Goal: Transaction & Acquisition: Purchase product/service

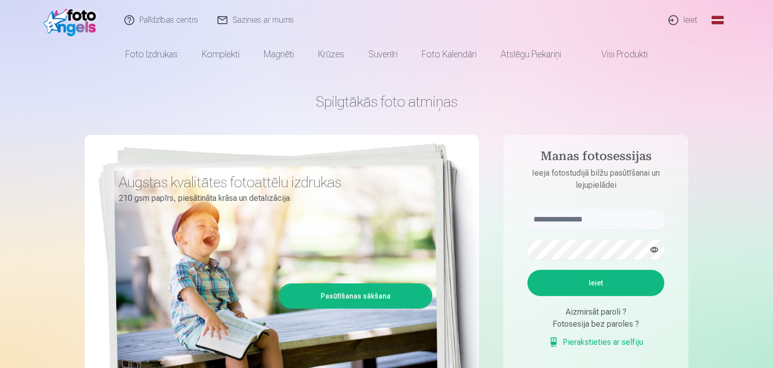
click at [694, 17] on link "Ieiet" at bounding box center [683, 20] width 48 height 40
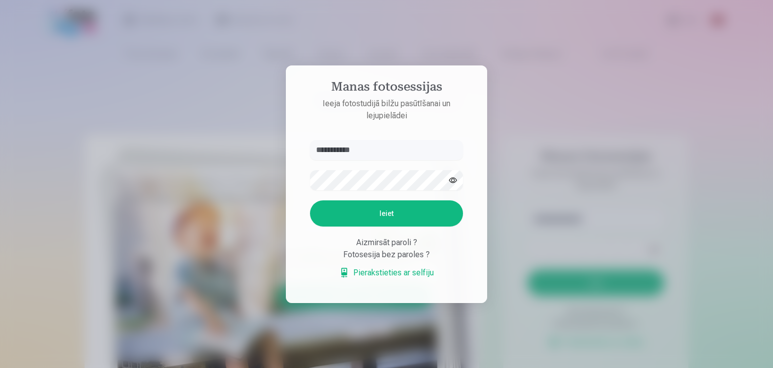
type input "**********"
click at [310, 200] on button "Ieiet" at bounding box center [386, 213] width 153 height 26
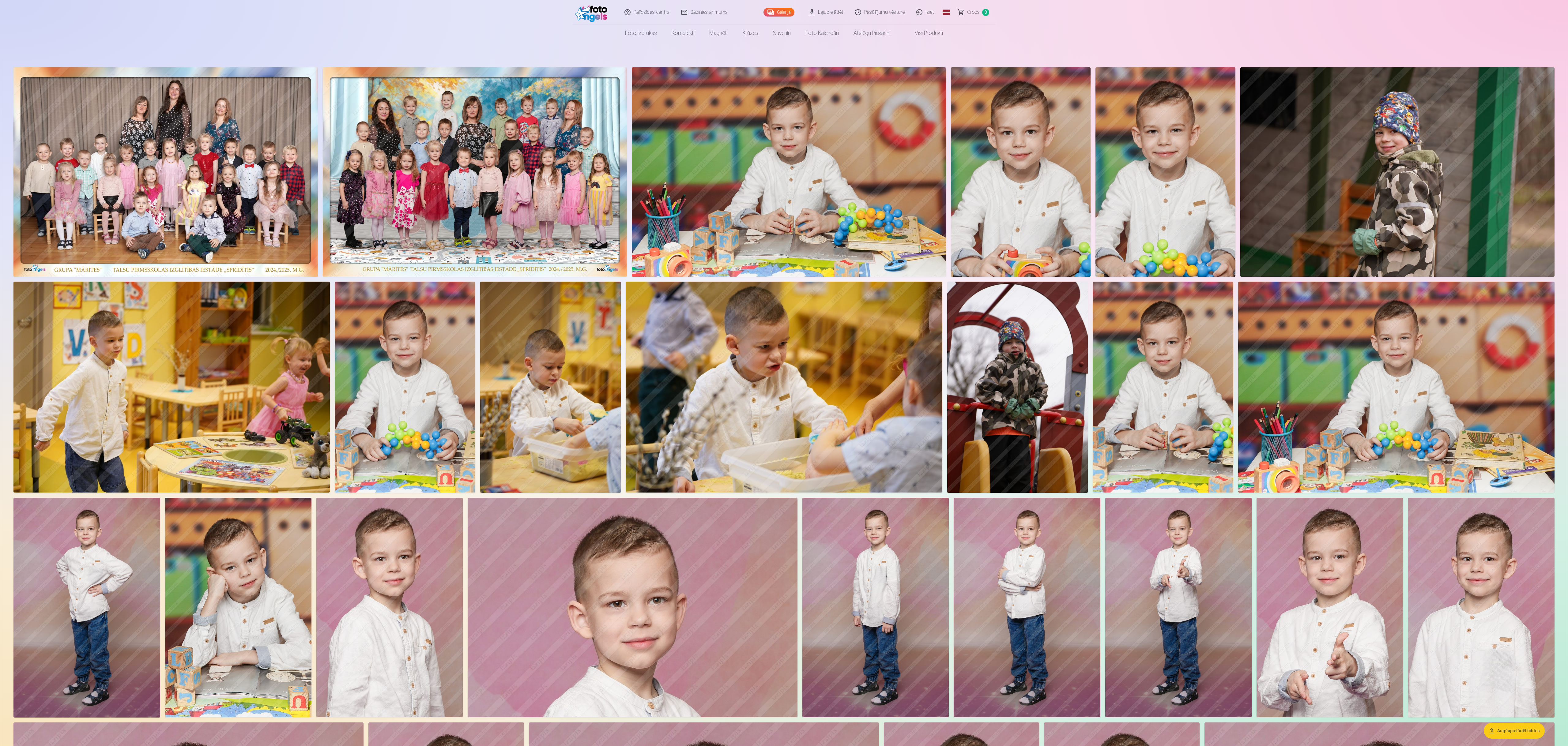
click at [470, 144] on img at bounding box center [475, 172] width 304 height 209
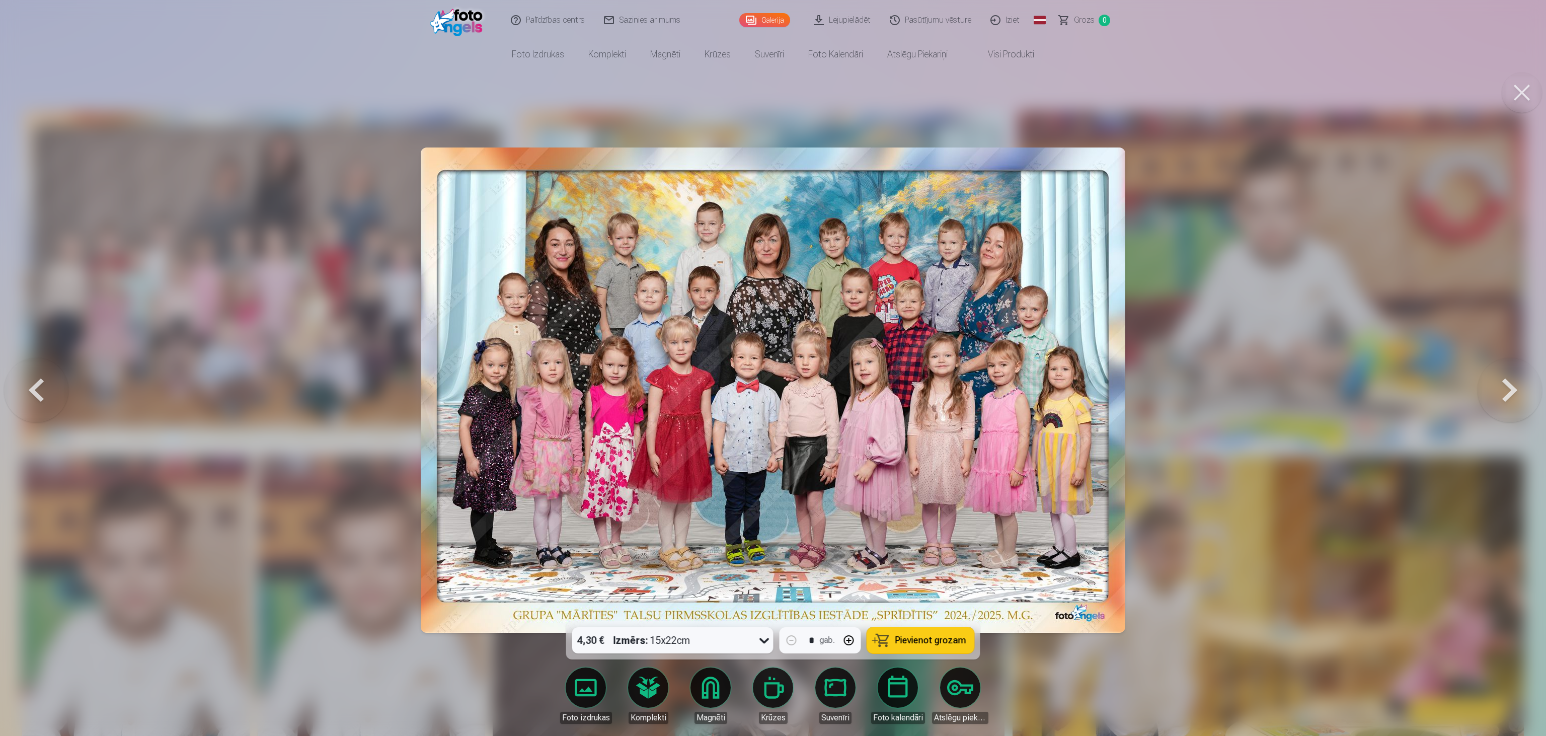
click at [772, 98] on button at bounding box center [1521, 92] width 40 height 40
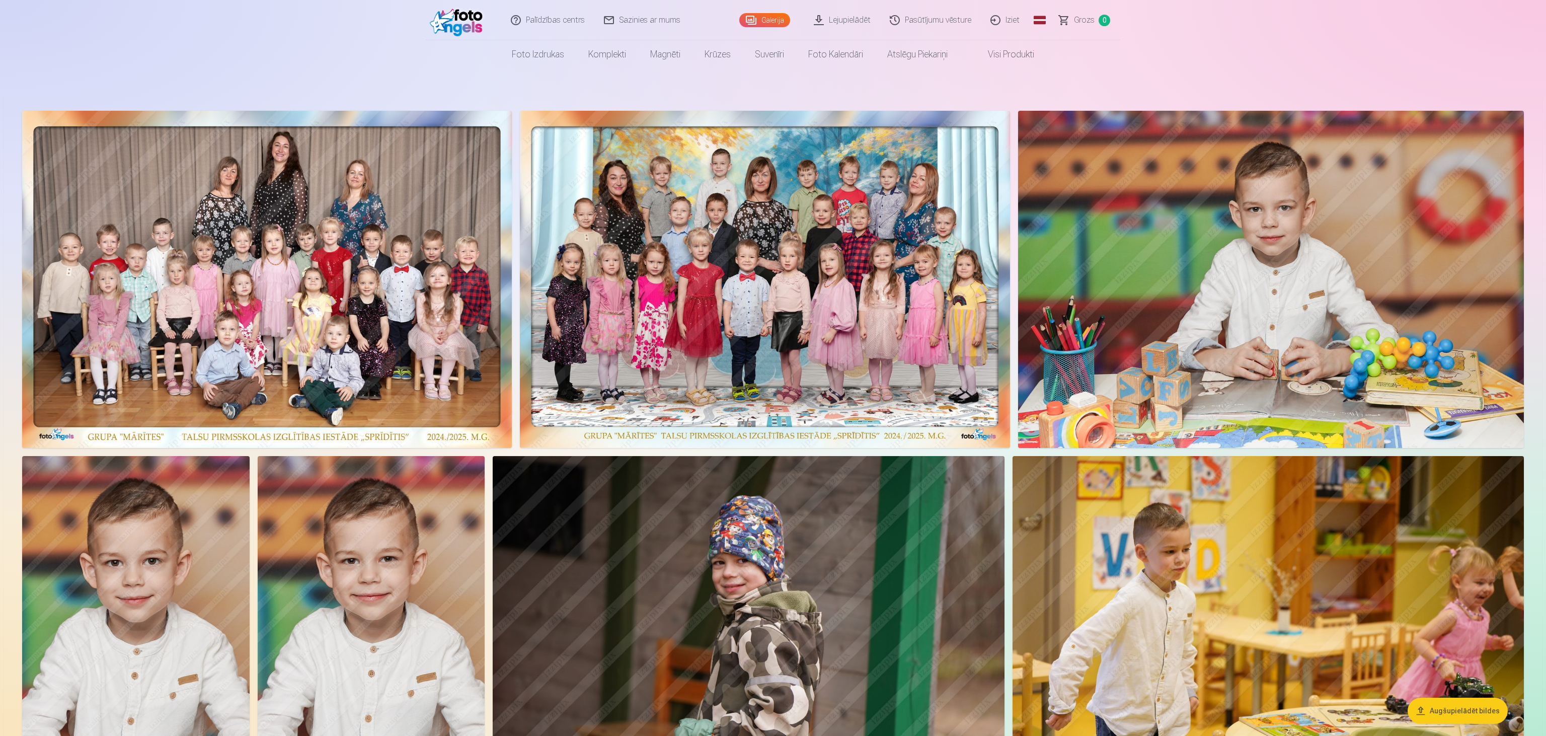
click at [772, 225] on img at bounding box center [765, 279] width 490 height 337
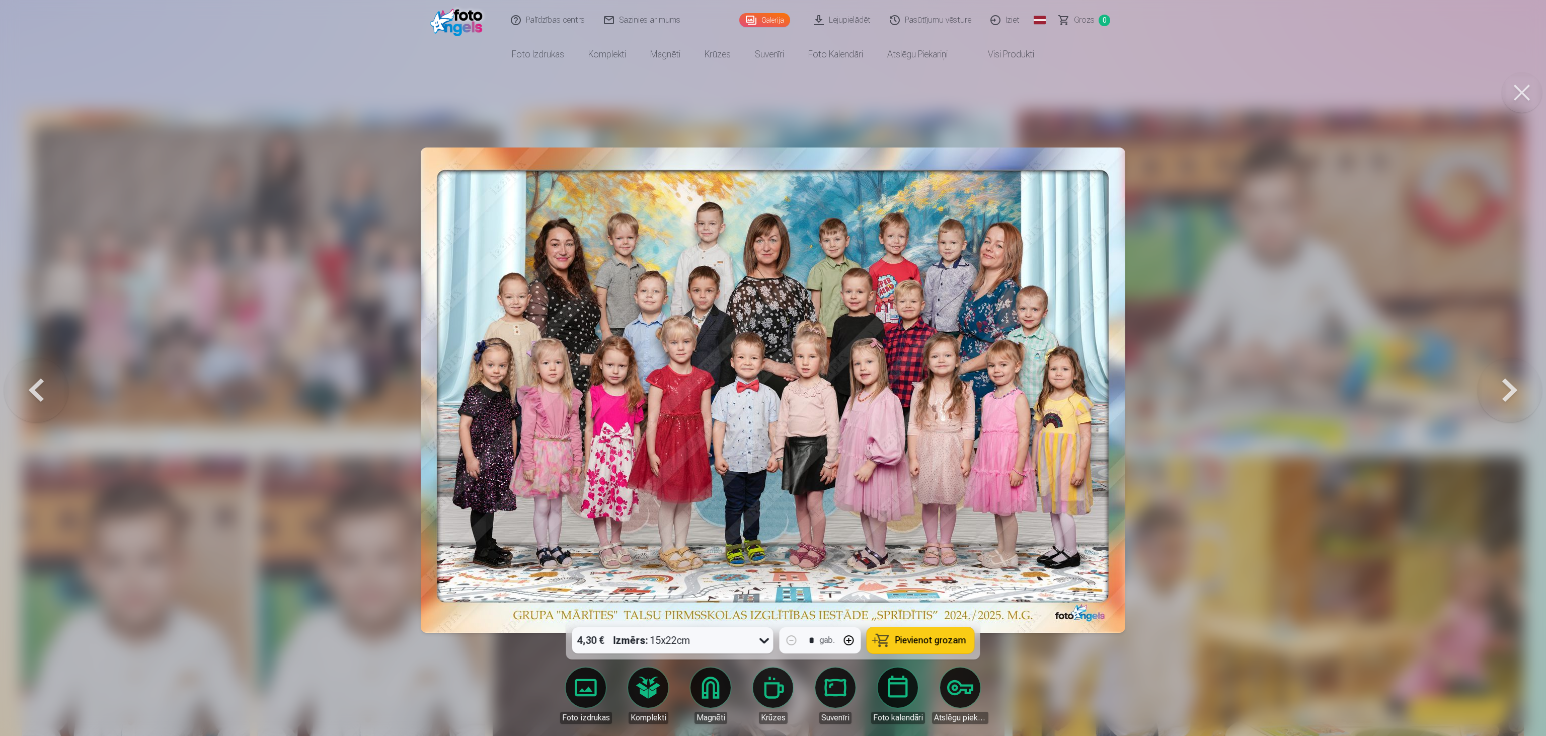
click at [772, 367] on button "Pievienot grozam" at bounding box center [920, 640] width 107 height 26
click at [425, 367] on div at bounding box center [773, 368] width 1546 height 736
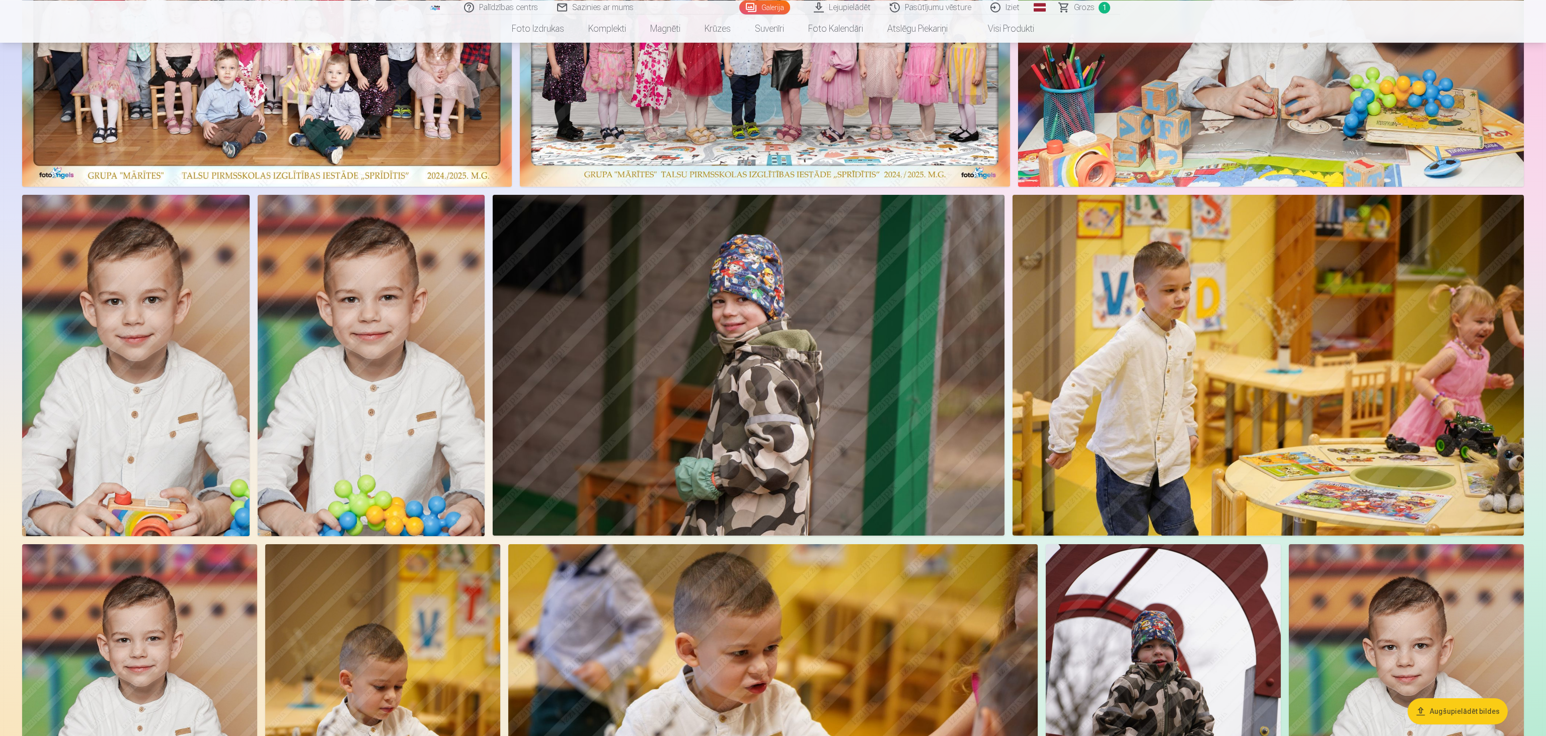
scroll to position [266, 0]
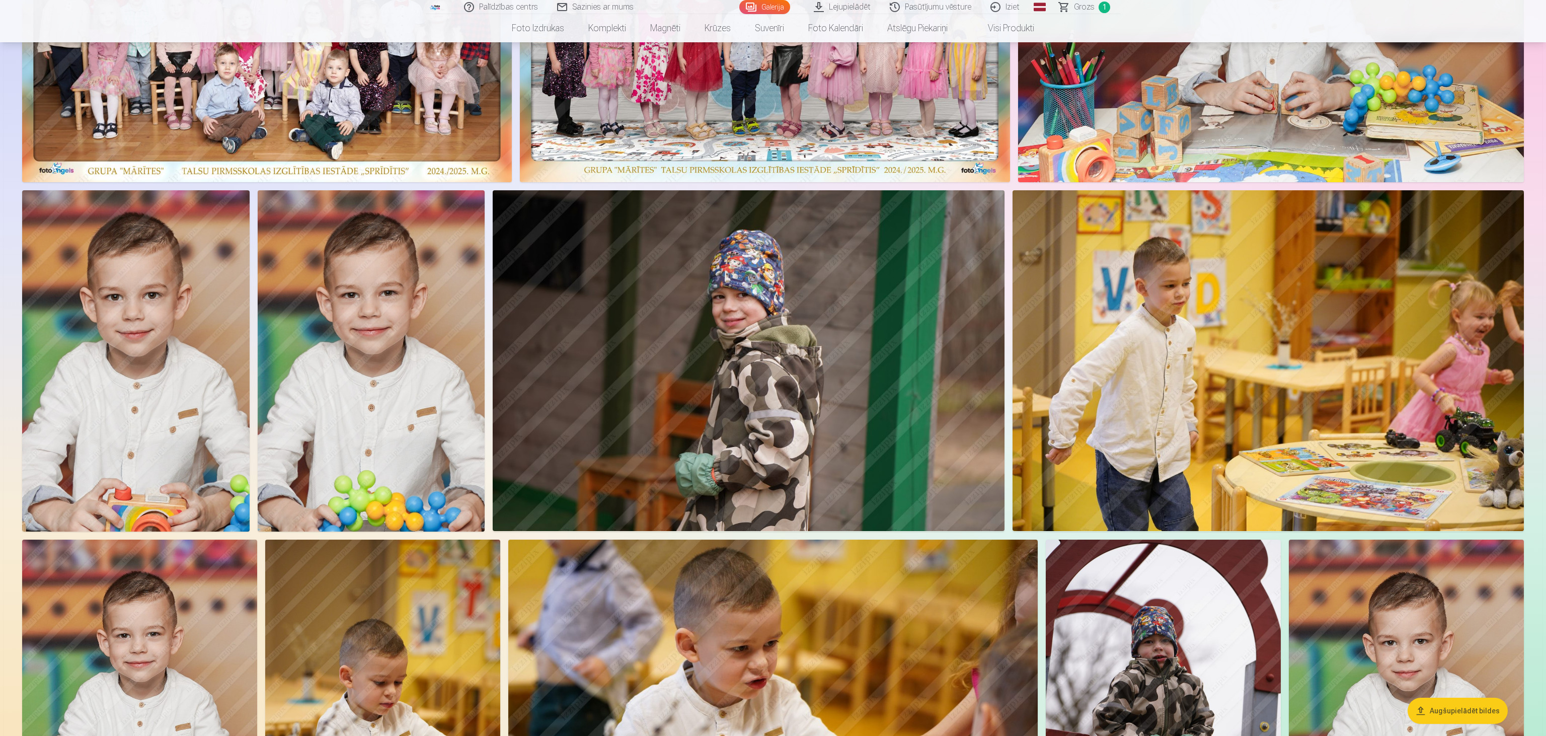
click at [405, 367] on img at bounding box center [371, 360] width 227 height 341
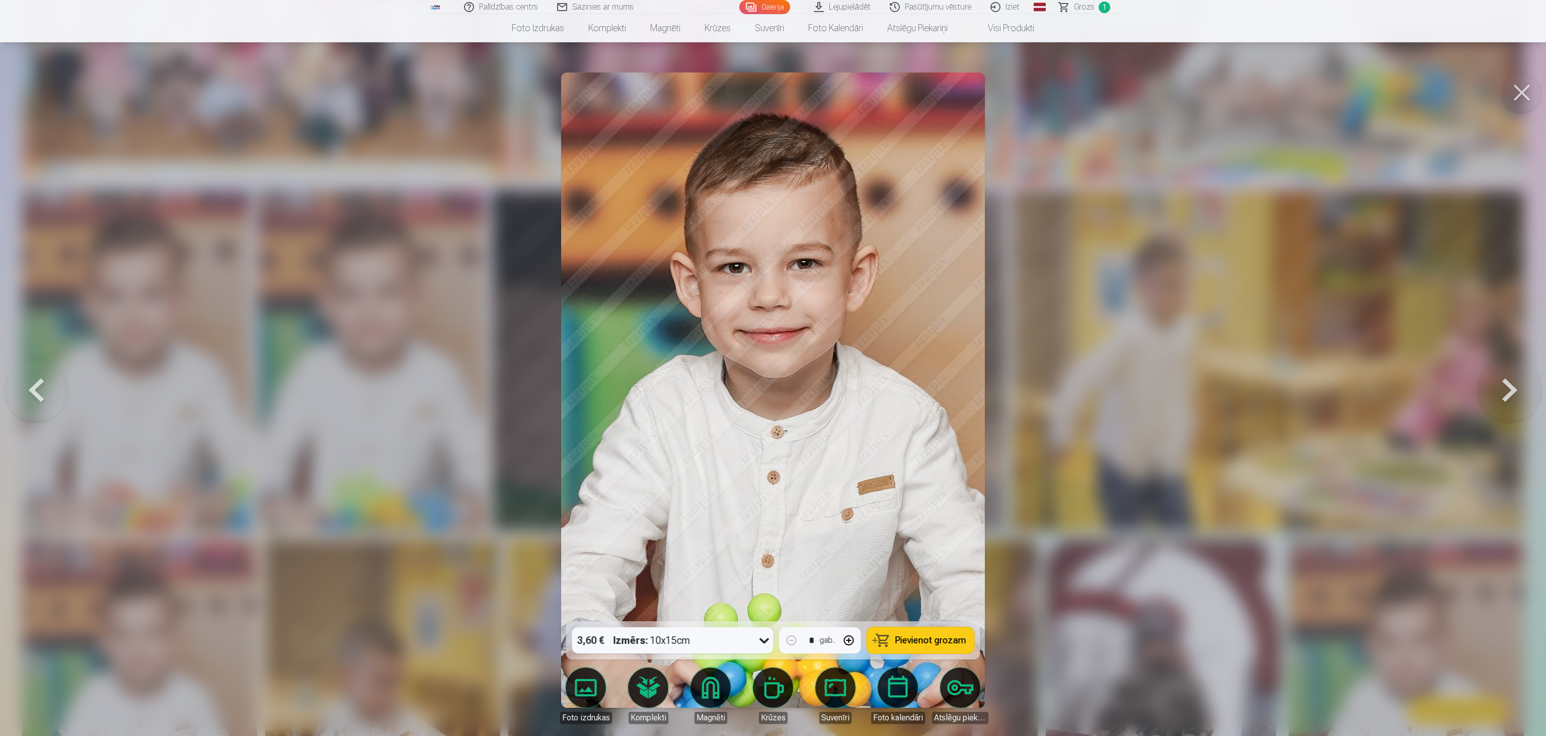
click at [772, 350] on div at bounding box center [773, 368] width 1546 height 736
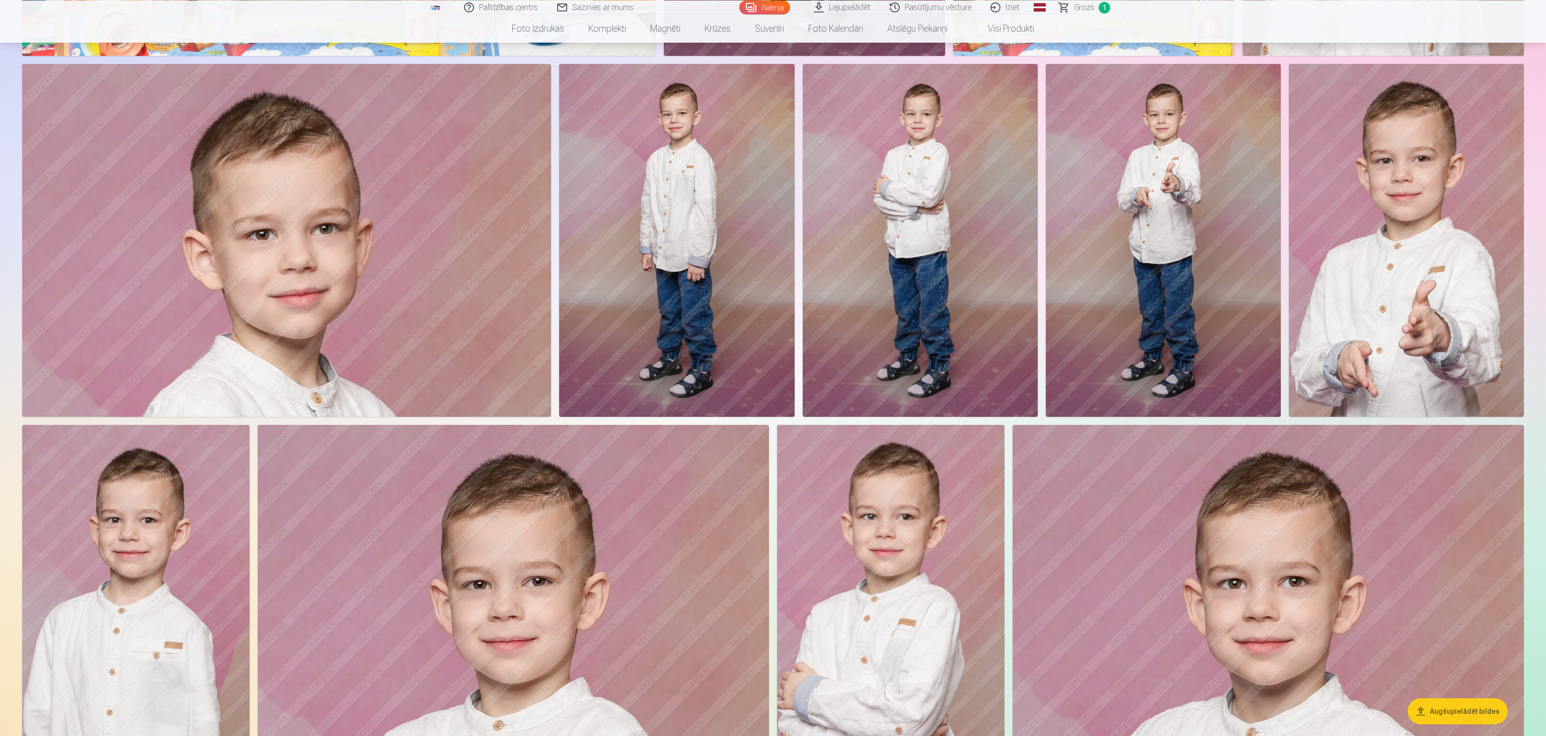
scroll to position [1434, 0]
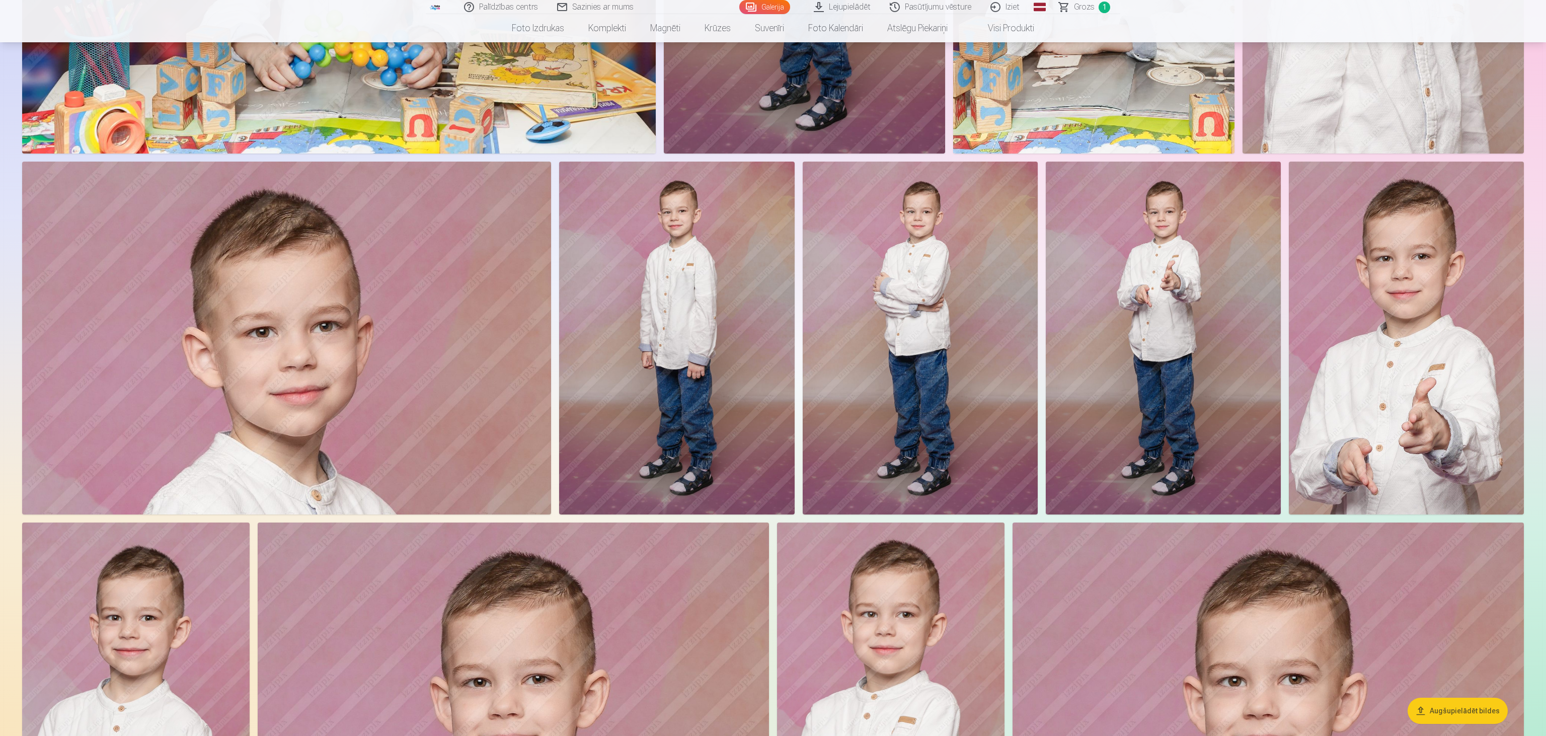
click at [772, 335] on img at bounding box center [919, 338] width 235 height 353
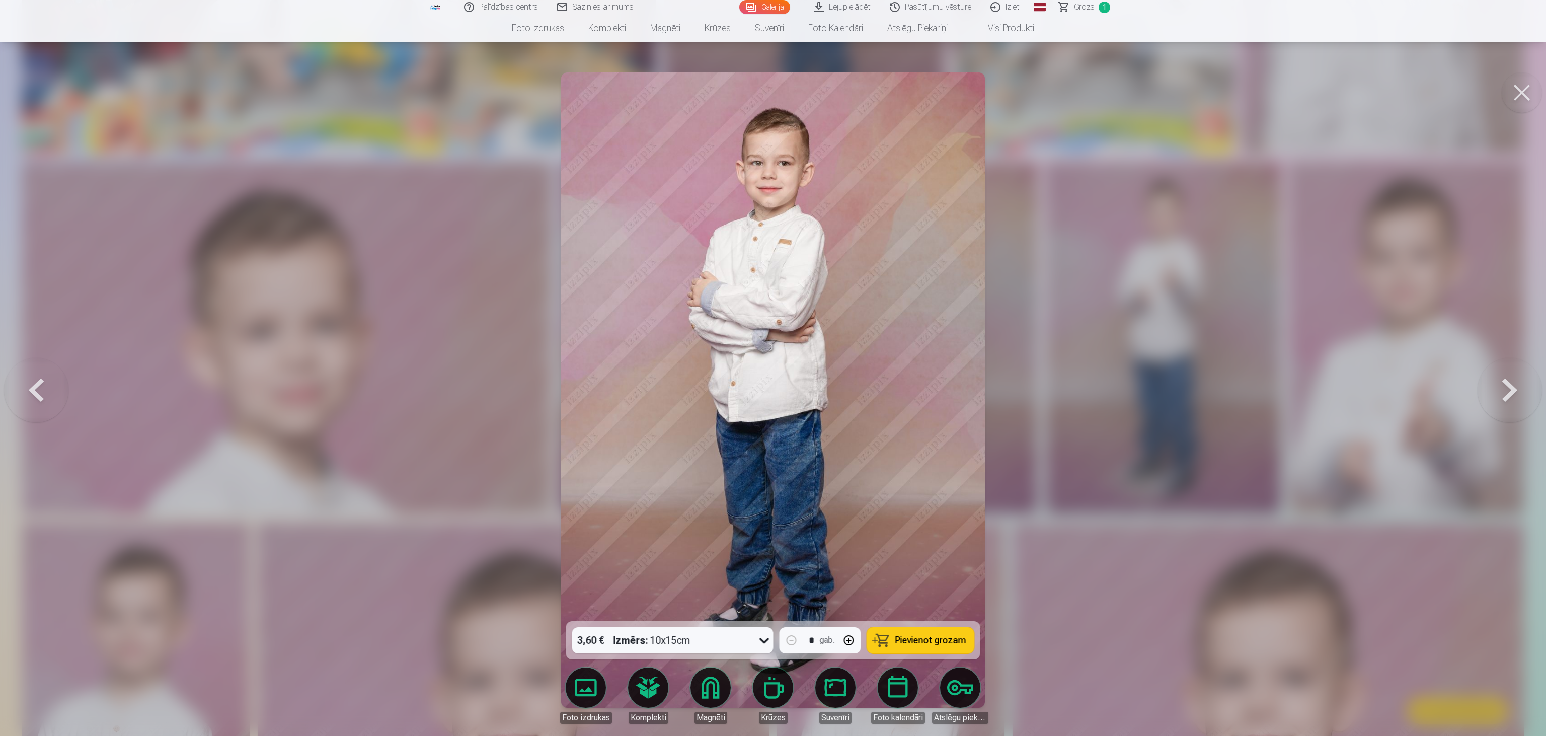
click at [772, 96] on button at bounding box center [1521, 92] width 40 height 40
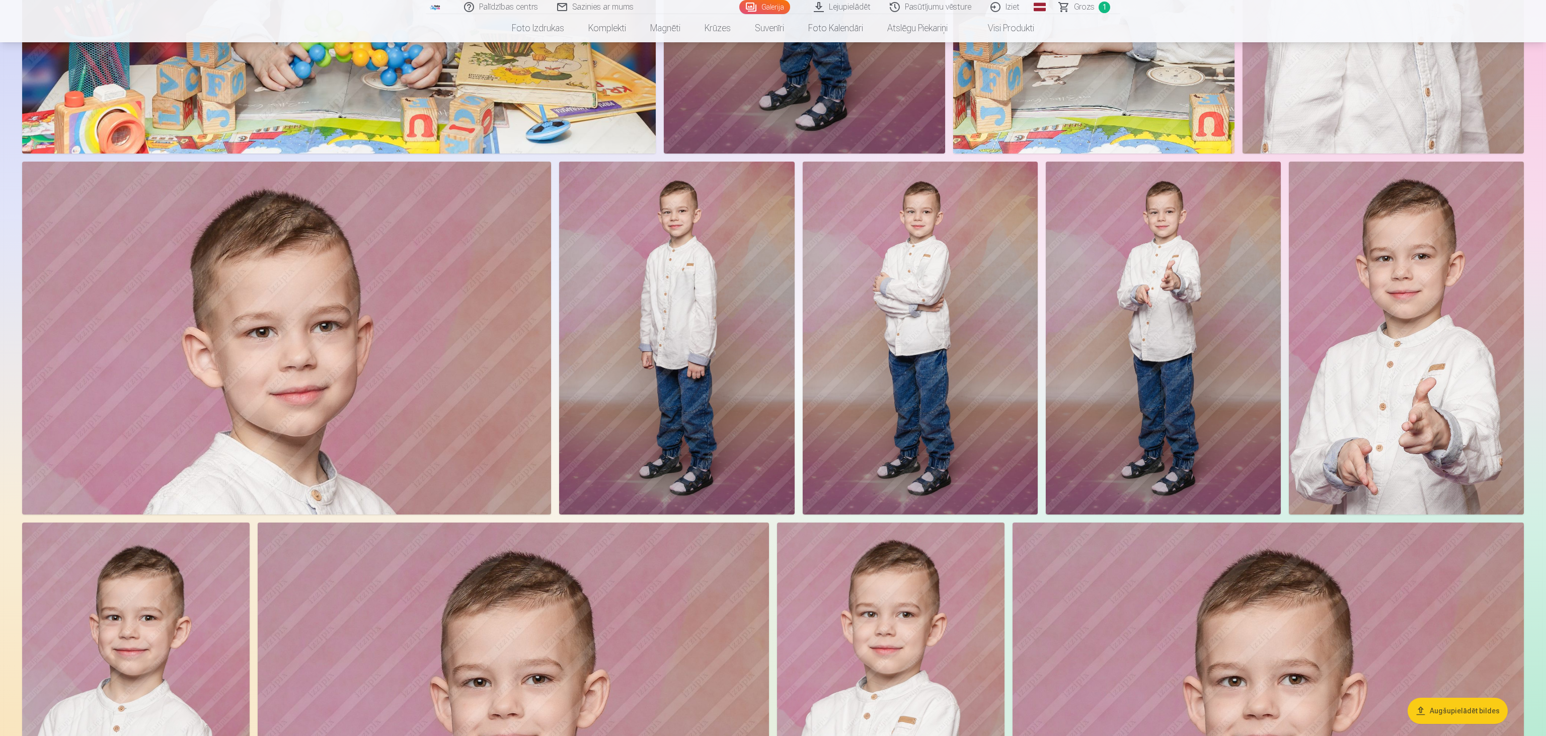
click at [772, 266] on img at bounding box center [1162, 338] width 235 height 353
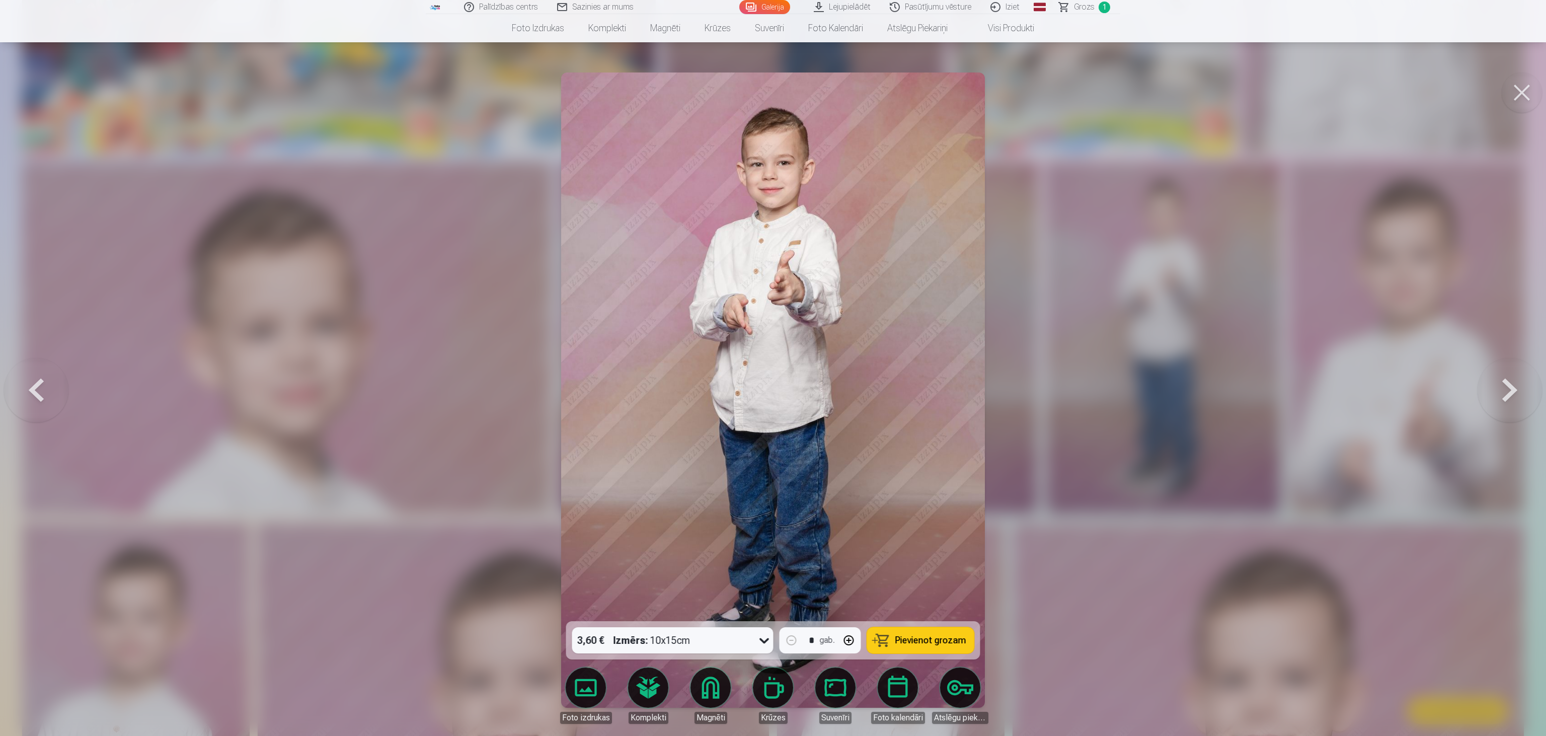
drag, startPoint x: 1517, startPoint y: 89, endPoint x: 1493, endPoint y: 99, distance: 26.4
click at [772, 86] on button at bounding box center [1521, 92] width 40 height 40
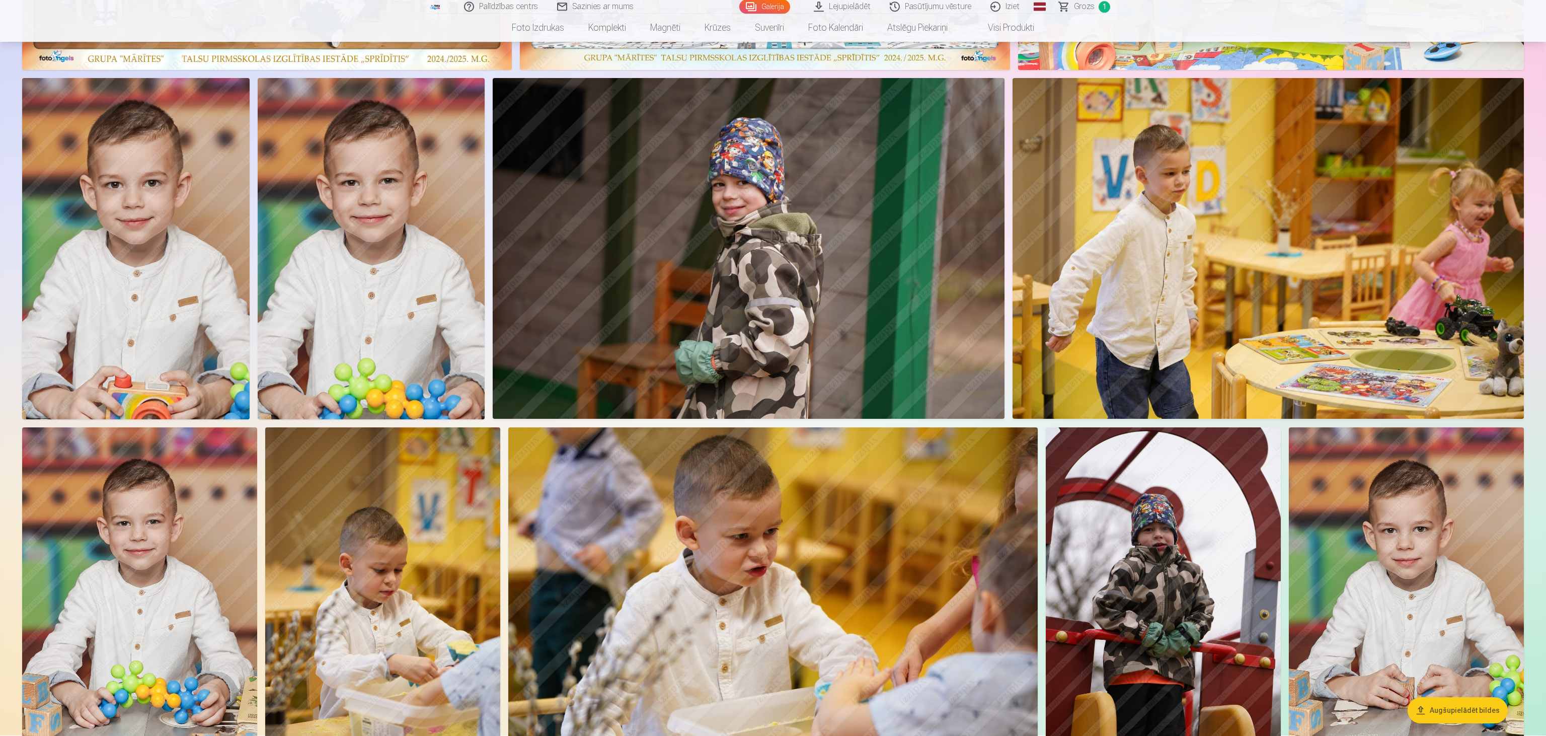
scroll to position [425, 0]
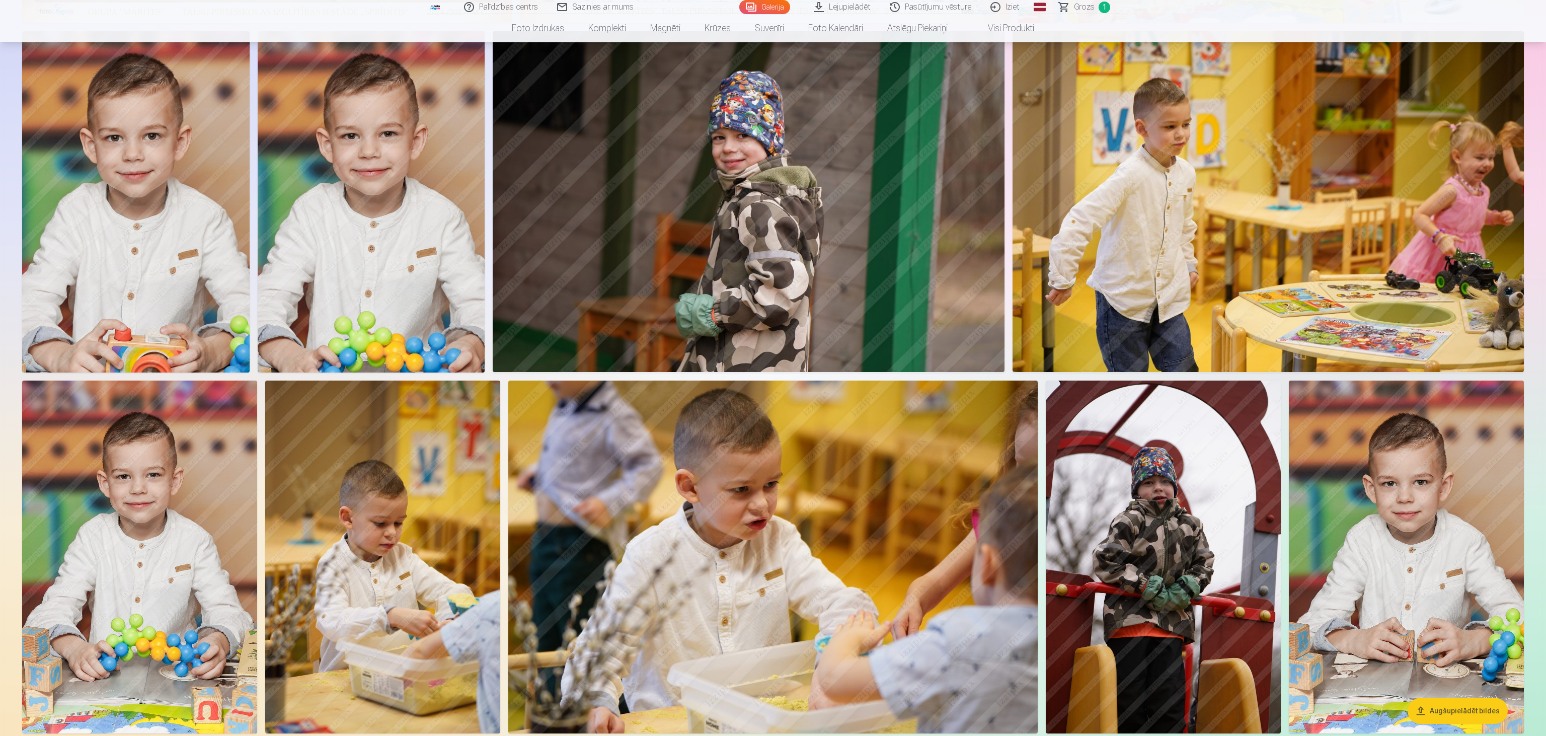
click at [161, 367] on img at bounding box center [139, 556] width 235 height 353
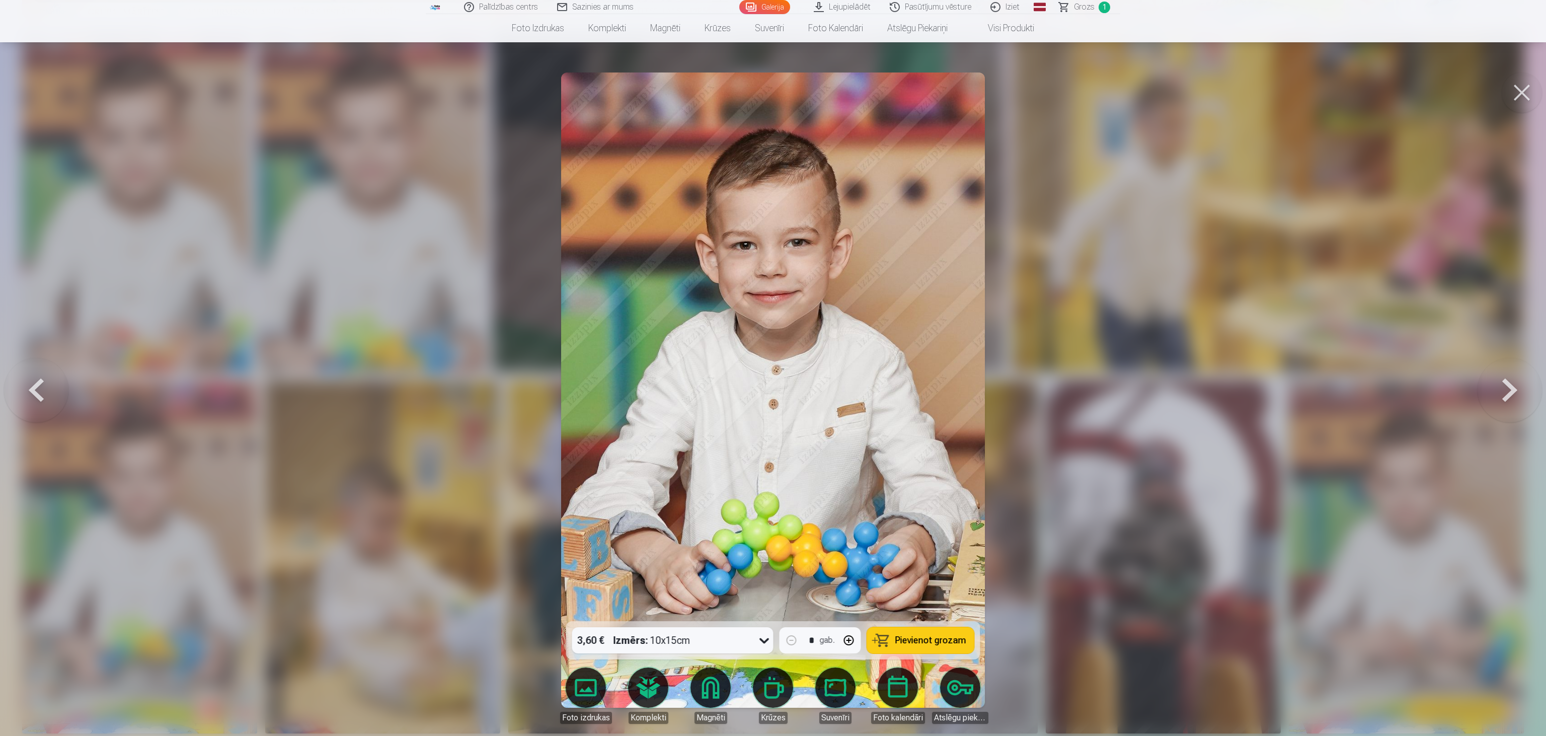
click at [772, 367] on button "Pievienot grozam" at bounding box center [920, 640] width 107 height 26
click at [480, 367] on div at bounding box center [773, 368] width 1546 height 736
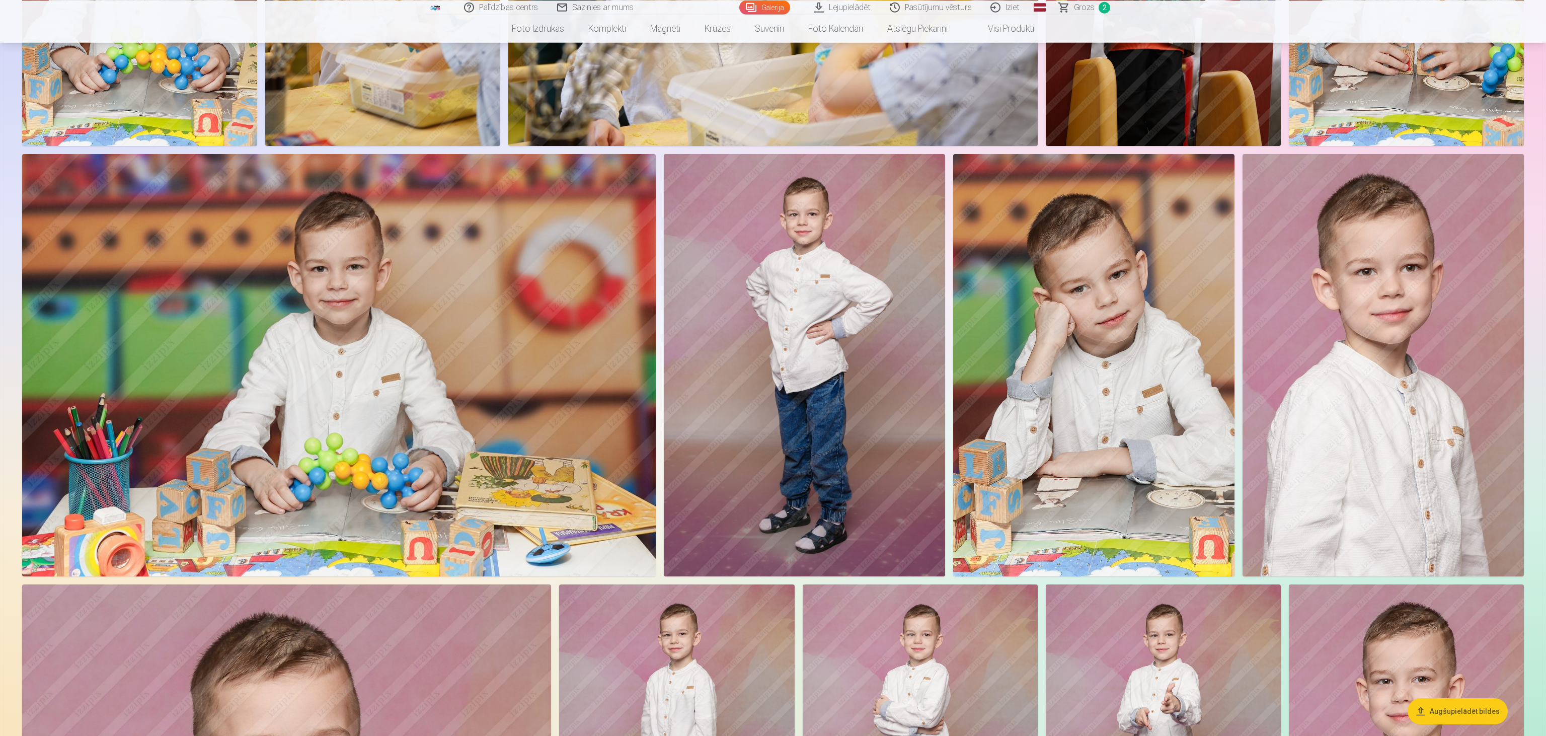
scroll to position [1115, 0]
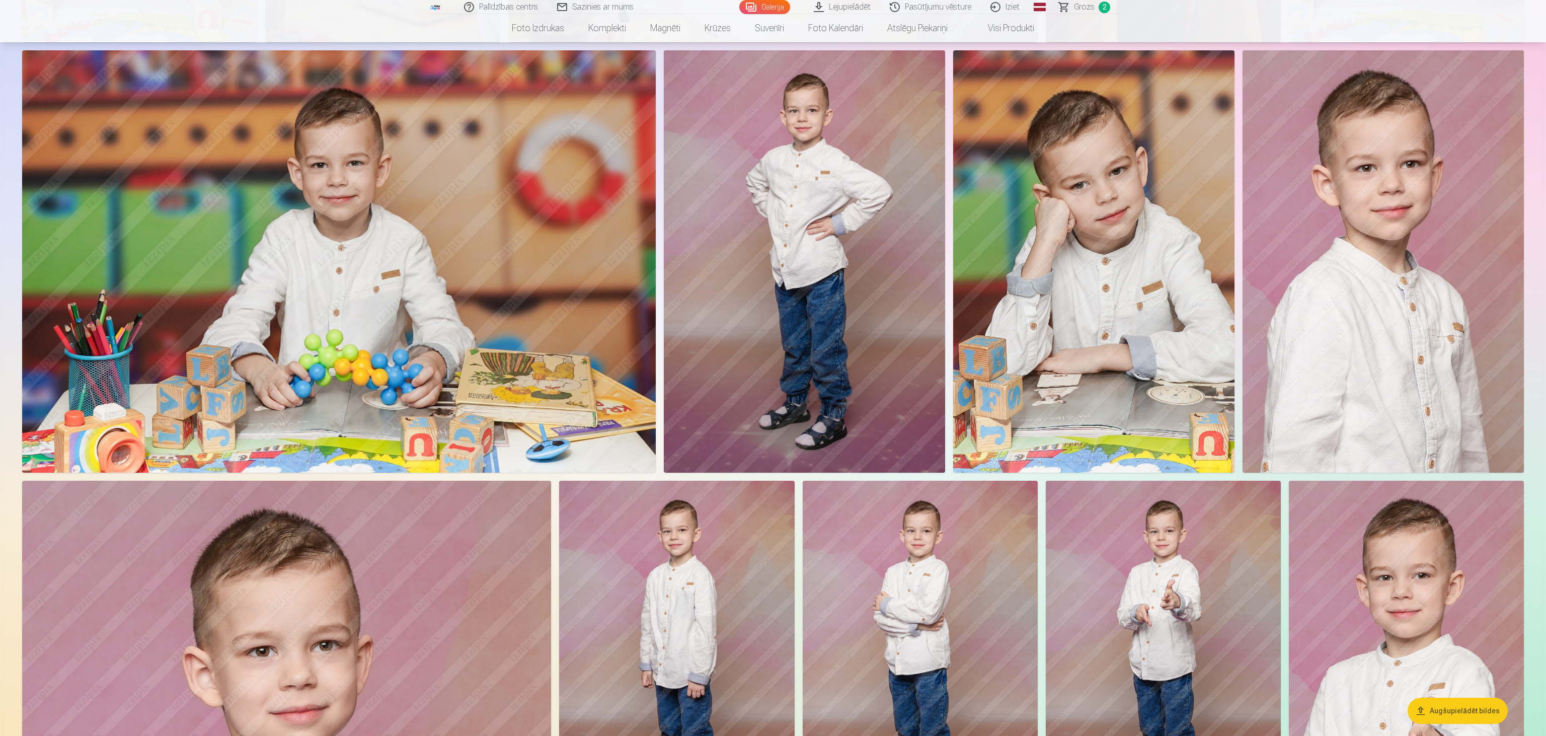
click at [772, 172] on img at bounding box center [1382, 261] width 281 height 422
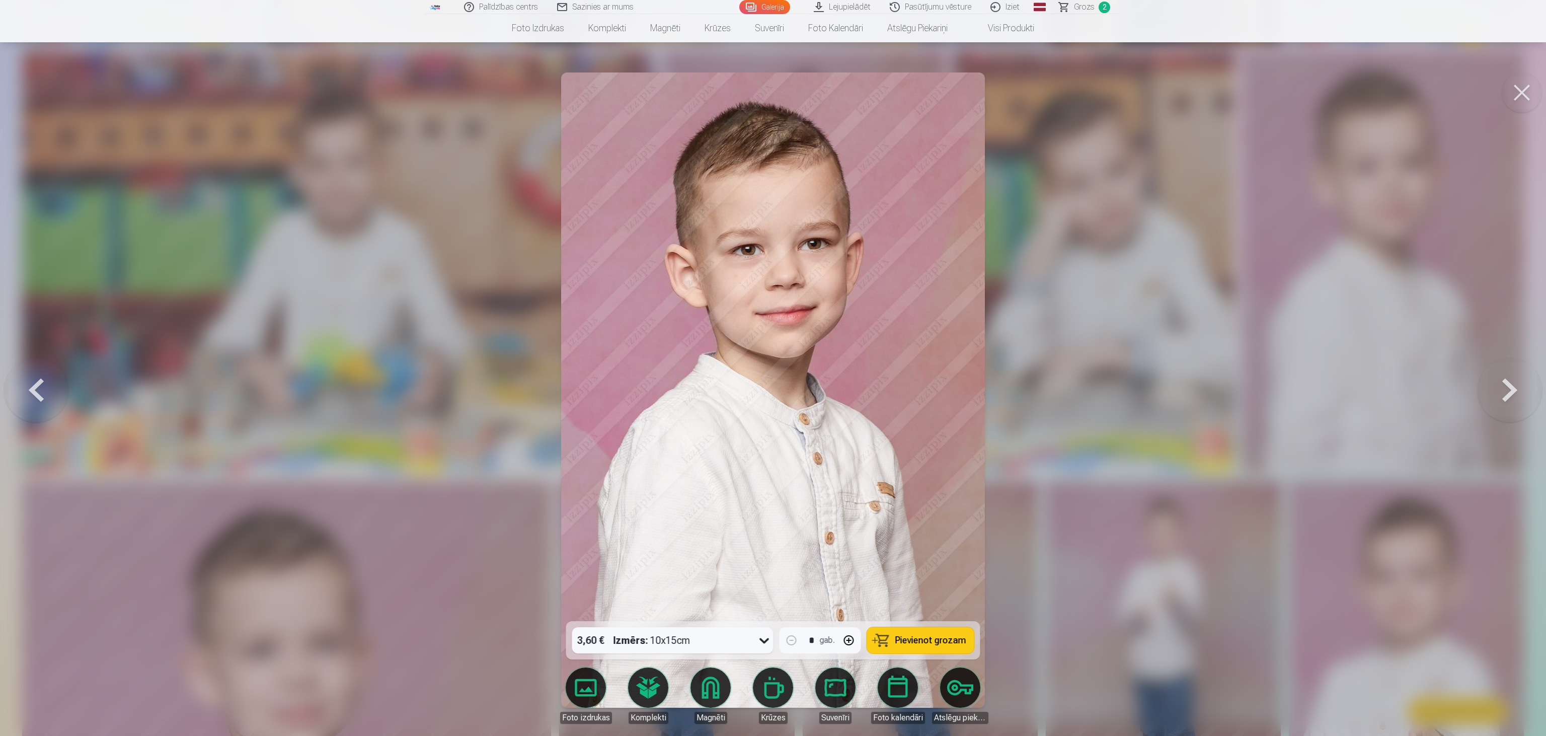
click at [772, 86] on button at bounding box center [1521, 92] width 40 height 40
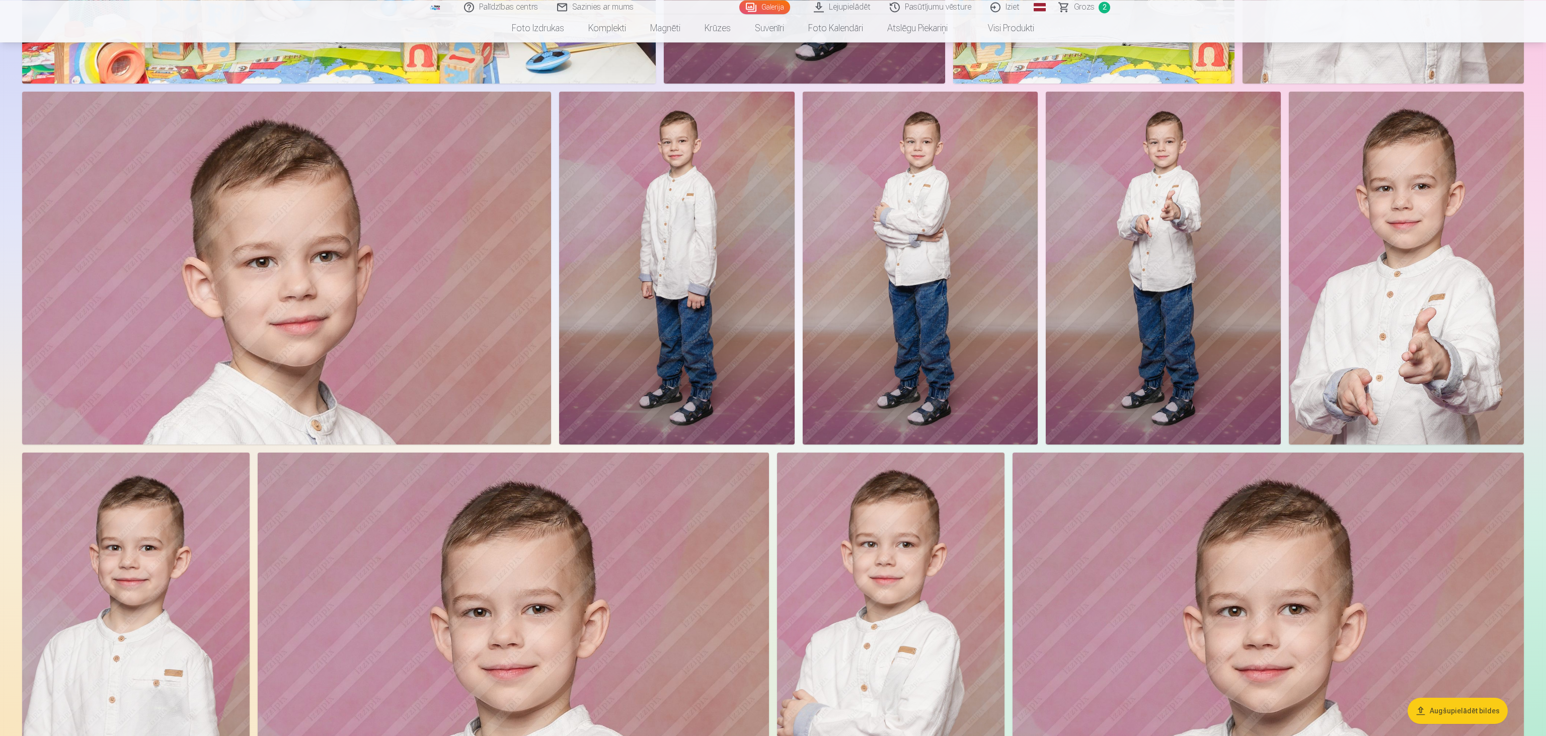
scroll to position [1594, 0]
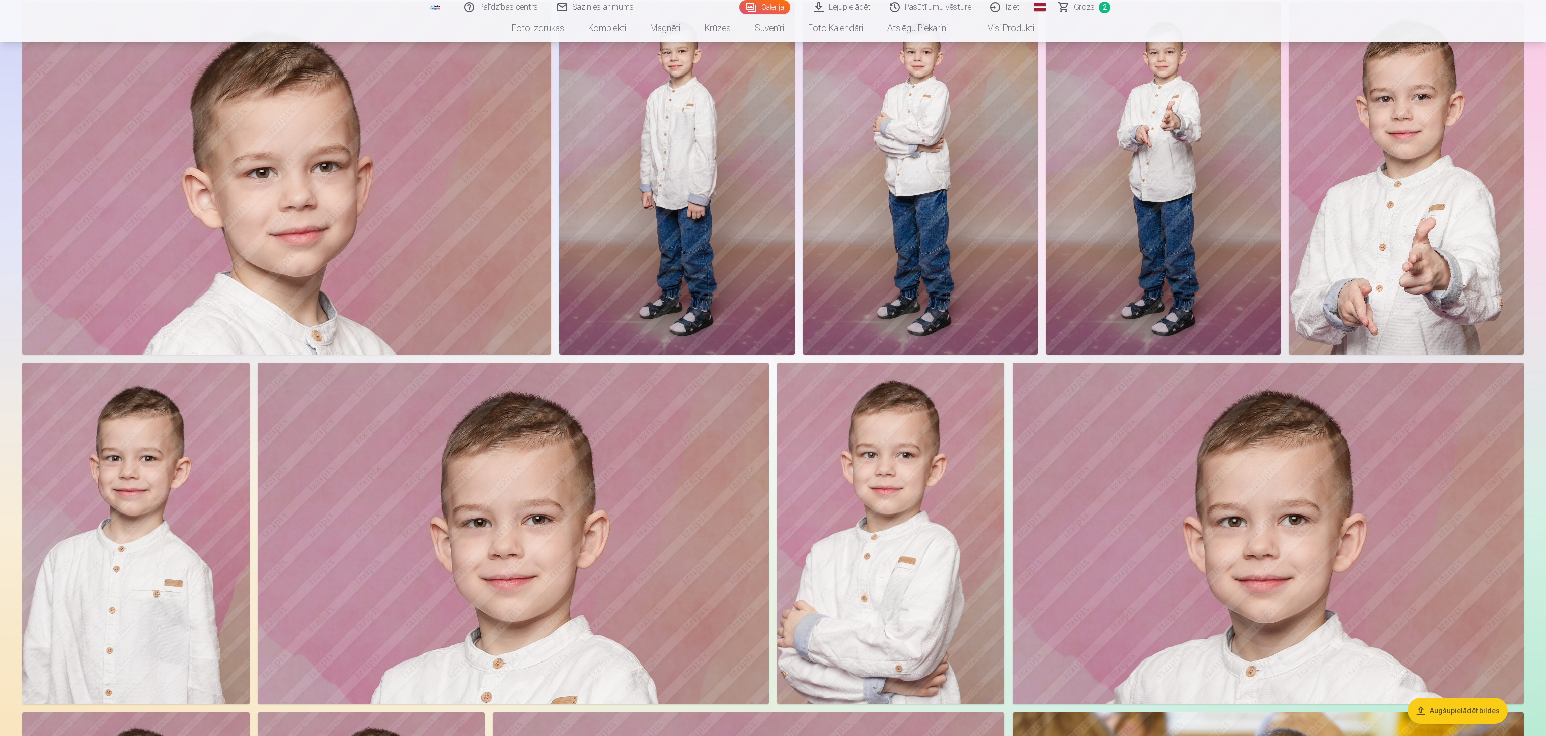
click at [204, 367] on img at bounding box center [135, 533] width 227 height 341
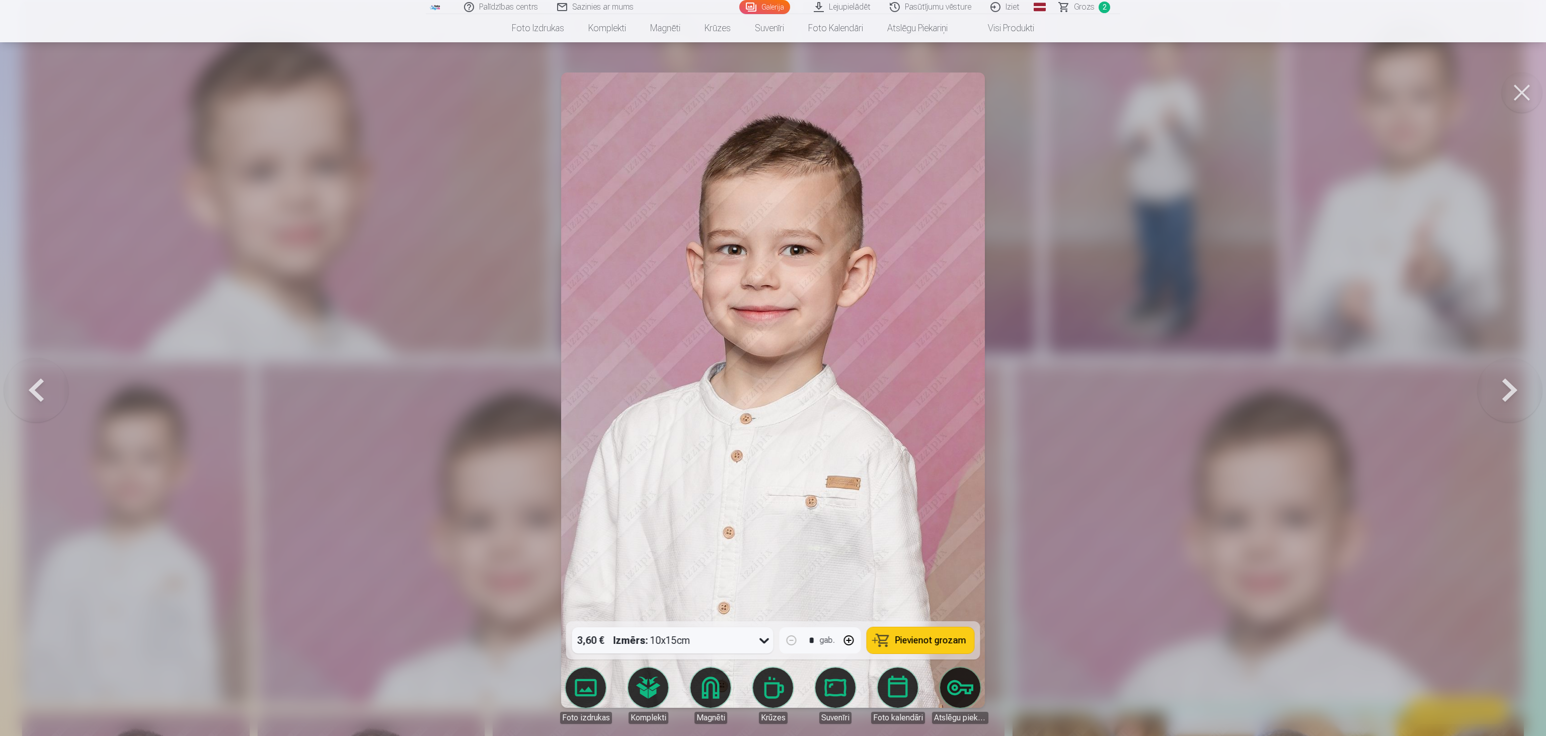
click at [772, 79] on button at bounding box center [1521, 92] width 40 height 40
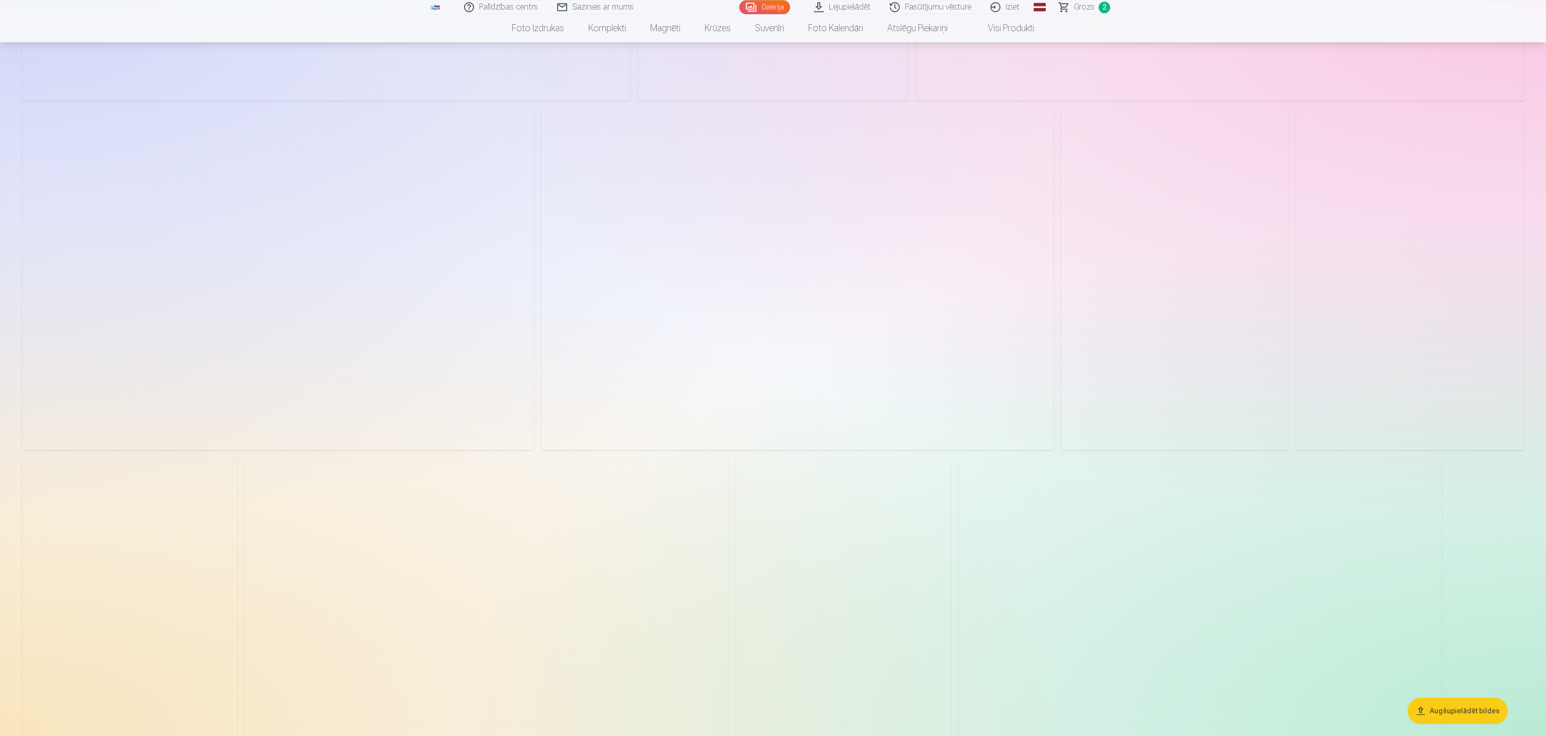
scroll to position [3347, 0]
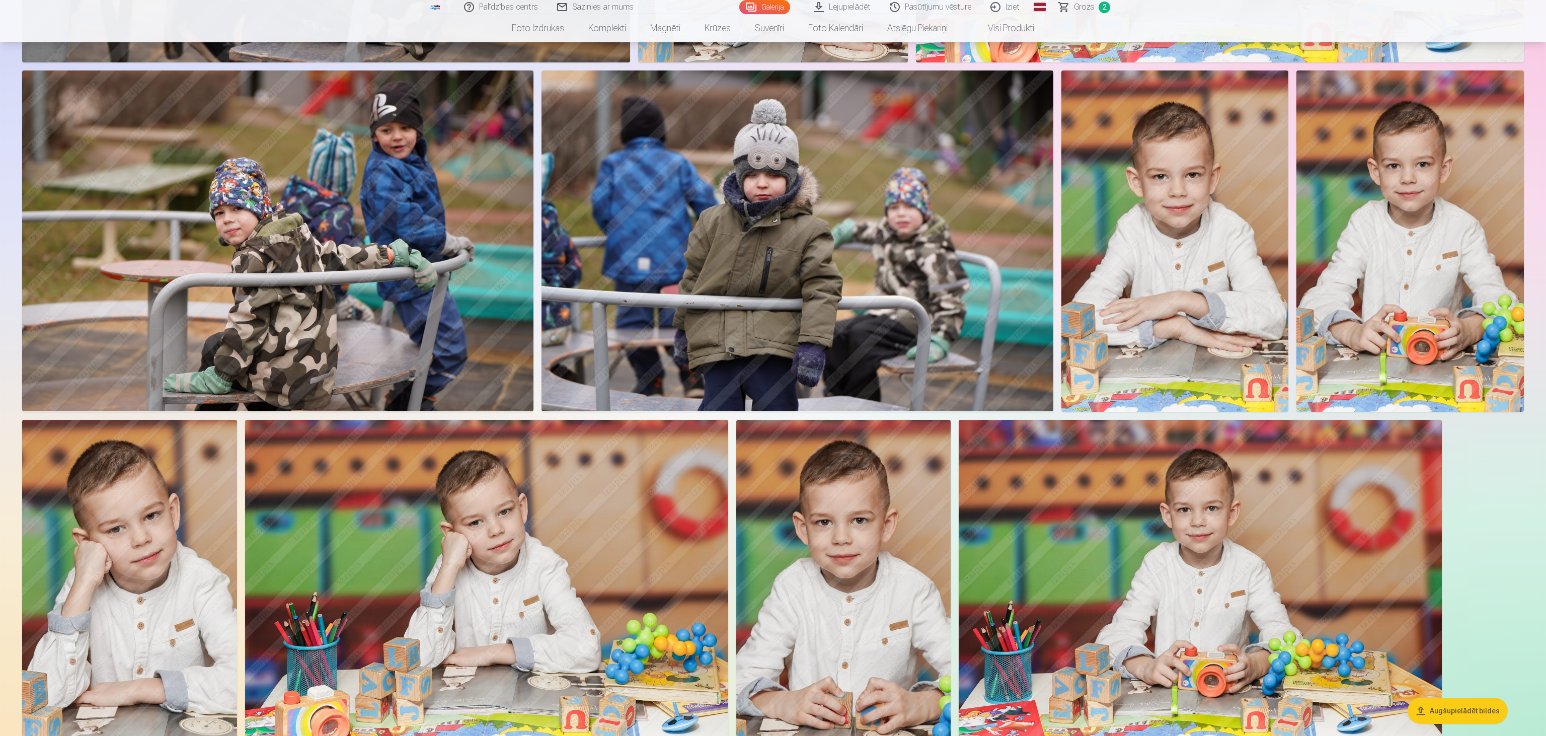
click at [772, 367] on img at bounding box center [1199, 581] width 483 height 322
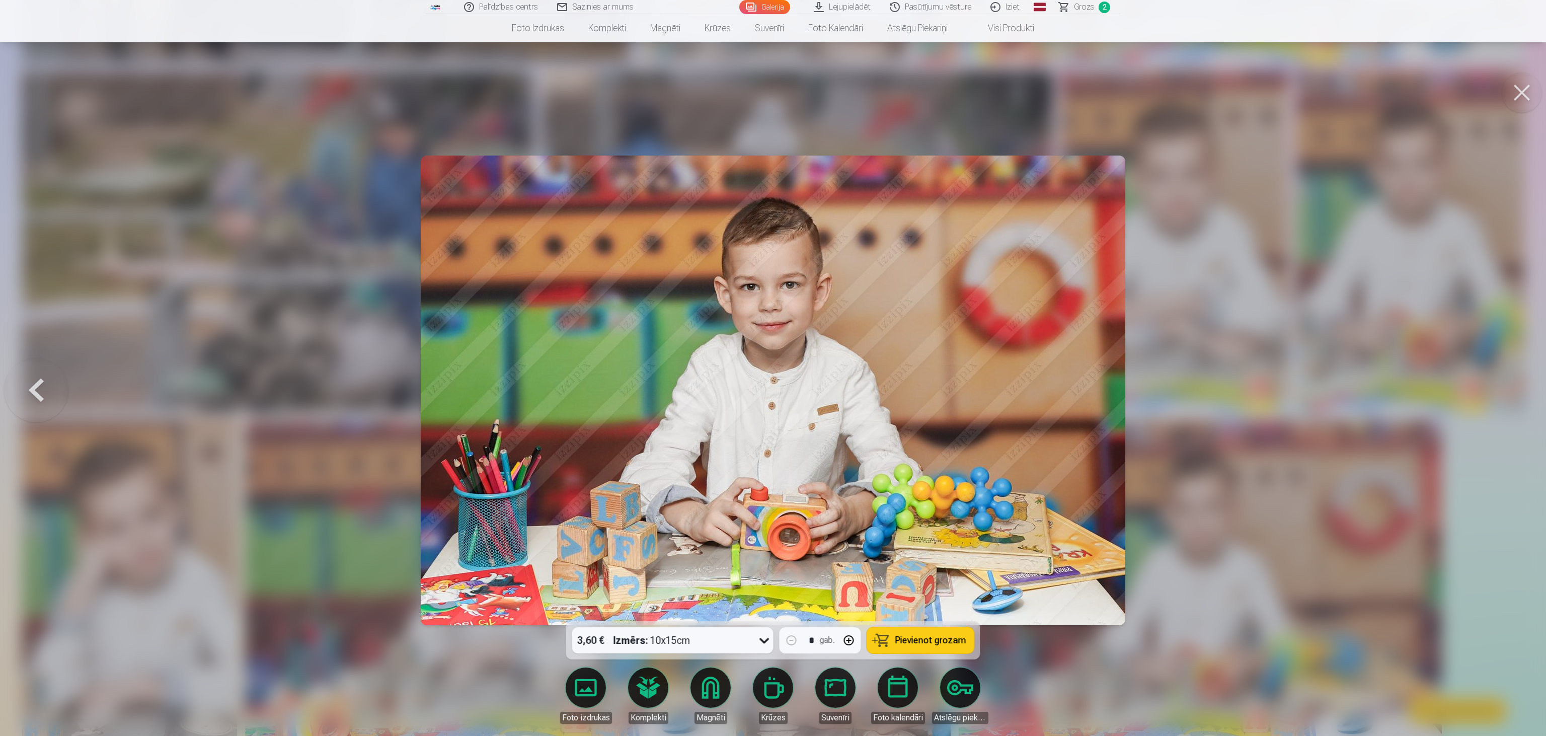
click at [772, 367] on button "Pievienot grozam" at bounding box center [920, 640] width 107 height 26
drag, startPoint x: 1521, startPoint y: 91, endPoint x: 1510, endPoint y: 100, distance: 14.0
click at [772, 91] on button at bounding box center [1521, 92] width 40 height 40
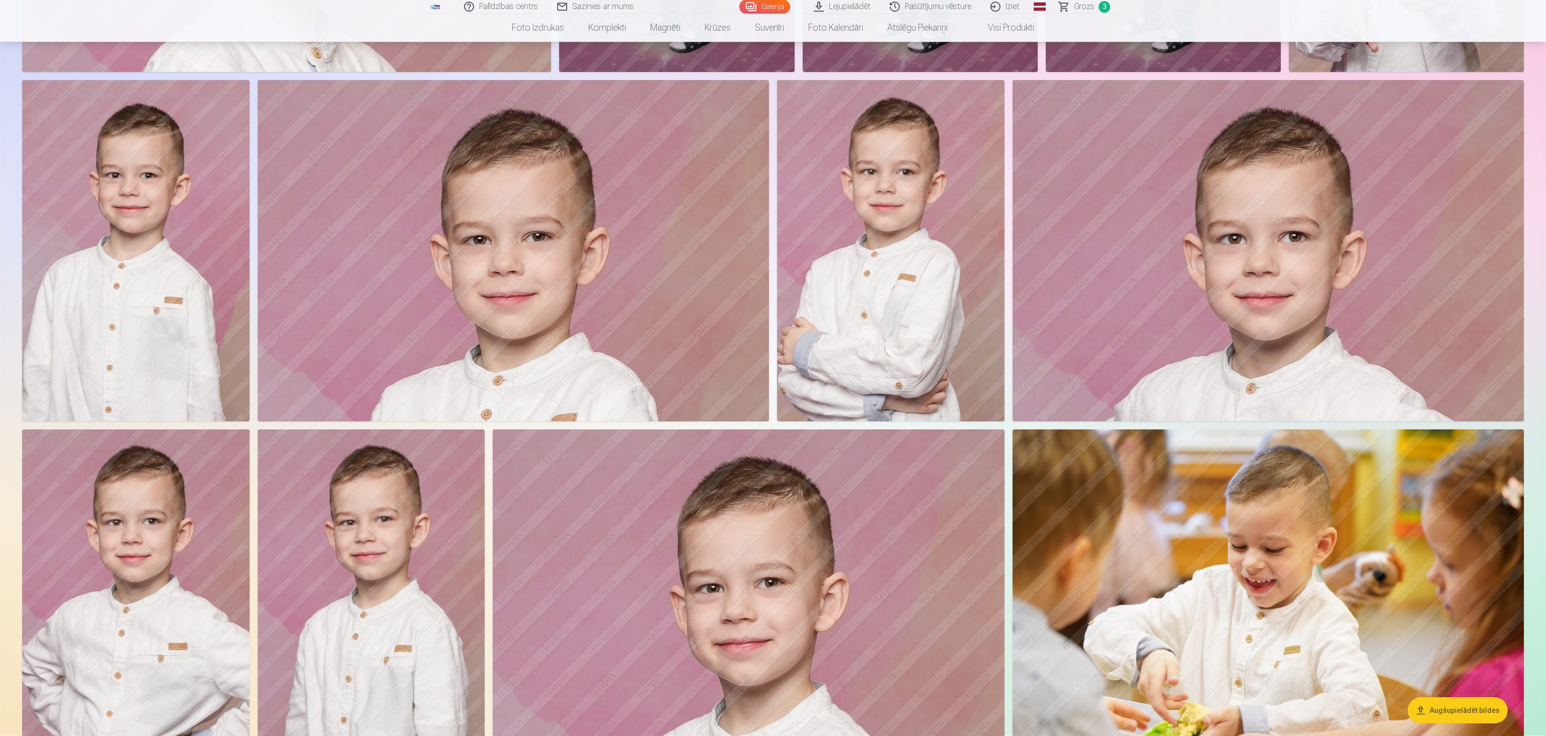
scroll to position [1860, 0]
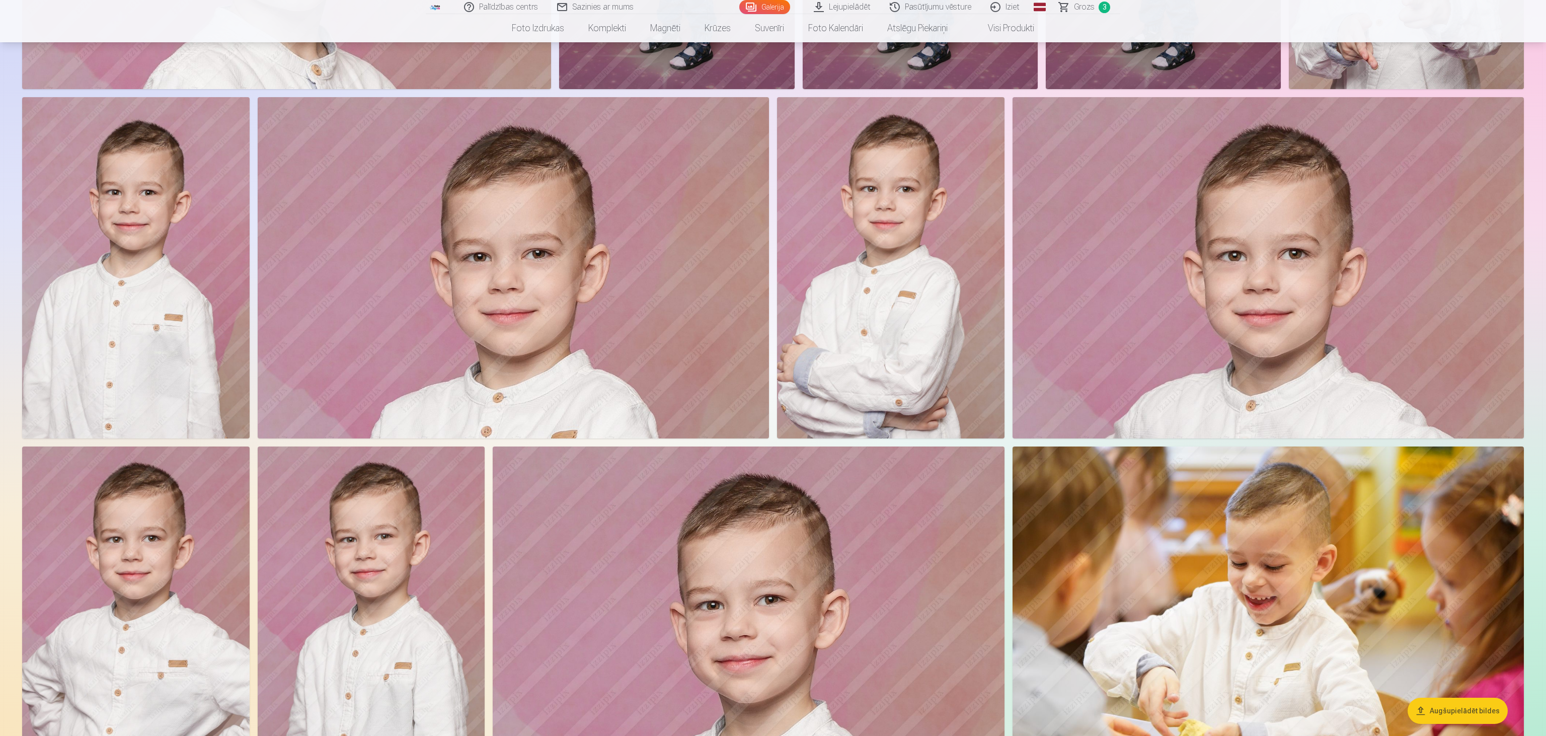
click at [772, 336] on img at bounding box center [890, 267] width 227 height 341
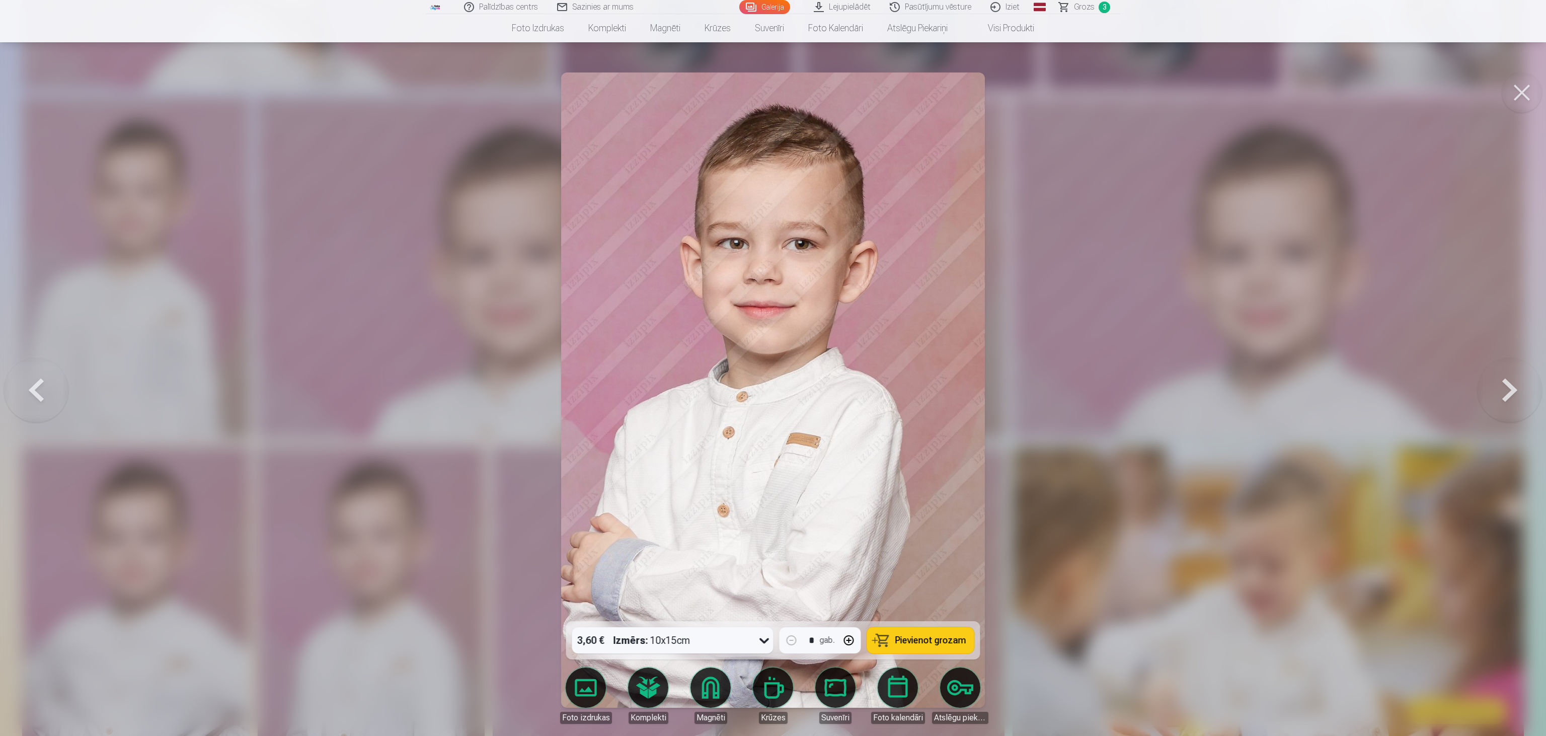
click at [772, 90] on button at bounding box center [1521, 92] width 40 height 40
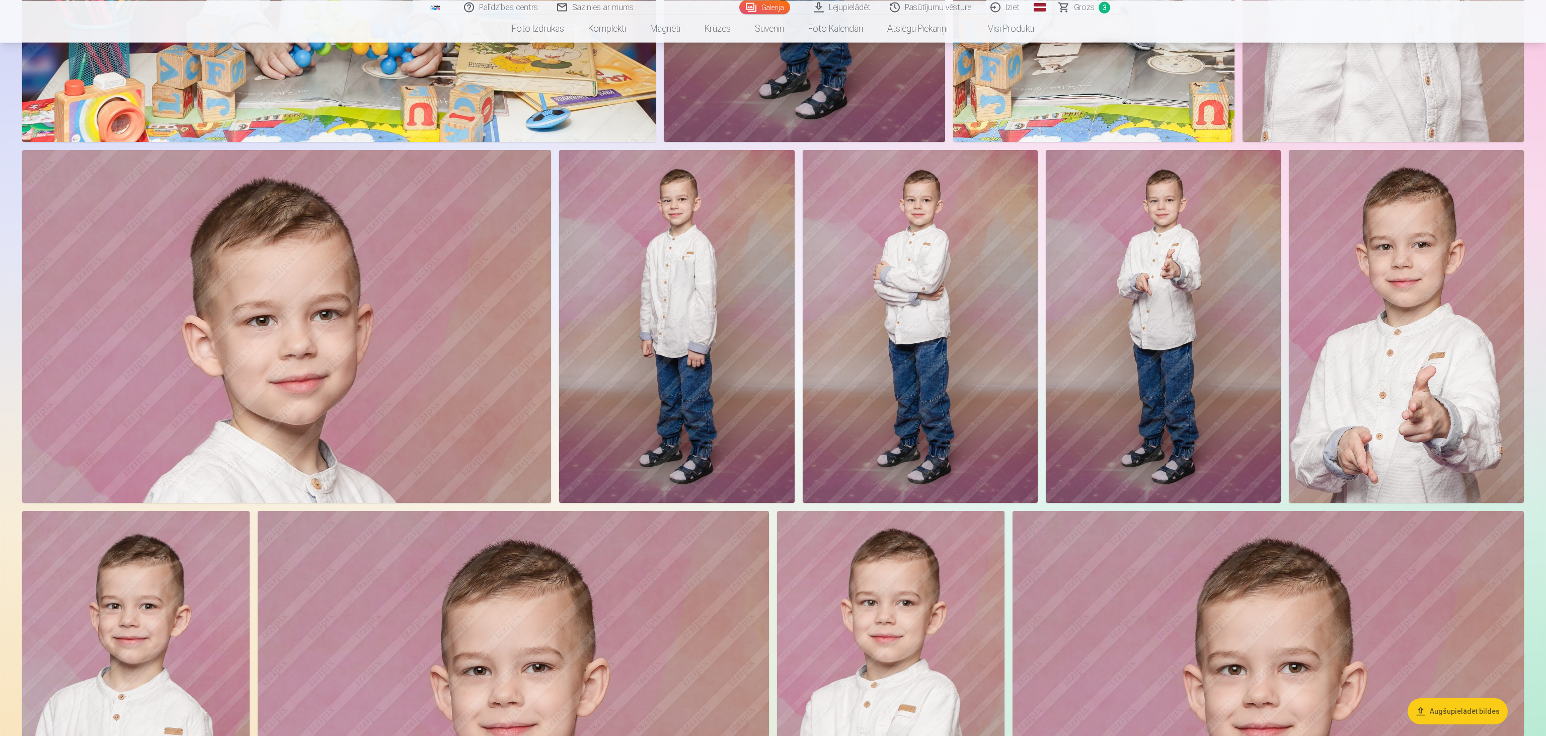
scroll to position [1434, 0]
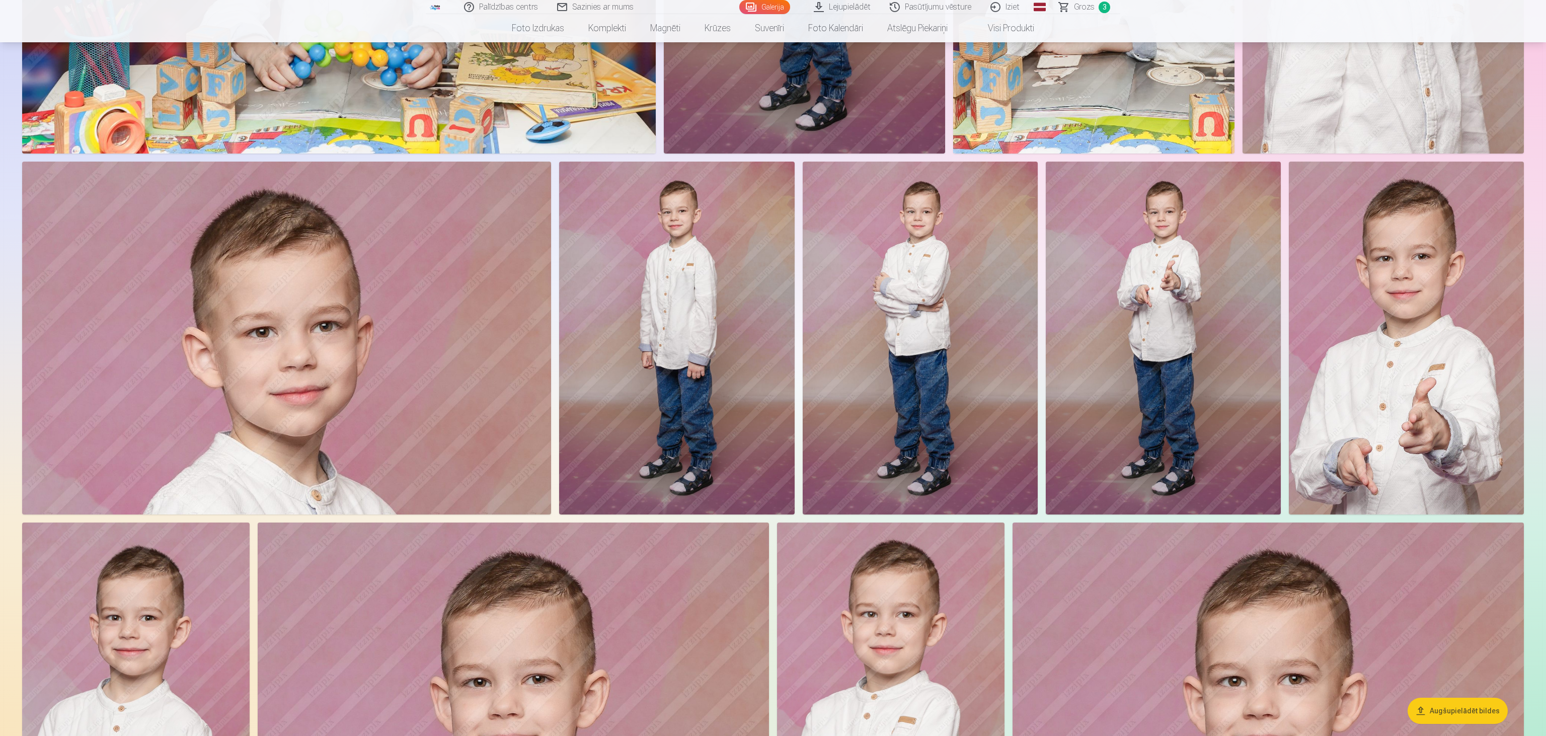
click at [772, 353] on img at bounding box center [919, 338] width 235 height 353
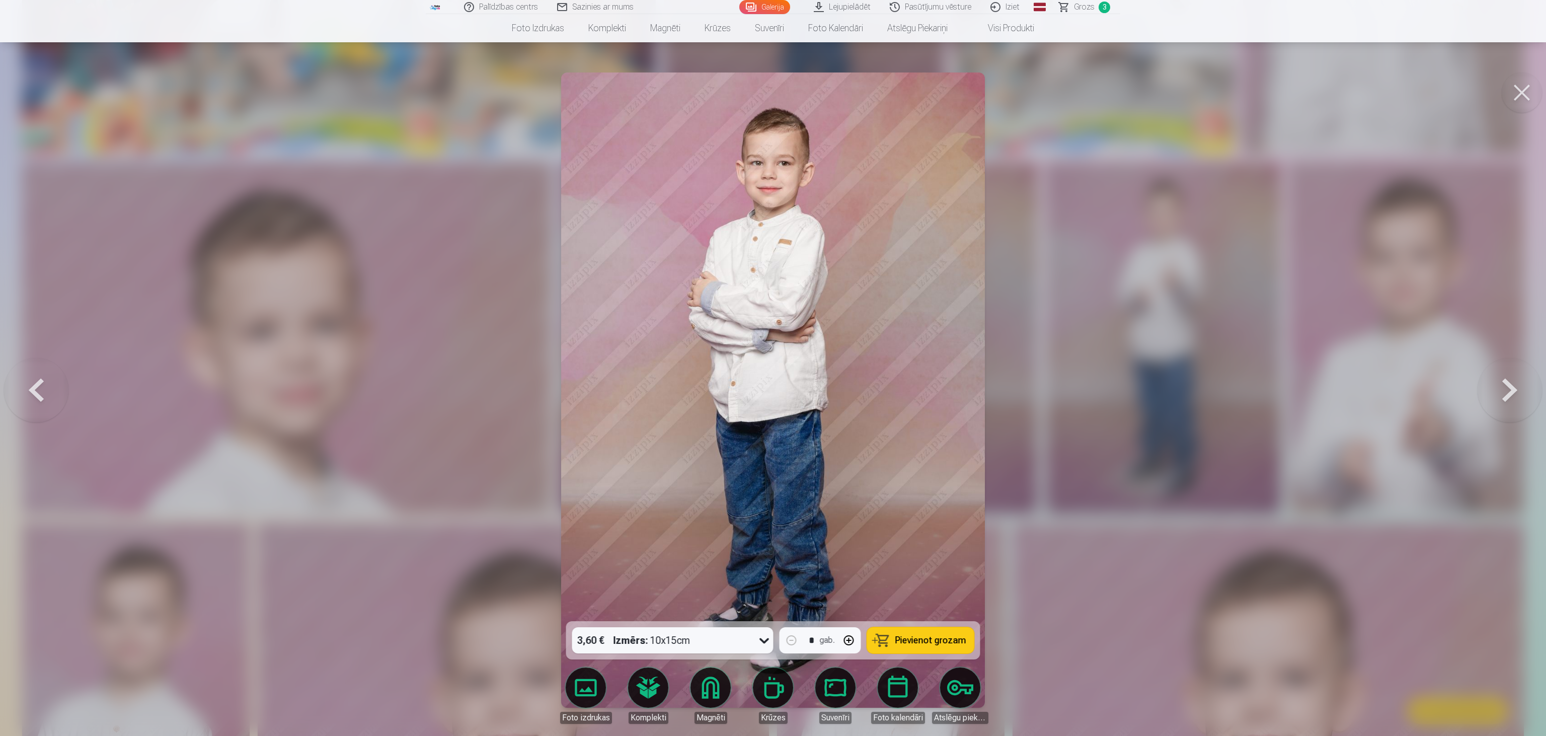
click at [772, 87] on button at bounding box center [1521, 92] width 40 height 40
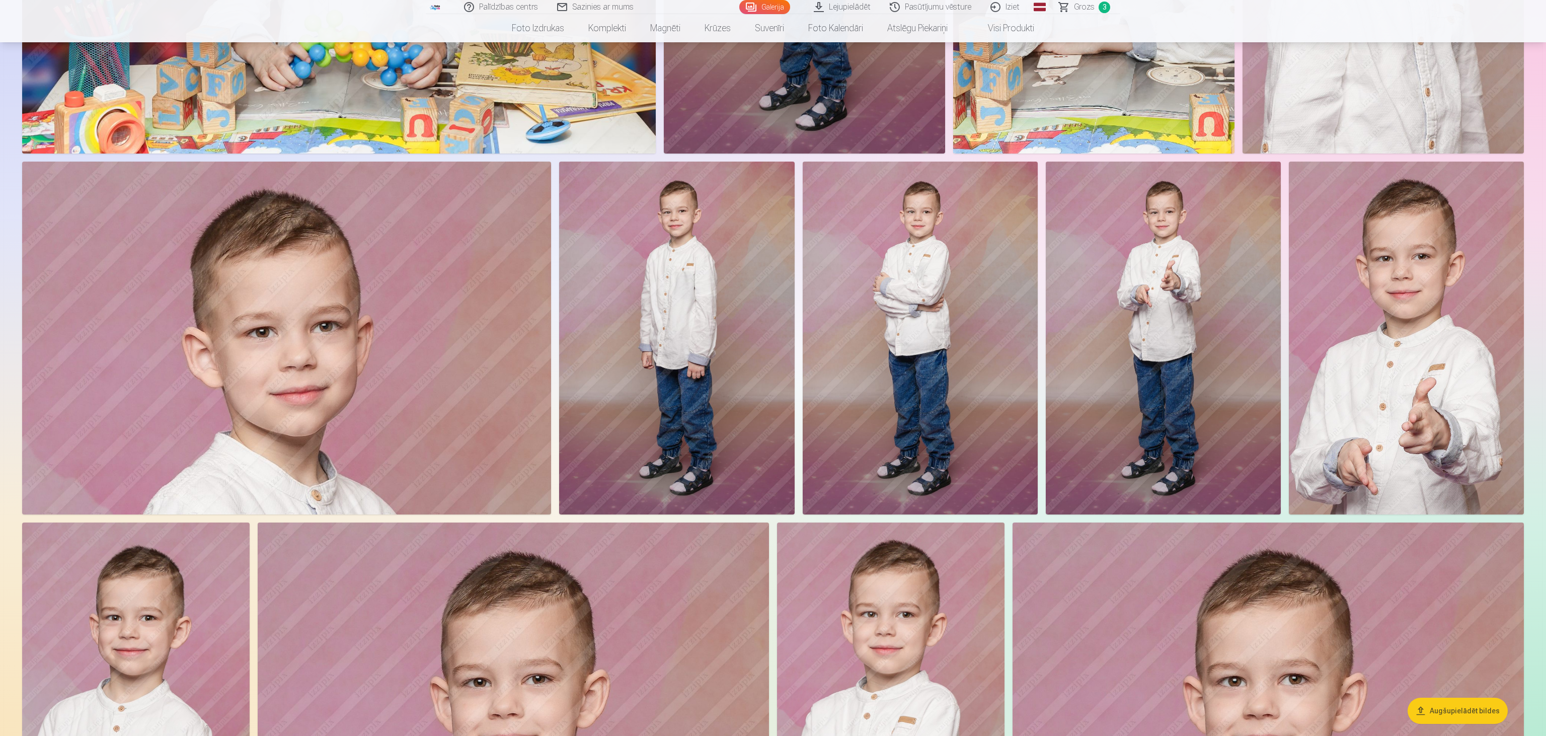
click at [772, 281] on img at bounding box center [1162, 338] width 235 height 353
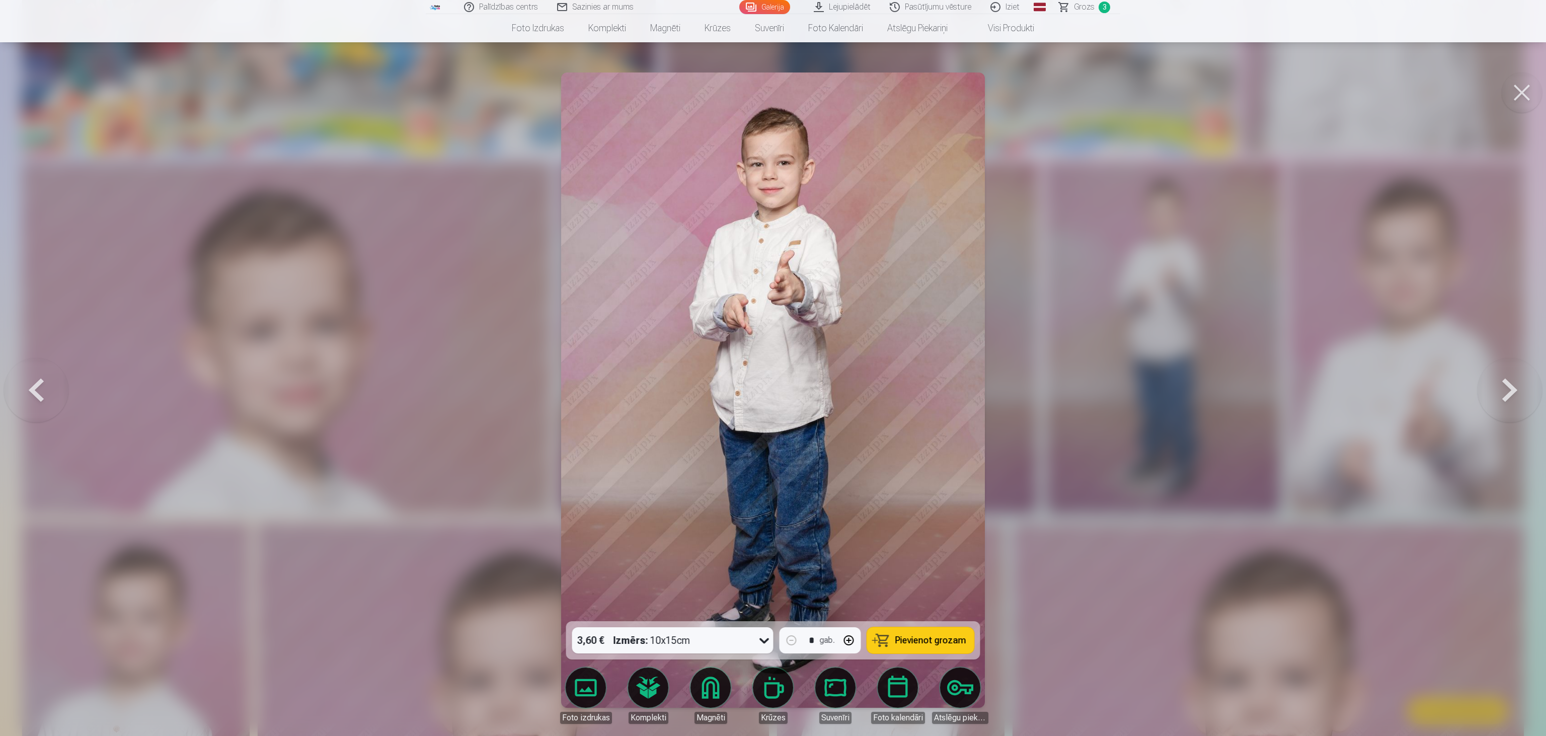
click at [772, 92] on button at bounding box center [1521, 92] width 40 height 40
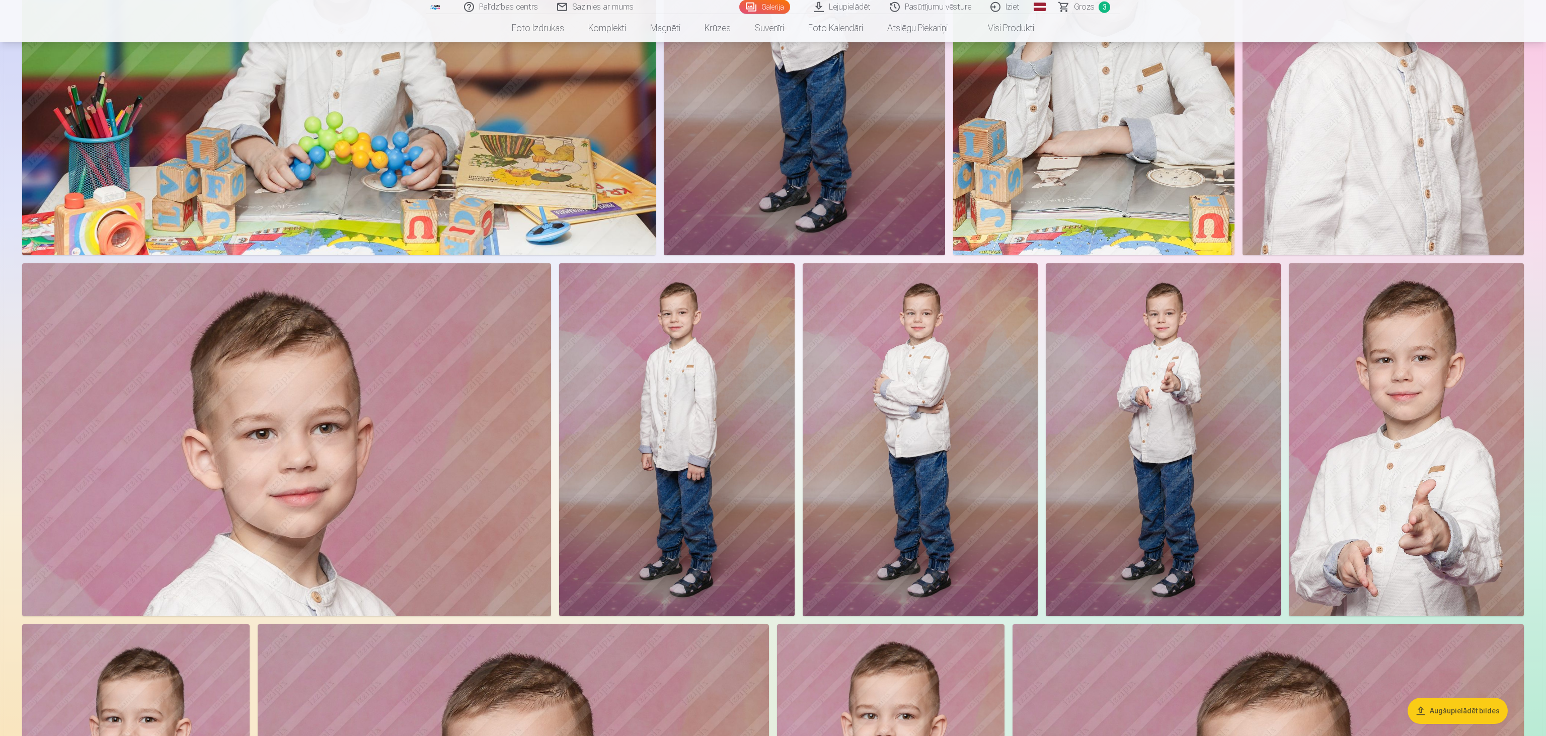
scroll to position [1328, 0]
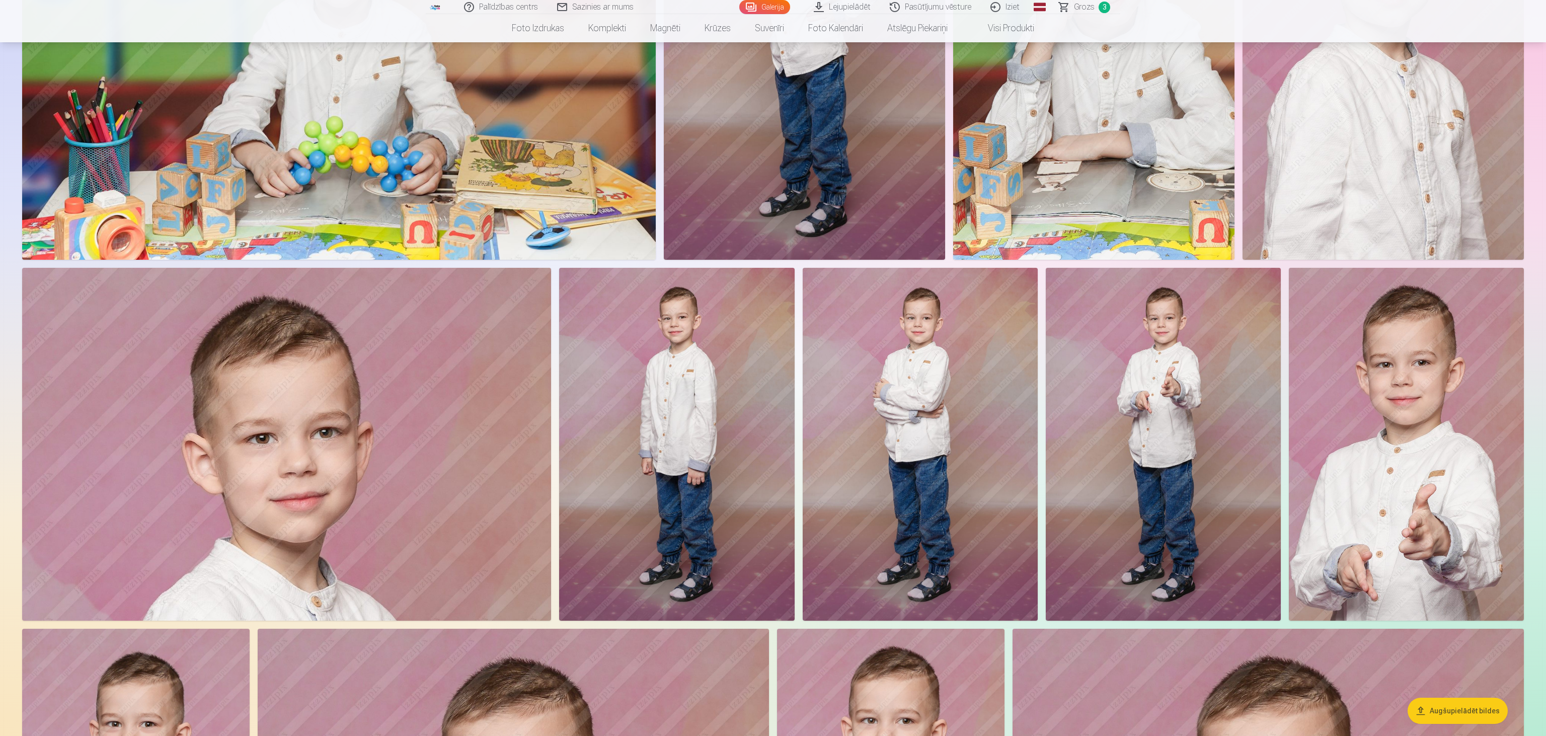
click at [445, 367] on img at bounding box center [286, 444] width 529 height 353
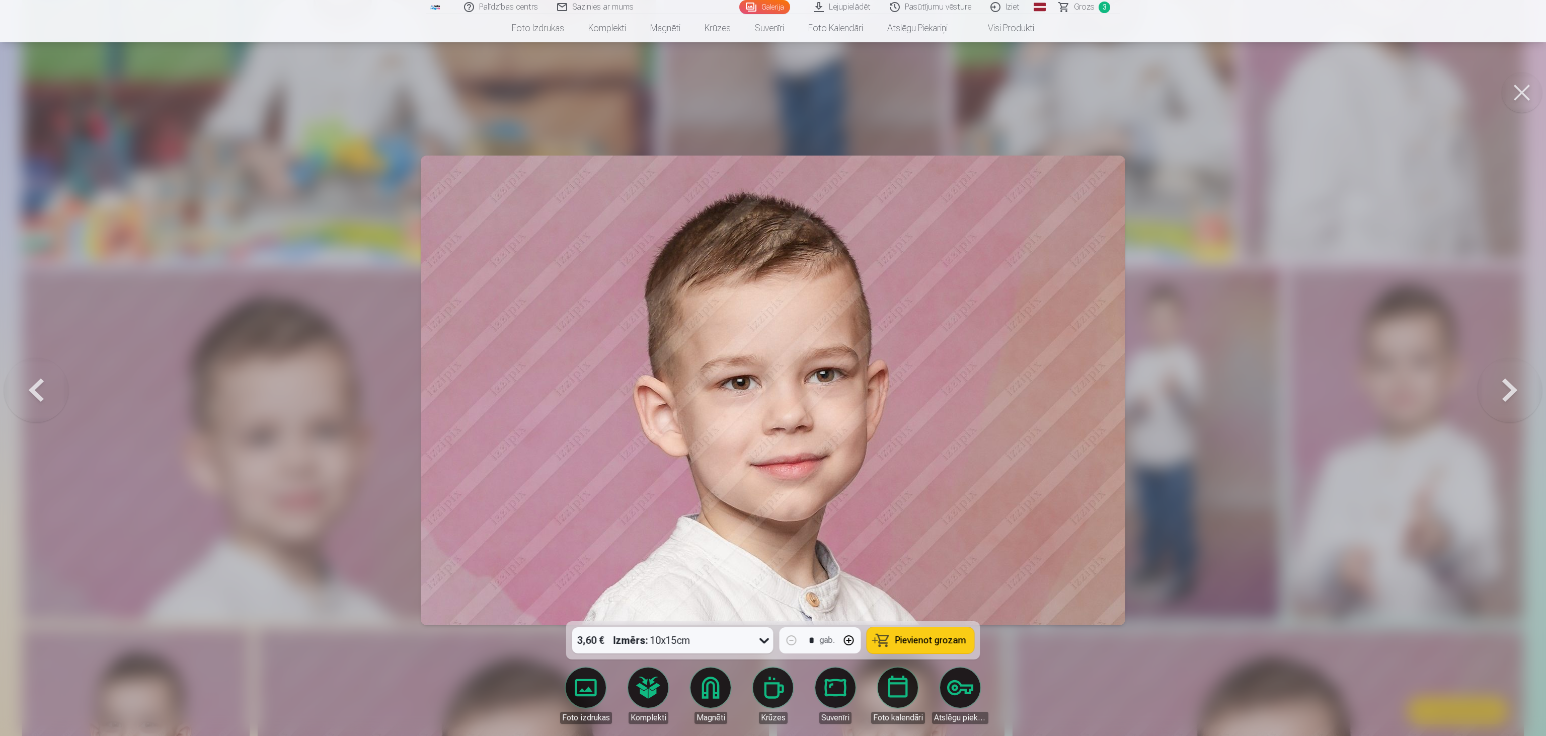
drag, startPoint x: 1516, startPoint y: 88, endPoint x: 1493, endPoint y: 113, distance: 34.2
click at [772, 89] on button at bounding box center [1521, 92] width 40 height 40
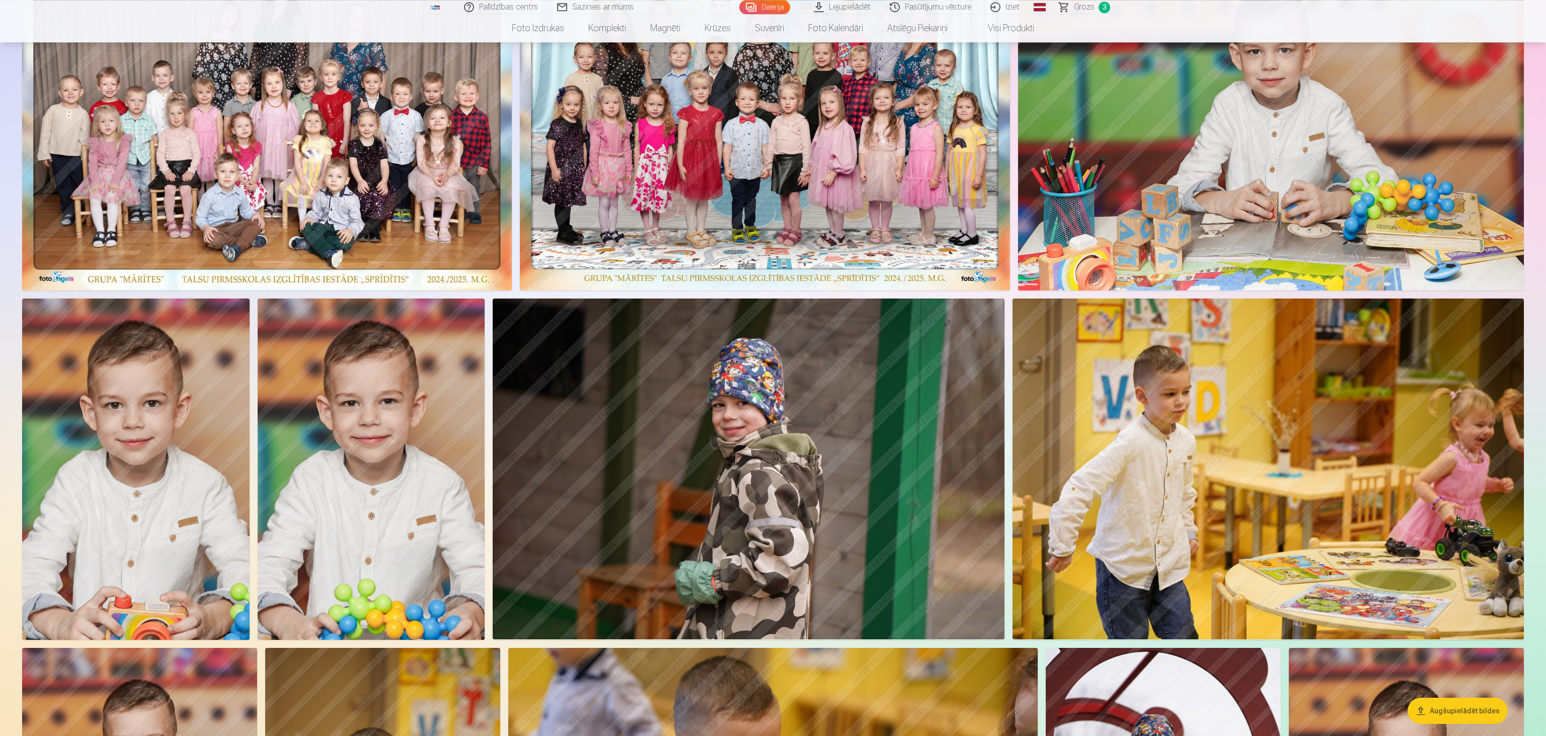
scroll to position [159, 0]
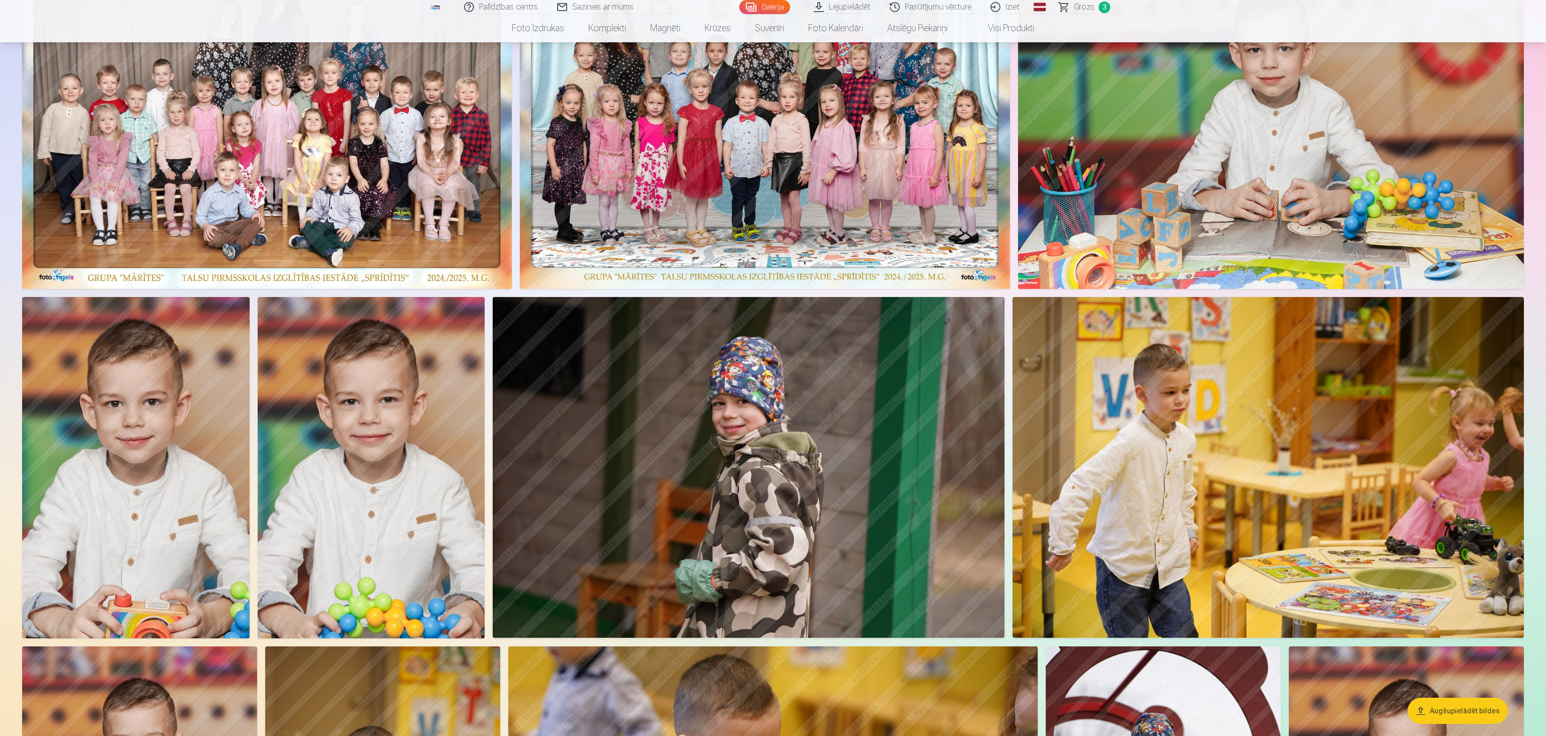
click at [410, 367] on img at bounding box center [371, 467] width 227 height 341
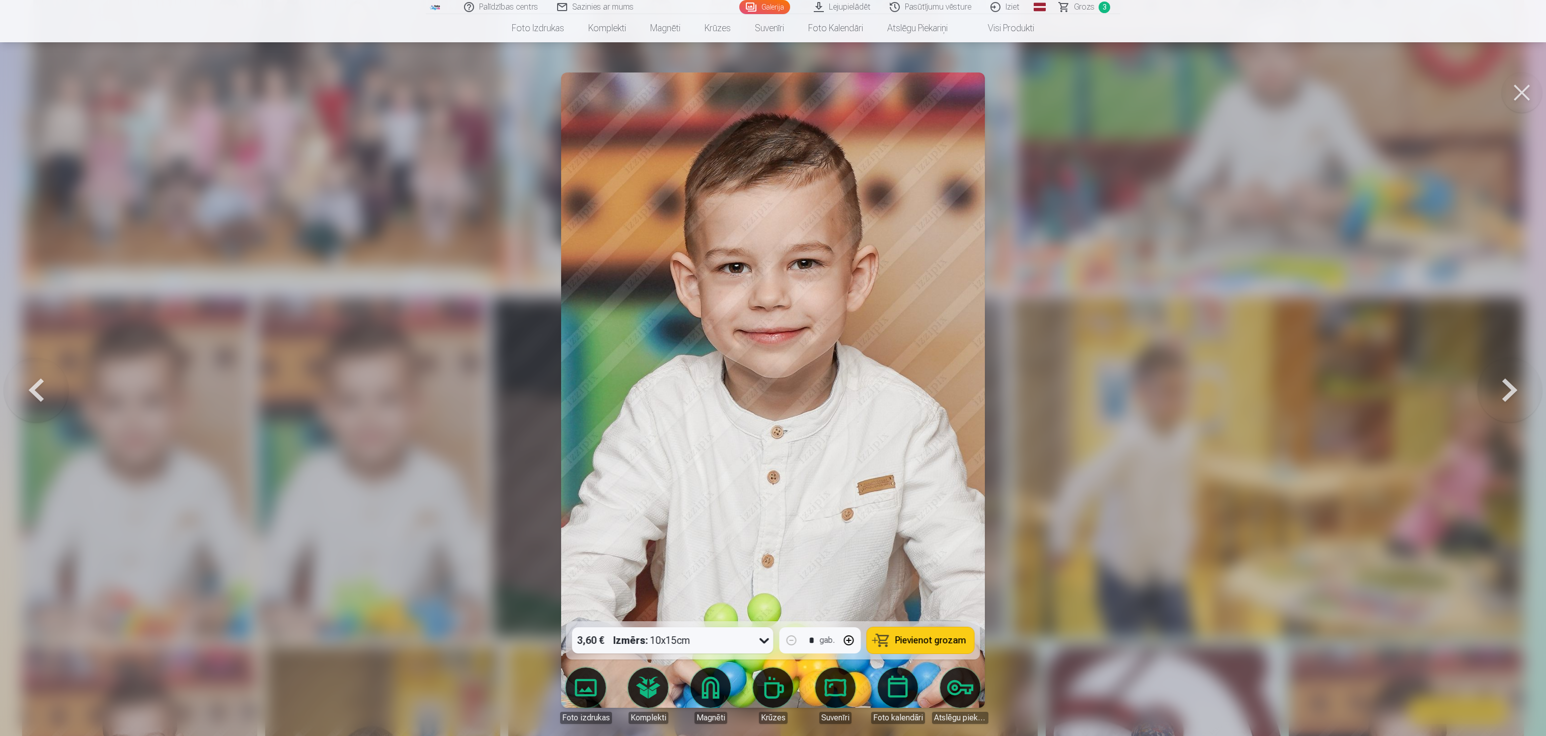
click at [772, 367] on span "Pievienot grozam" at bounding box center [930, 639] width 71 height 9
click at [469, 367] on div at bounding box center [773, 368] width 1546 height 736
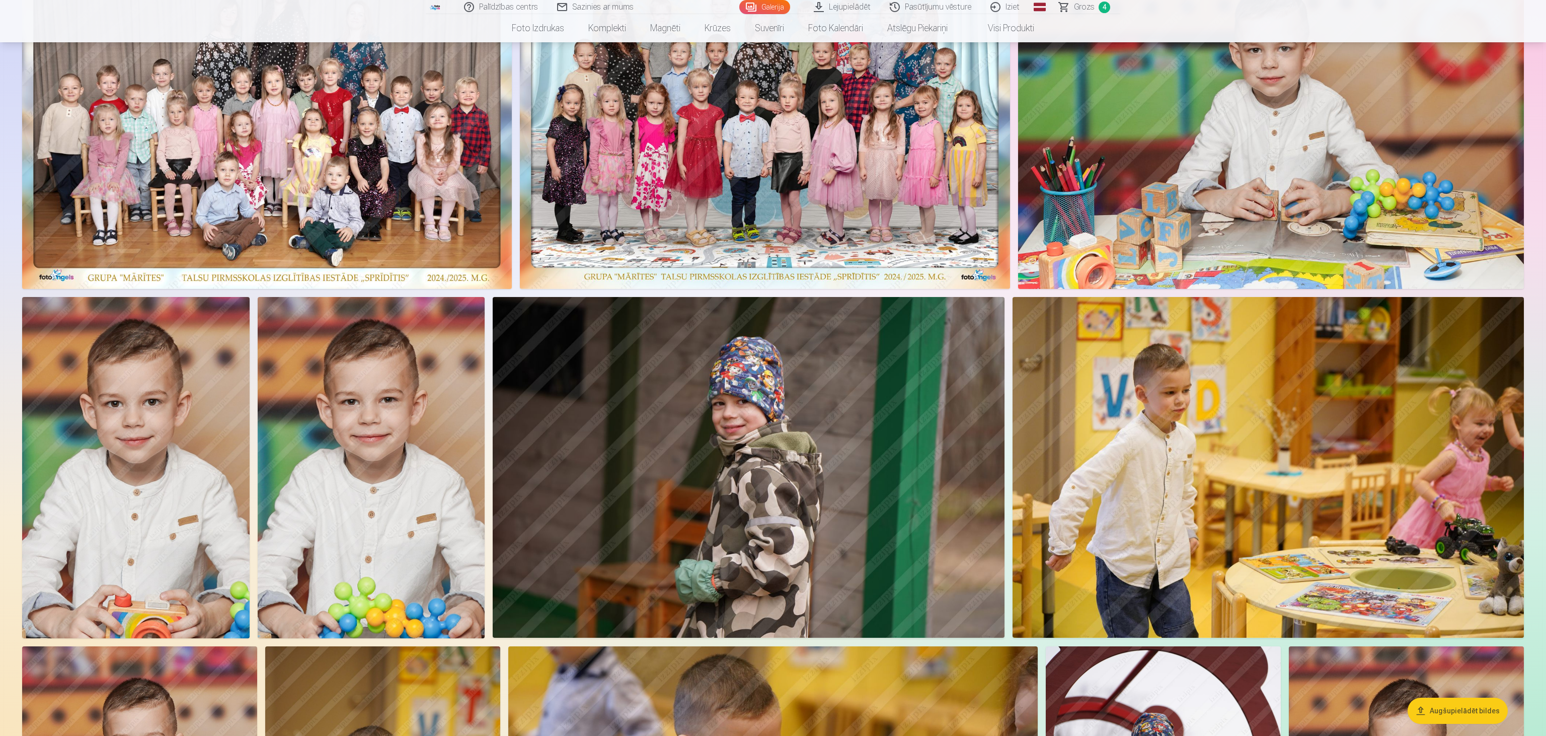
click at [200, 367] on img at bounding box center [135, 467] width 227 height 341
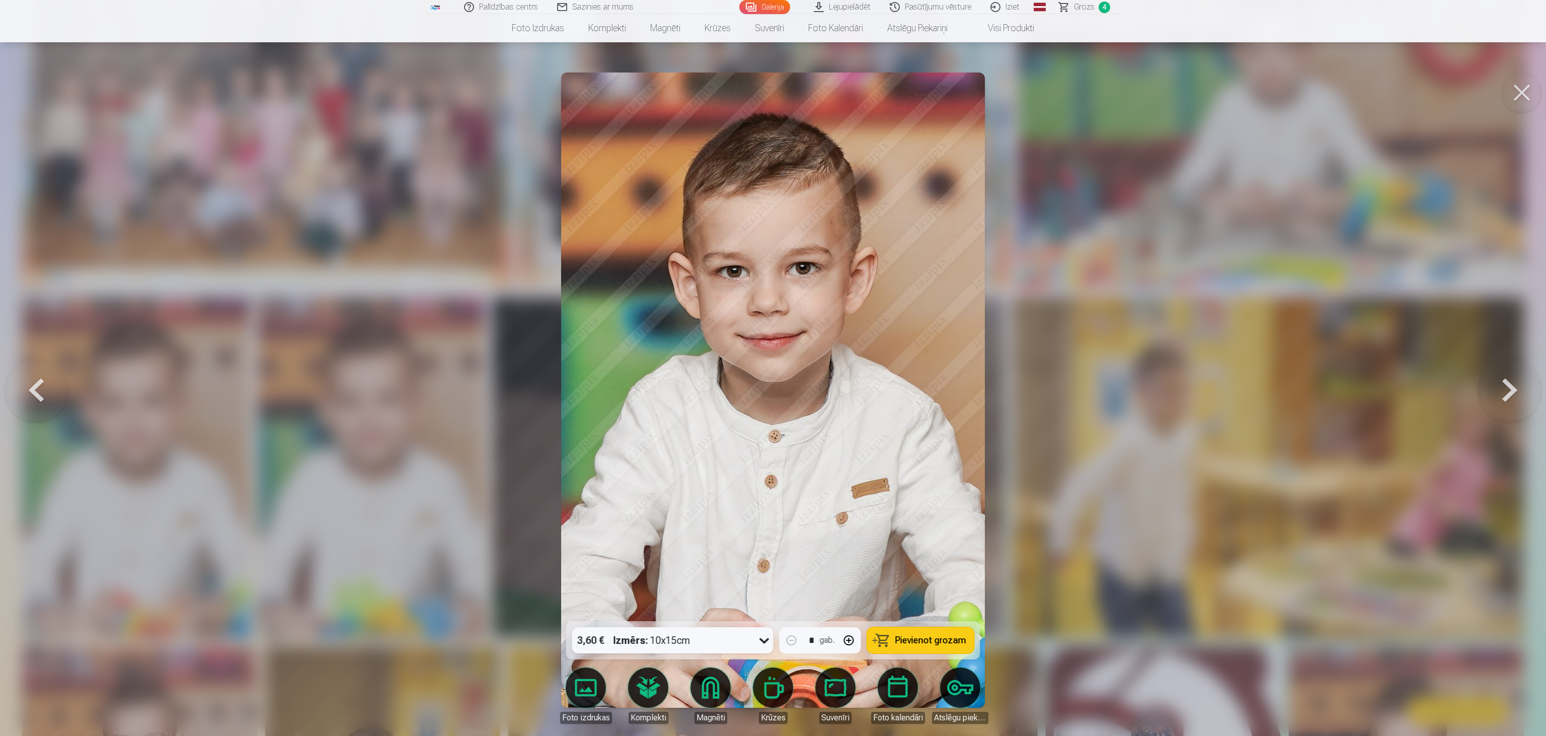
click at [772, 99] on button at bounding box center [1521, 92] width 40 height 40
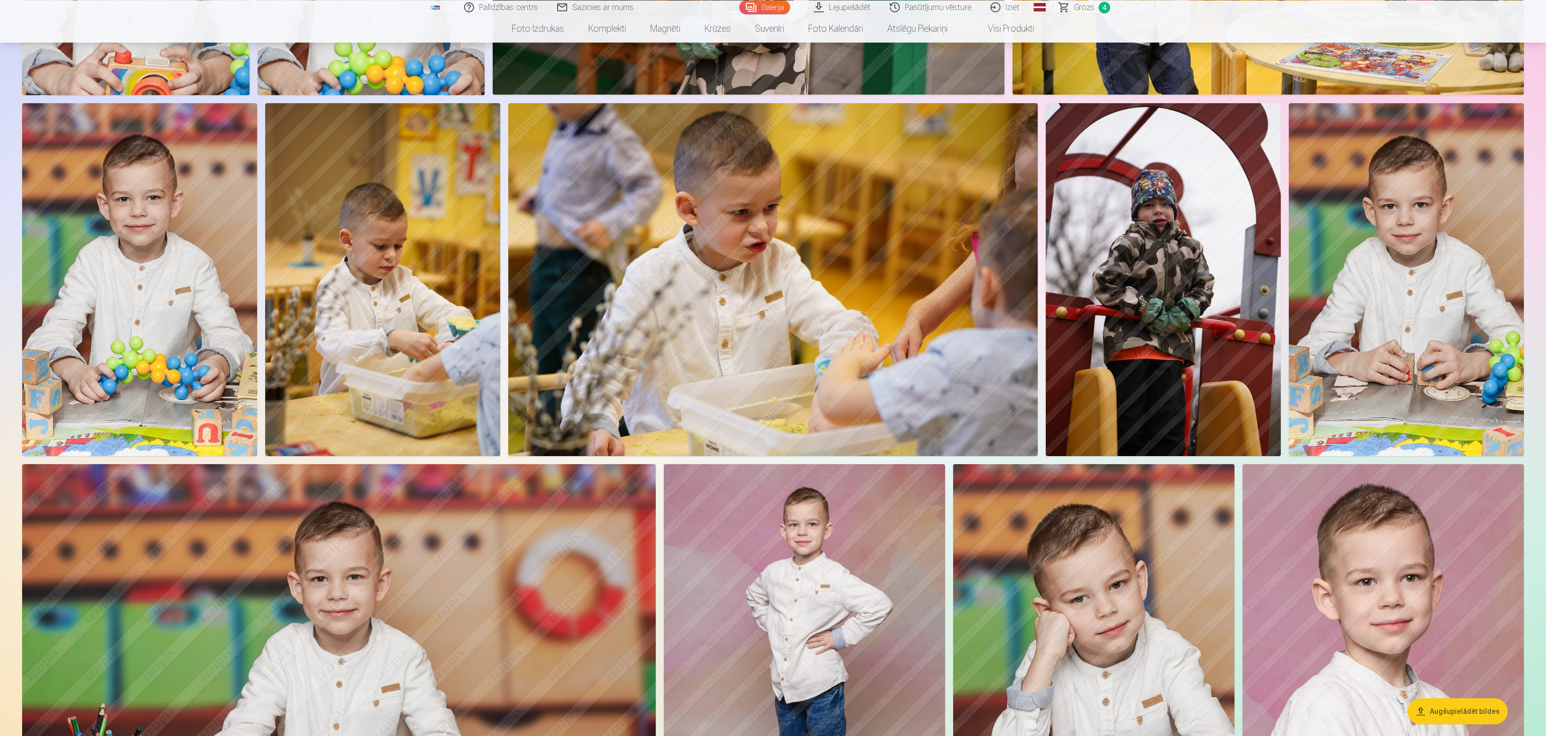
scroll to position [797, 0]
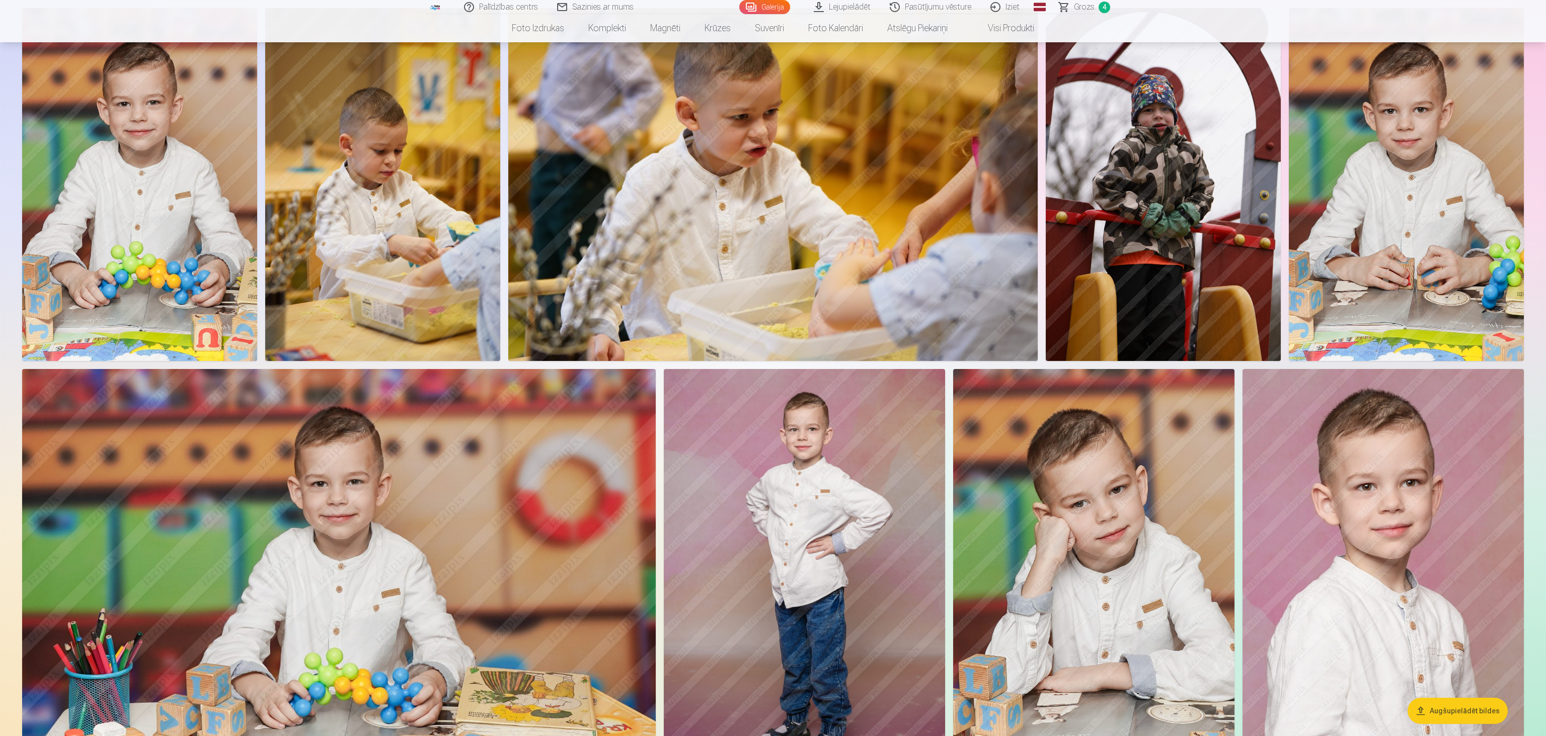
click at [772, 278] on img at bounding box center [1406, 184] width 235 height 353
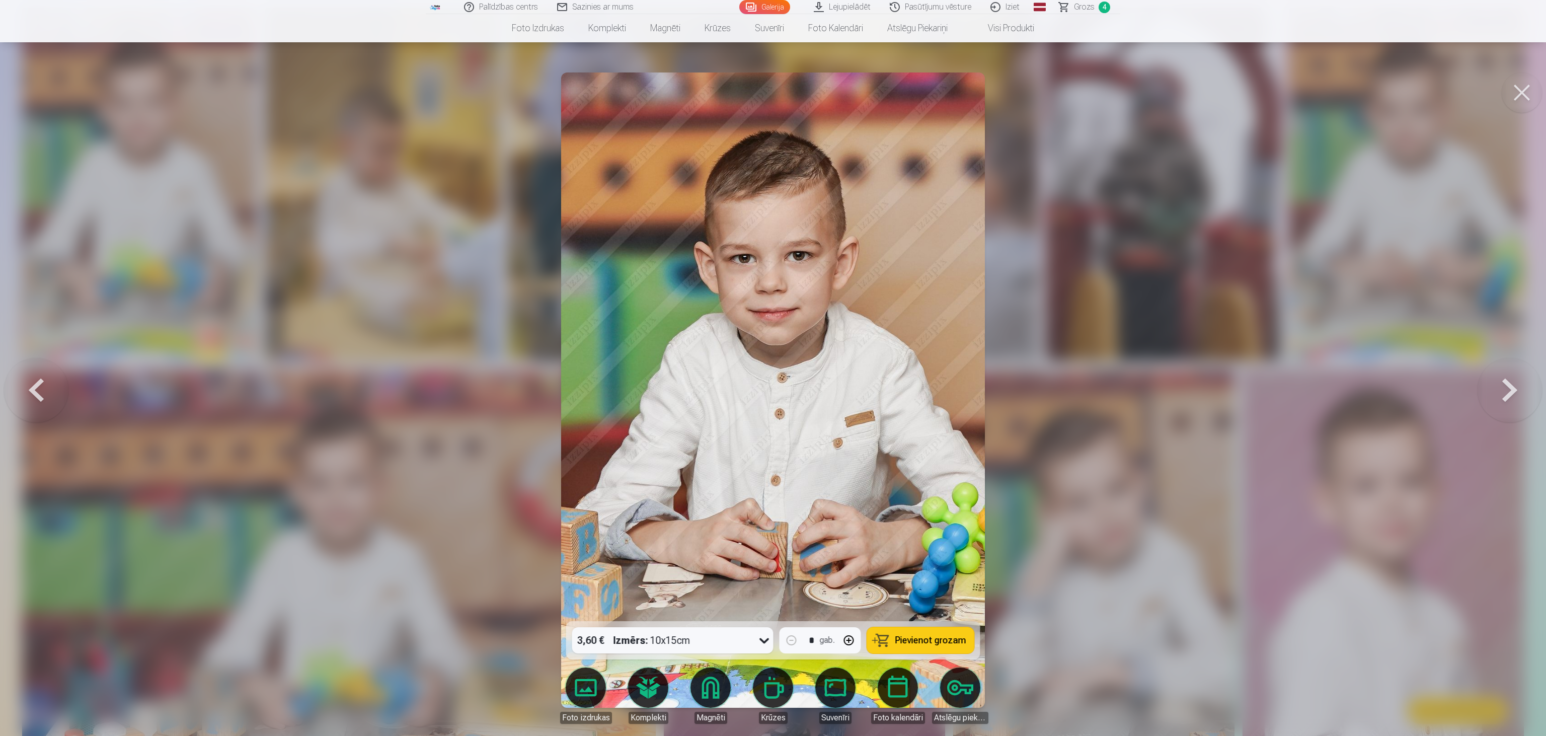
click at [772, 91] on button at bounding box center [1521, 92] width 40 height 40
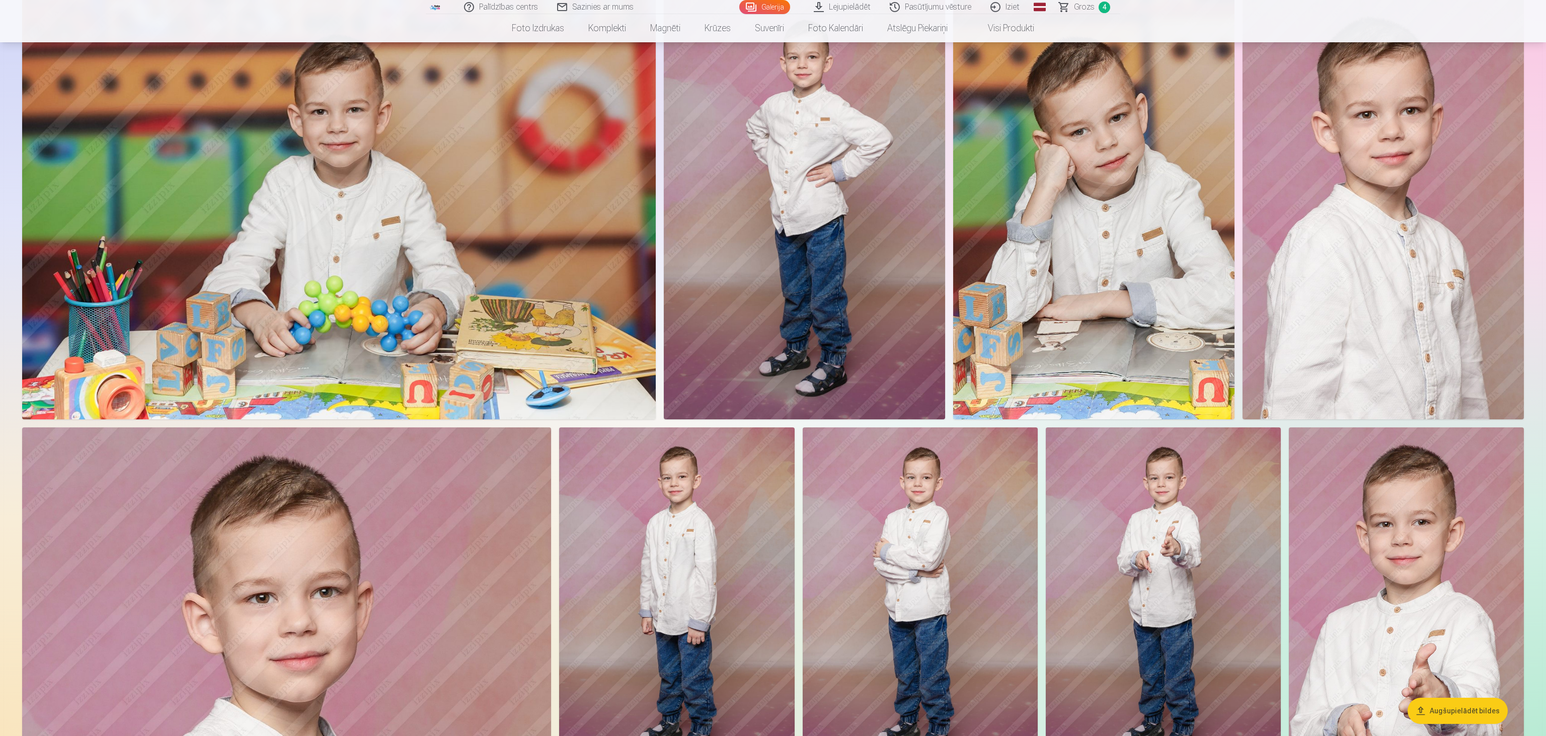
scroll to position [1328, 0]
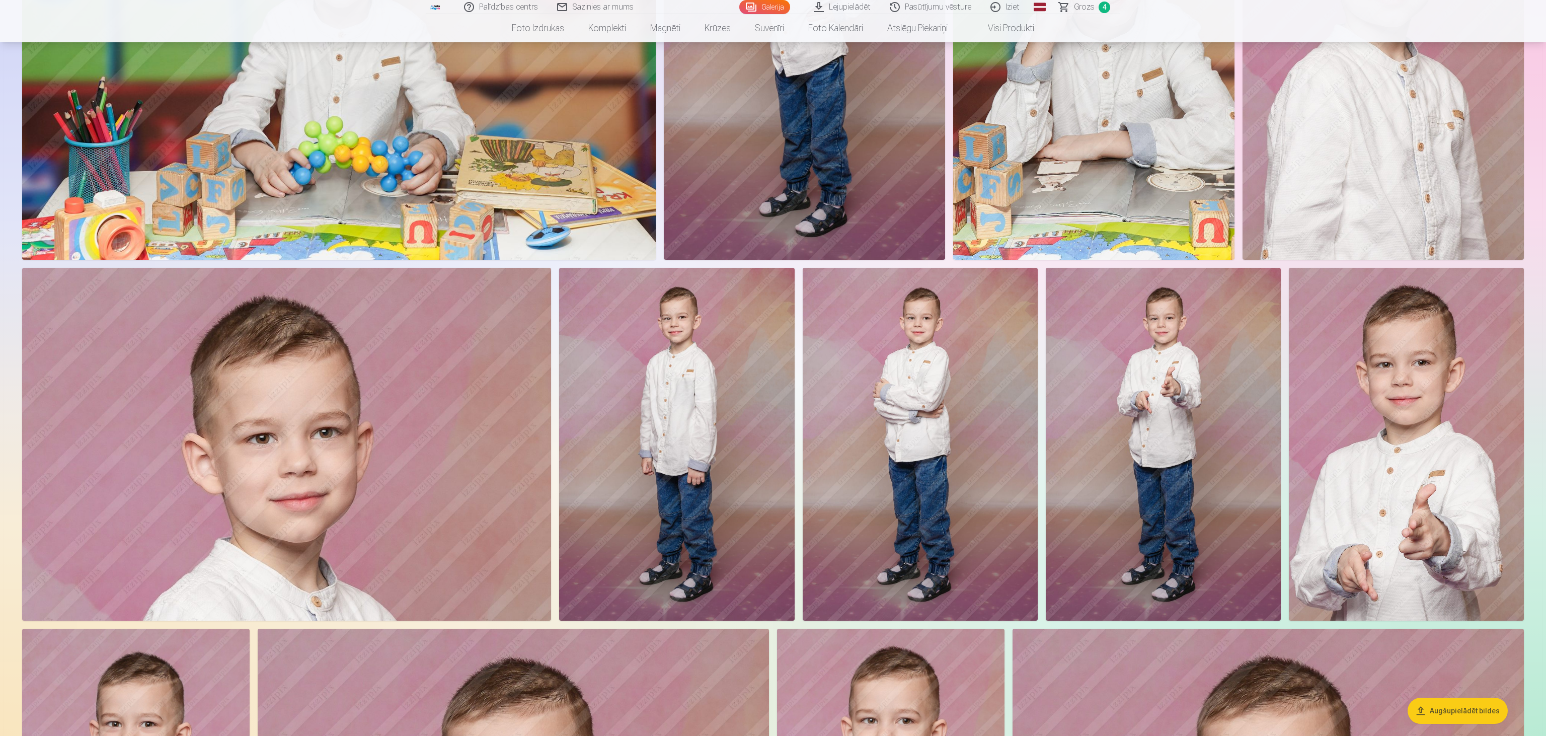
click at [772, 367] on img at bounding box center [1162, 444] width 235 height 353
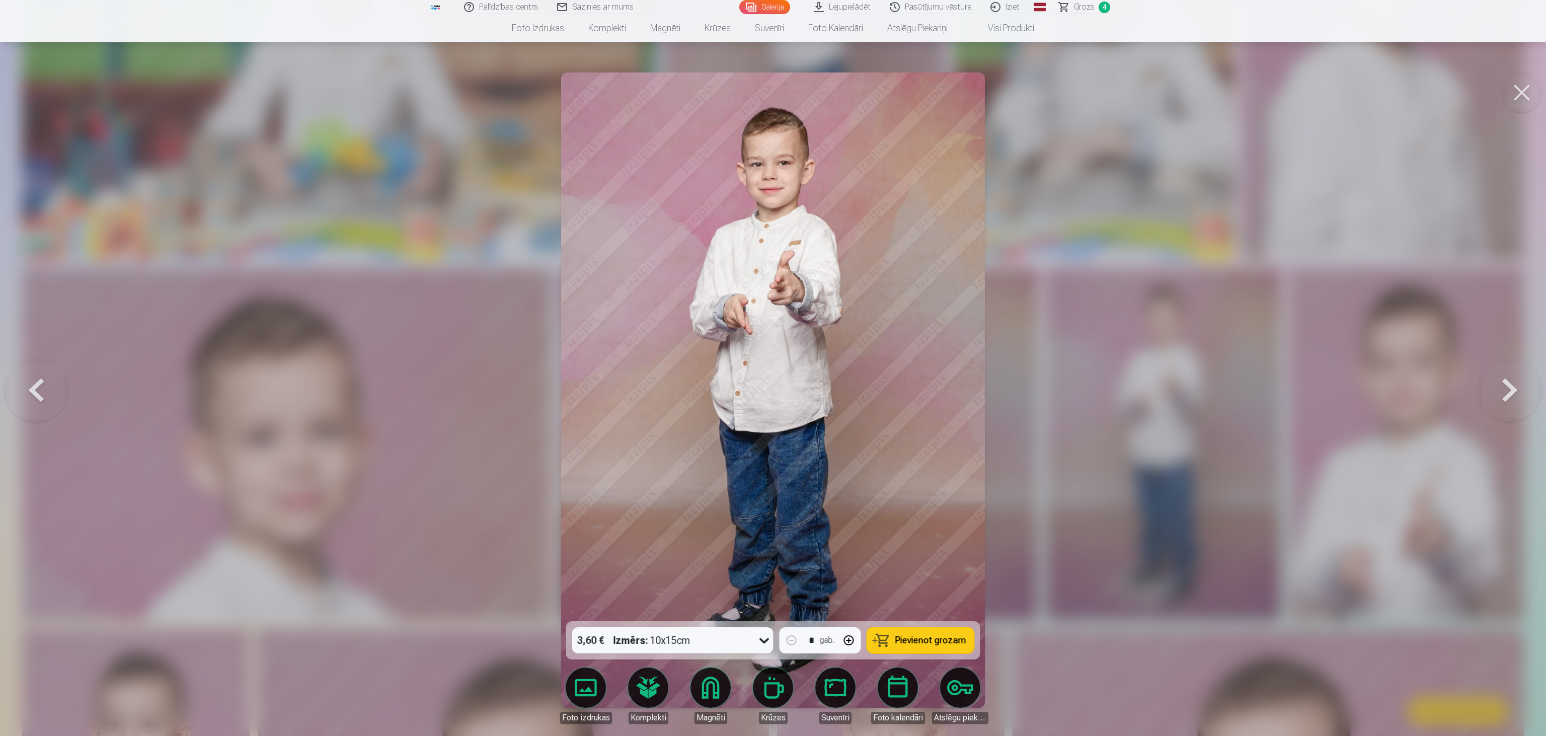
click at [772, 367] on span "Pievienot grozam" at bounding box center [930, 639] width 71 height 9
click at [480, 367] on div at bounding box center [773, 368] width 1546 height 736
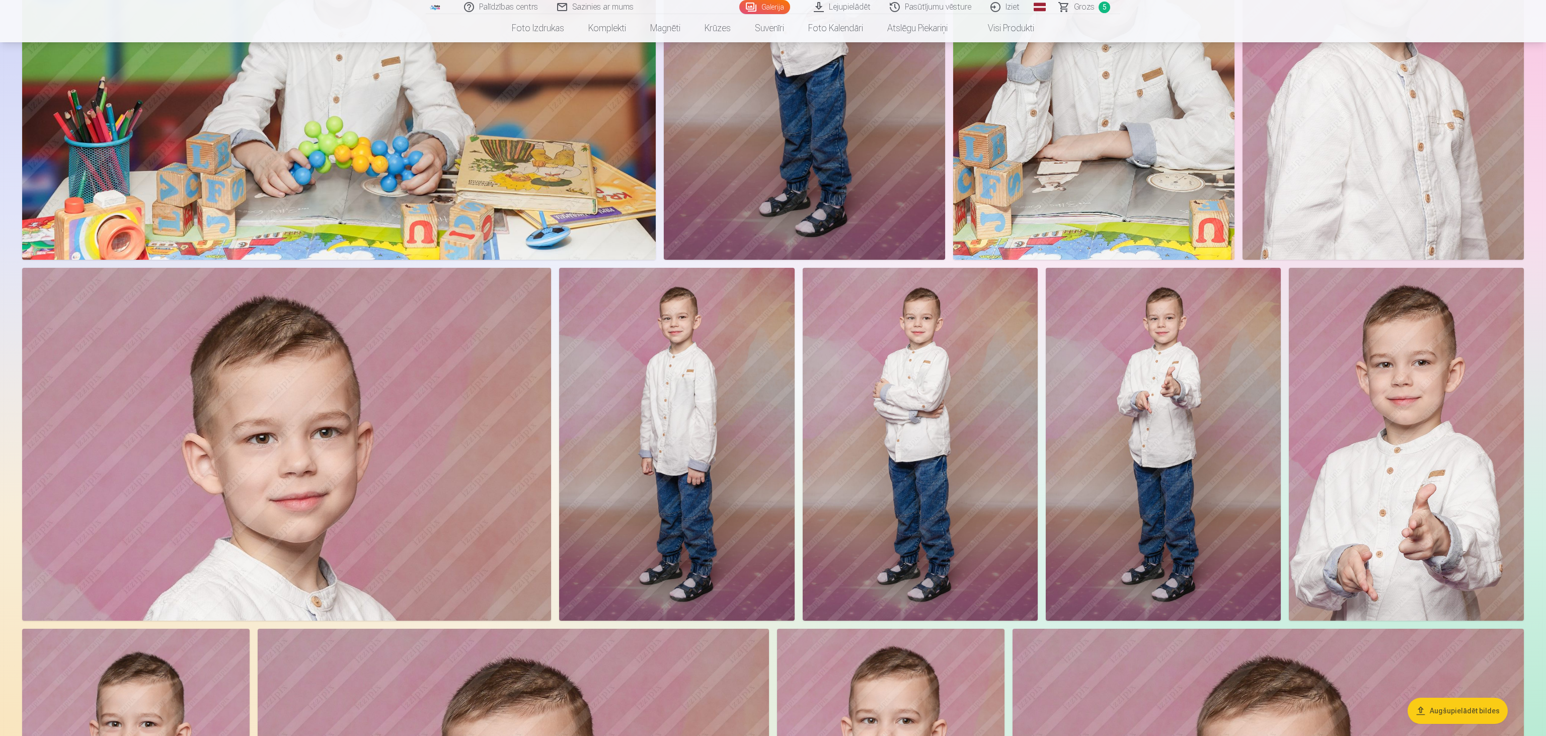
scroll to position [1594, 0]
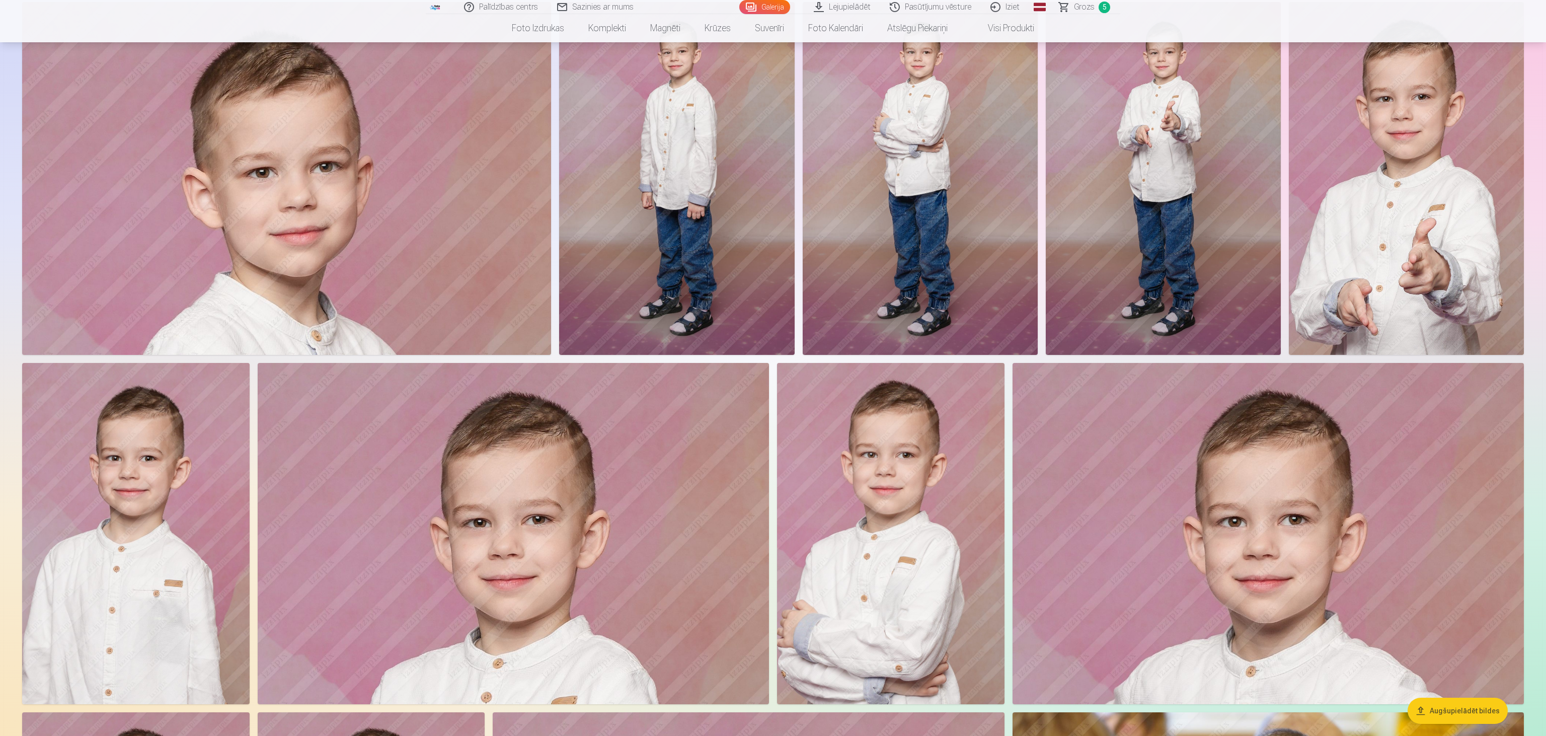
click at [772, 246] on img at bounding box center [1406, 178] width 235 height 353
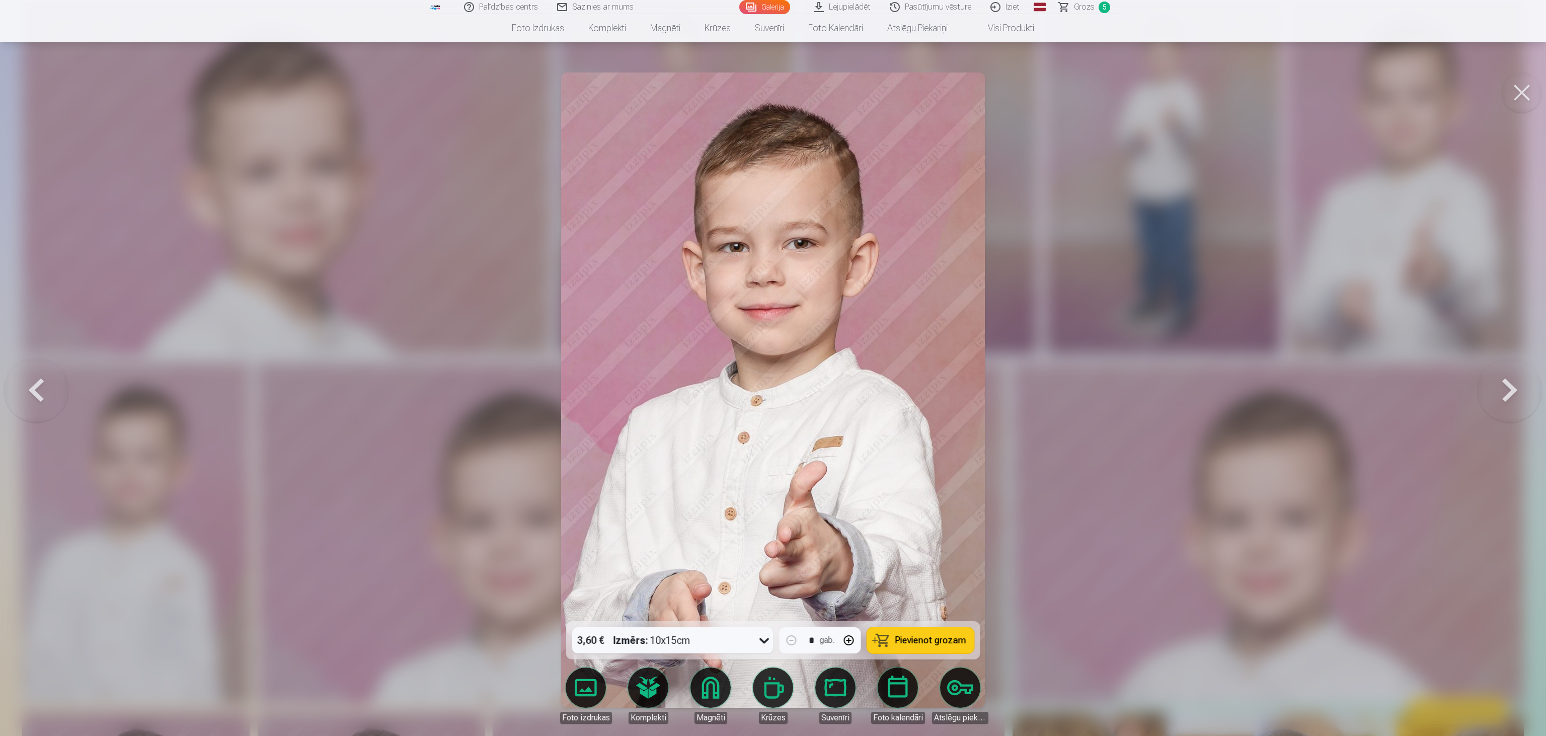
click at [772, 367] on span "Pievienot grozam" at bounding box center [930, 639] width 71 height 9
click at [393, 367] on div at bounding box center [773, 368] width 1546 height 736
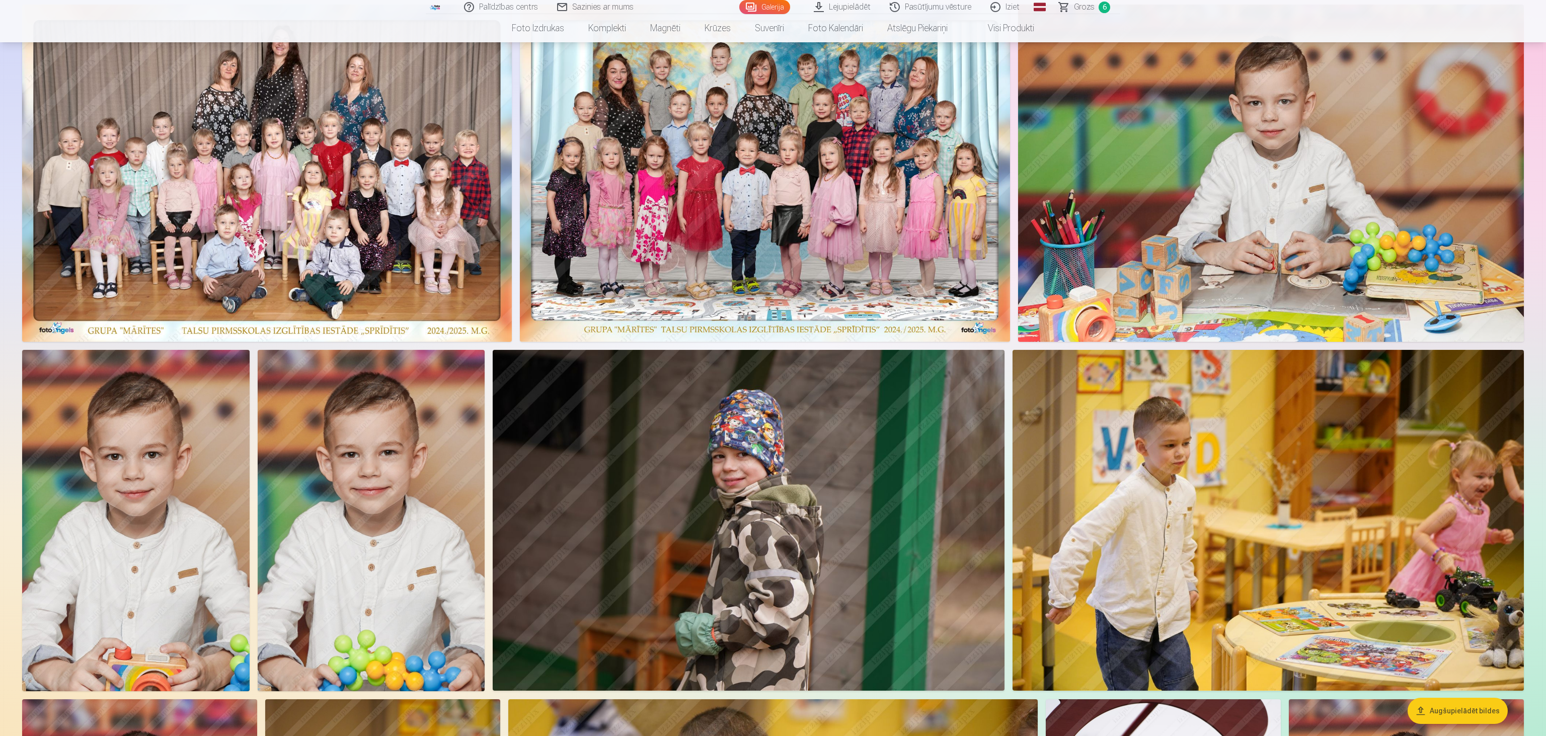
scroll to position [0, 0]
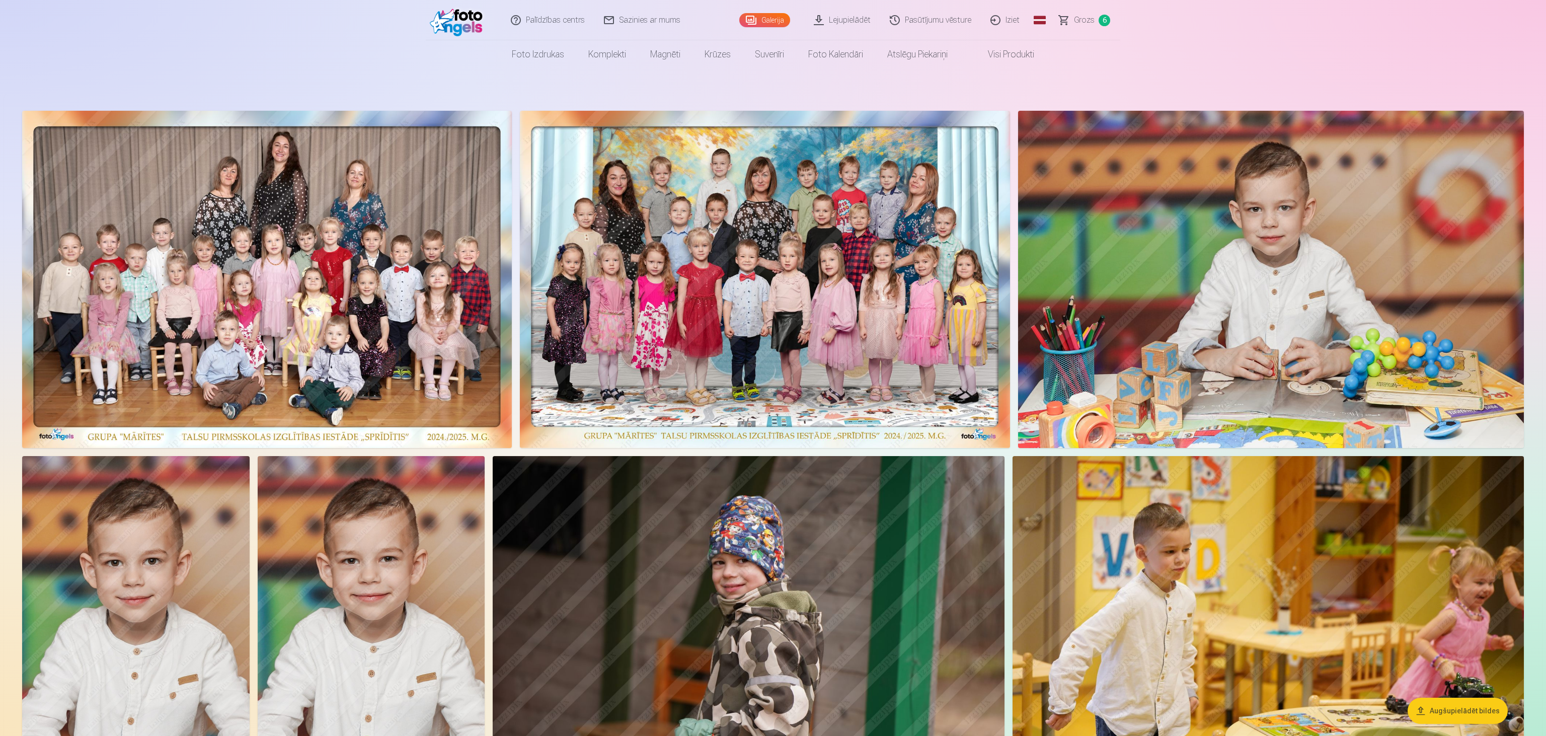
click at [772, 23] on span "Grozs" at bounding box center [1084, 20] width 21 height 12
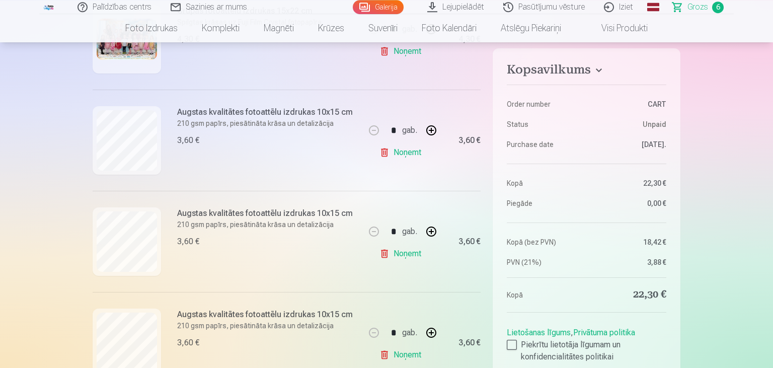
scroll to position [319, 0]
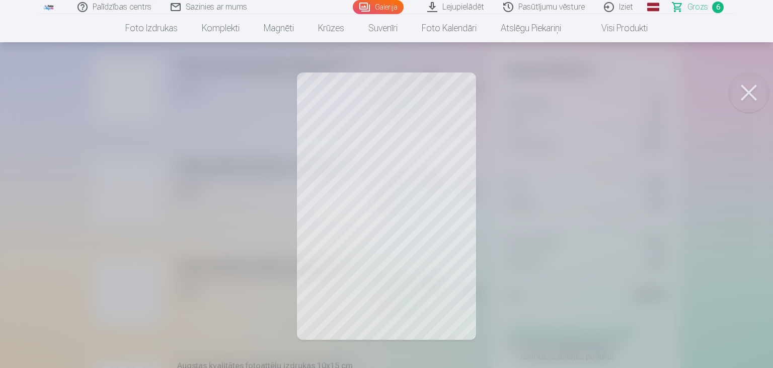
click at [749, 86] on button at bounding box center [749, 92] width 40 height 40
click at [748, 101] on button at bounding box center [749, 92] width 40 height 40
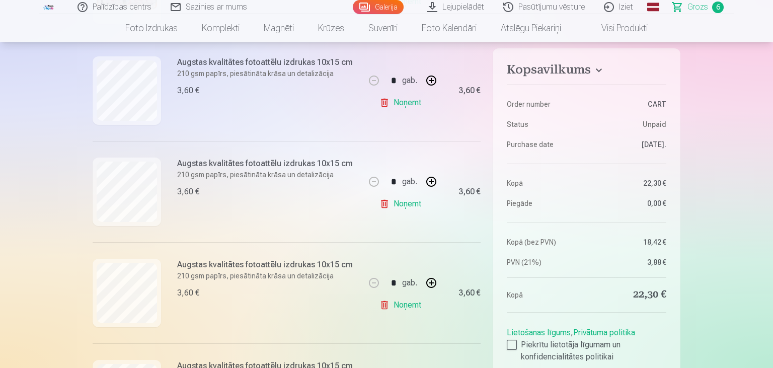
click at [398, 301] on link "Noņemt" at bounding box center [402, 305] width 46 height 20
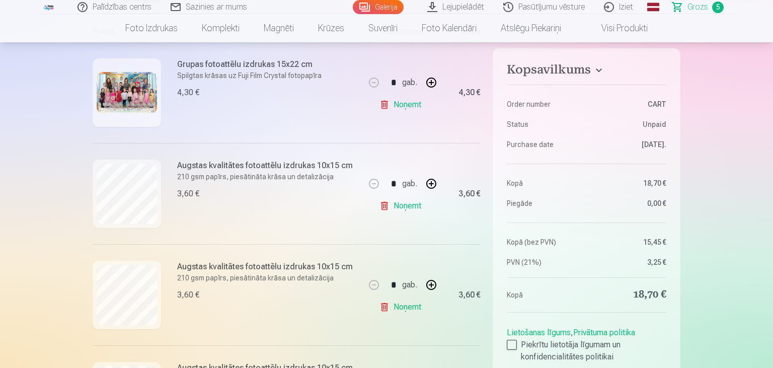
scroll to position [266, 0]
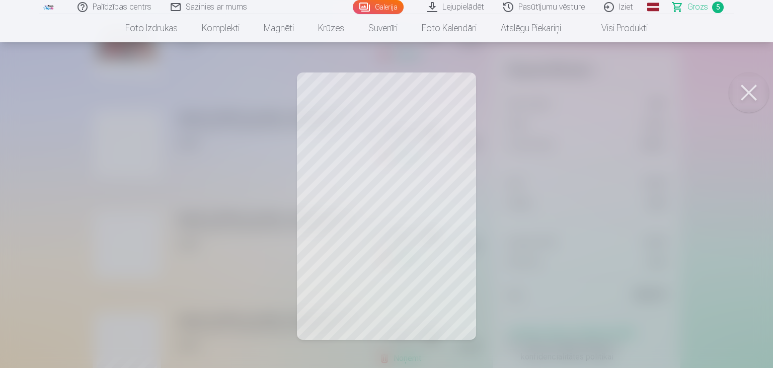
click at [748, 86] on button at bounding box center [749, 92] width 40 height 40
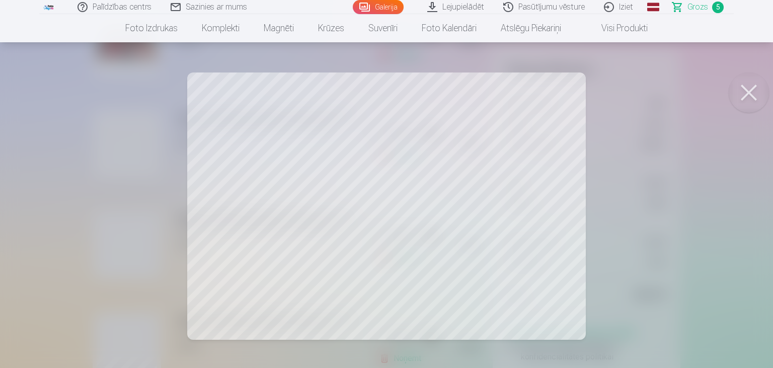
click at [755, 92] on button at bounding box center [749, 92] width 40 height 40
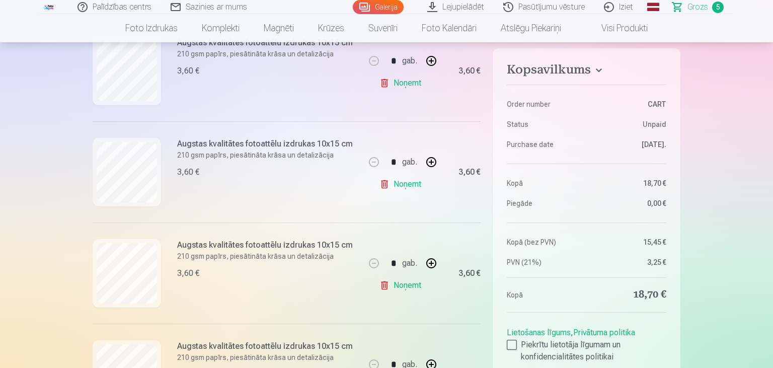
scroll to position [425, 0]
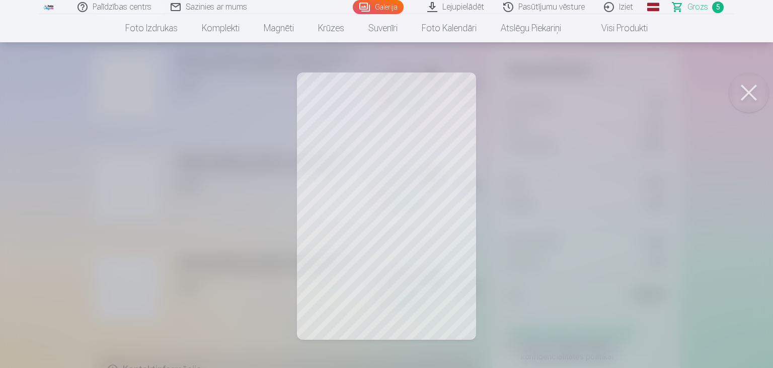
click at [748, 93] on button at bounding box center [749, 92] width 40 height 40
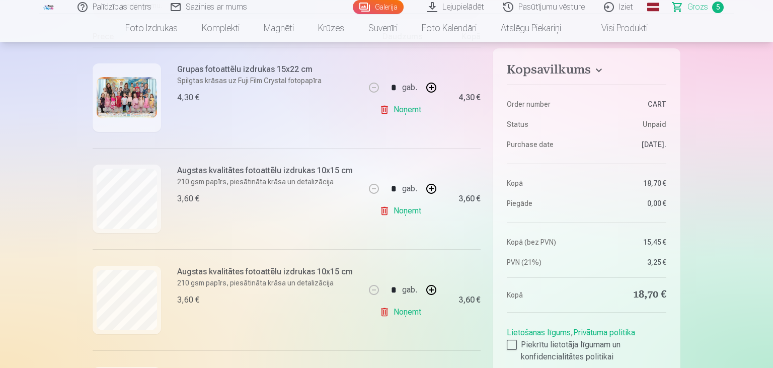
scroll to position [212, 0]
click at [385, 9] on link "Galerija" at bounding box center [378, 7] width 51 height 14
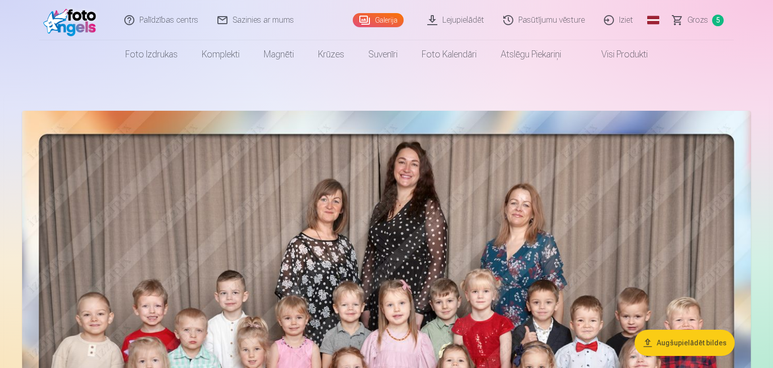
click at [690, 25] on span "Grozs" at bounding box center [697, 20] width 21 height 12
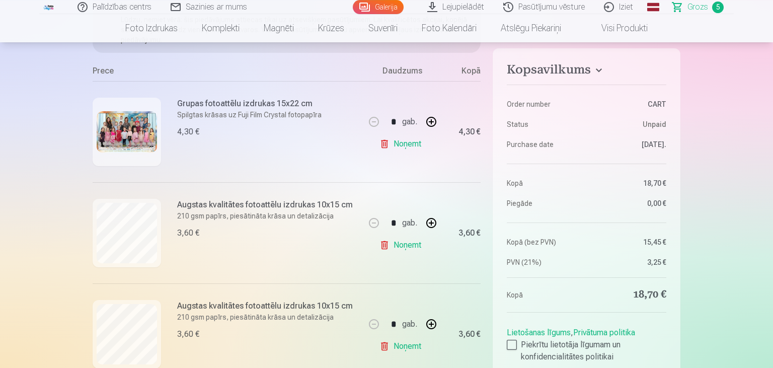
scroll to position [212, 0]
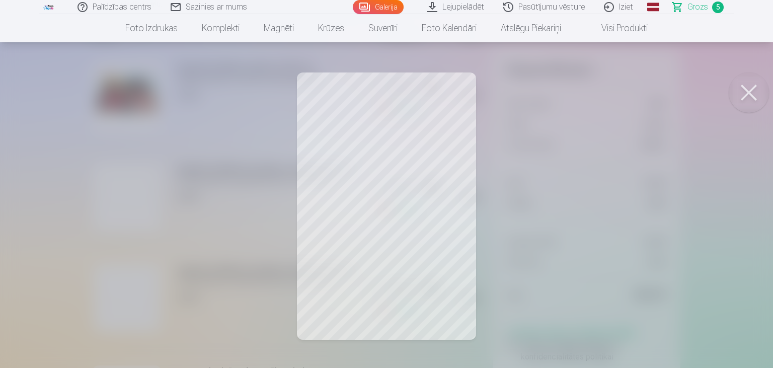
click at [735, 93] on button at bounding box center [749, 92] width 40 height 40
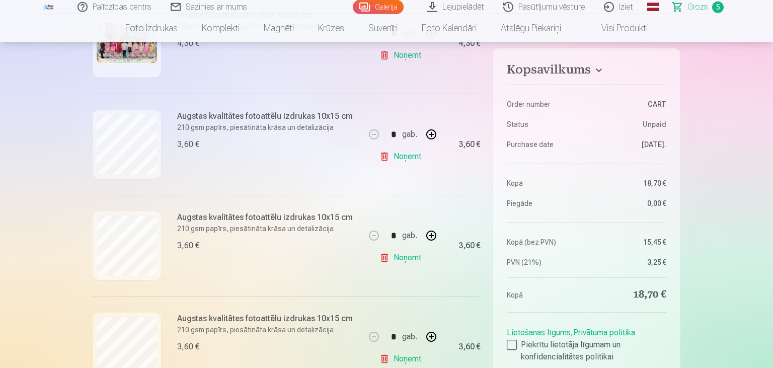
scroll to position [318, 0]
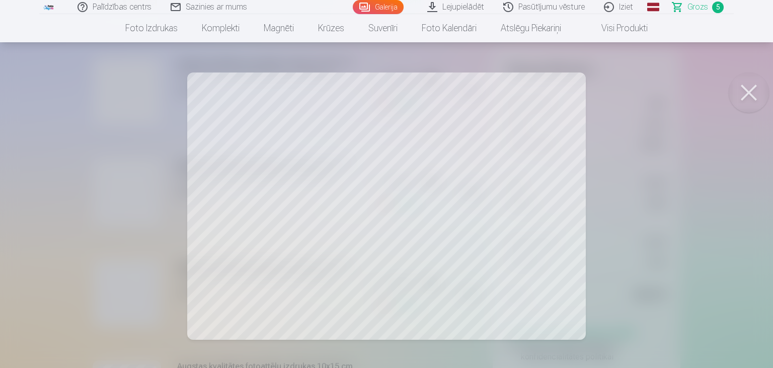
click at [758, 84] on button at bounding box center [749, 92] width 40 height 40
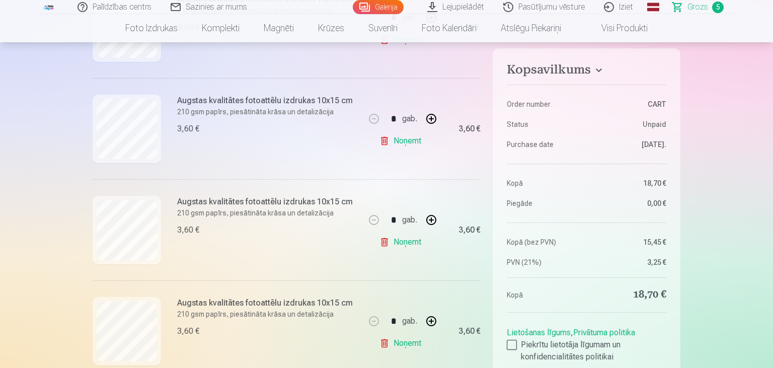
scroll to position [478, 0]
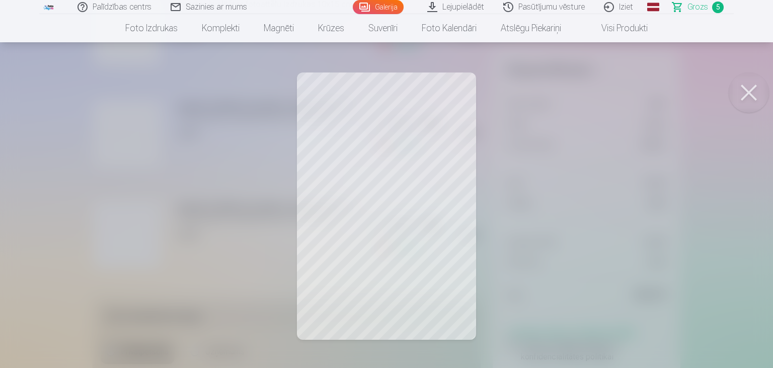
click at [756, 85] on button at bounding box center [749, 92] width 40 height 40
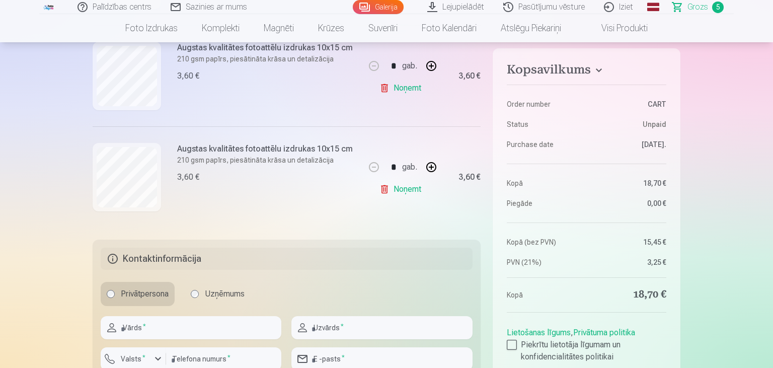
scroll to position [584, 0]
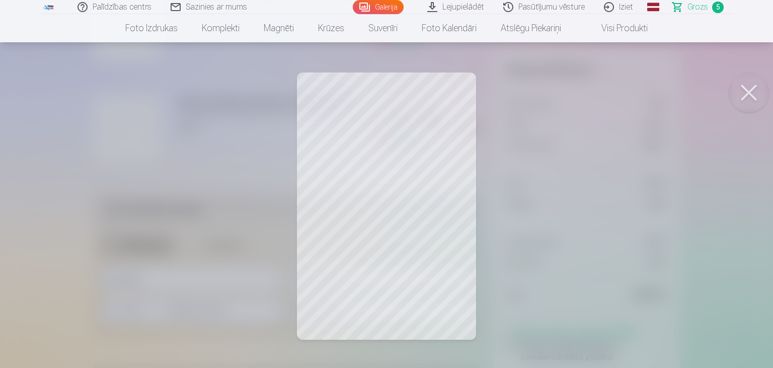
drag, startPoint x: 752, startPoint y: 85, endPoint x: 605, endPoint y: 73, distance: 147.9
click at [750, 85] on button at bounding box center [749, 92] width 40 height 40
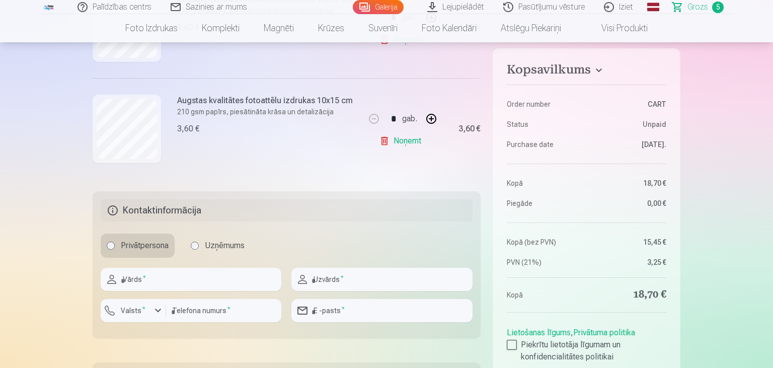
click at [381, 6] on link "Galerija" at bounding box center [378, 7] width 51 height 14
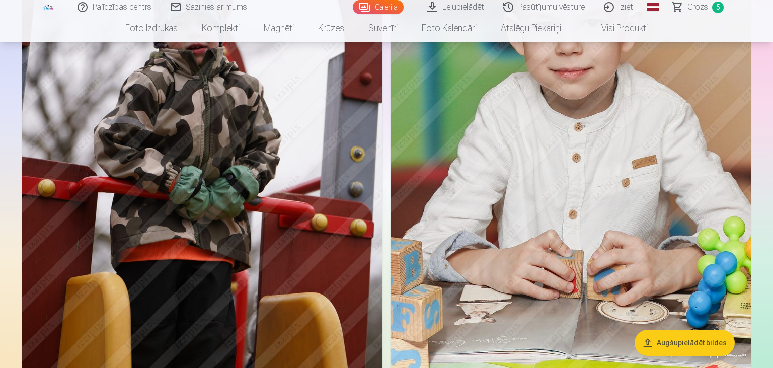
scroll to position [2657, 0]
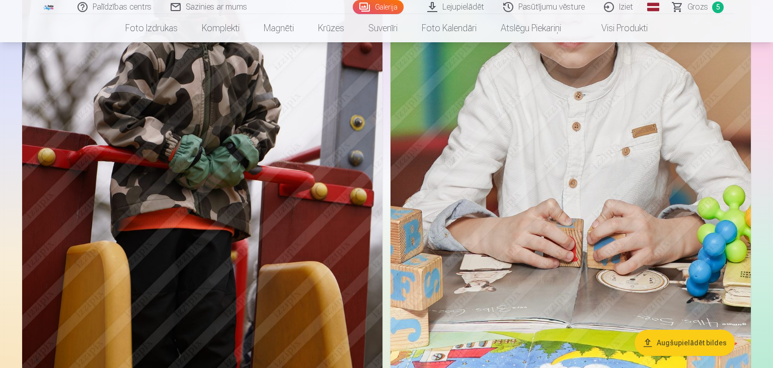
click at [619, 134] on img at bounding box center [570, 106] width 360 height 540
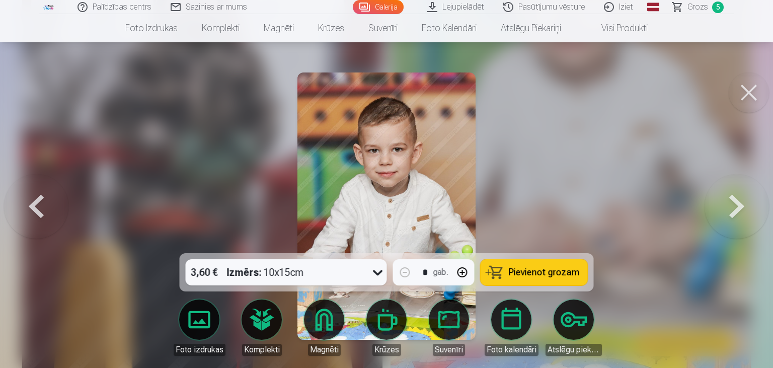
drag, startPoint x: 662, startPoint y: 201, endPoint x: 655, endPoint y: 200, distance: 6.6
click at [662, 200] on div at bounding box center [386, 184] width 773 height 368
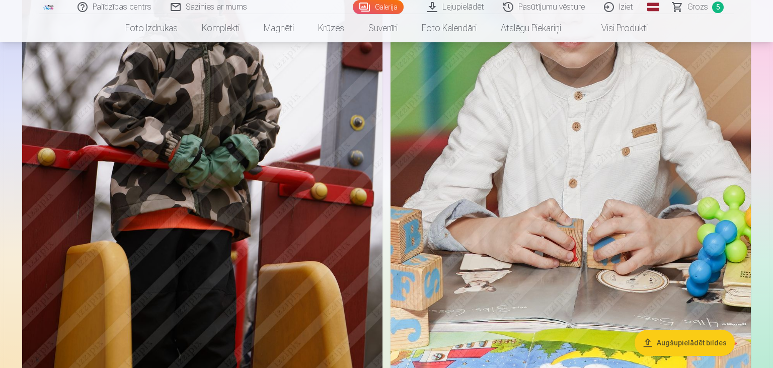
click at [637, 200] on img at bounding box center [570, 106] width 360 height 540
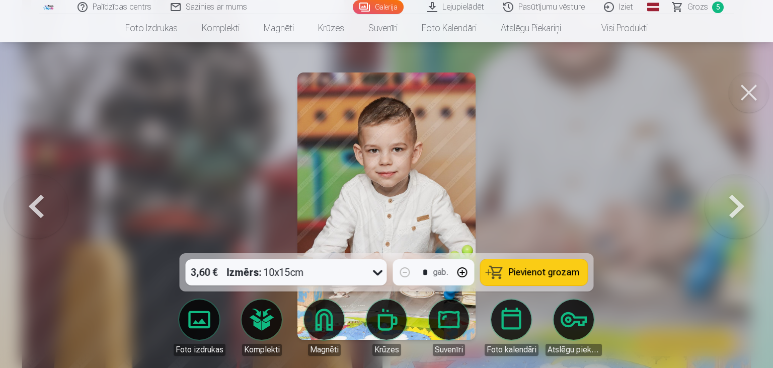
click at [756, 76] on button at bounding box center [749, 92] width 40 height 40
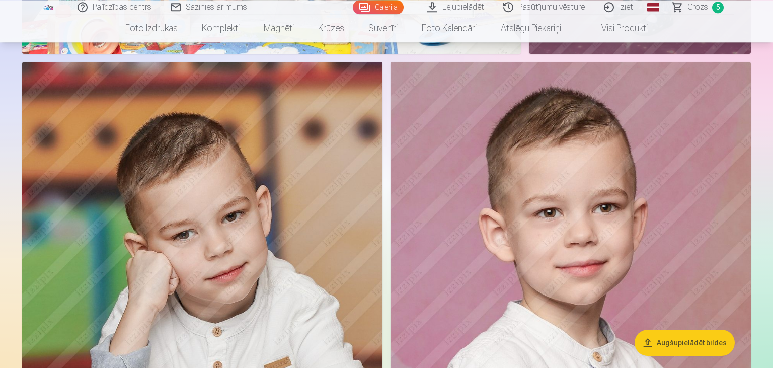
scroll to position [3400, 0]
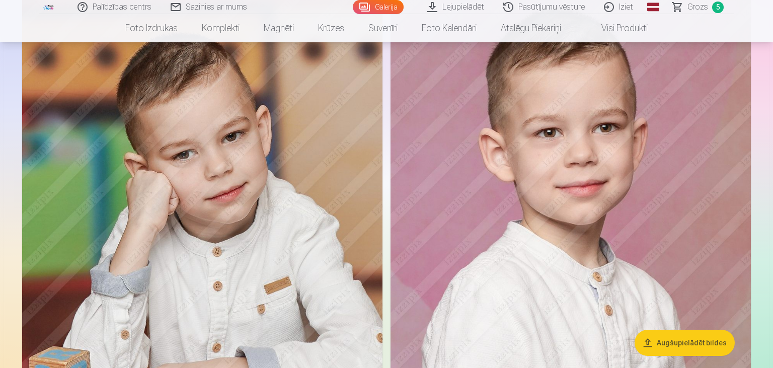
click at [309, 188] on img at bounding box center [202, 252] width 360 height 540
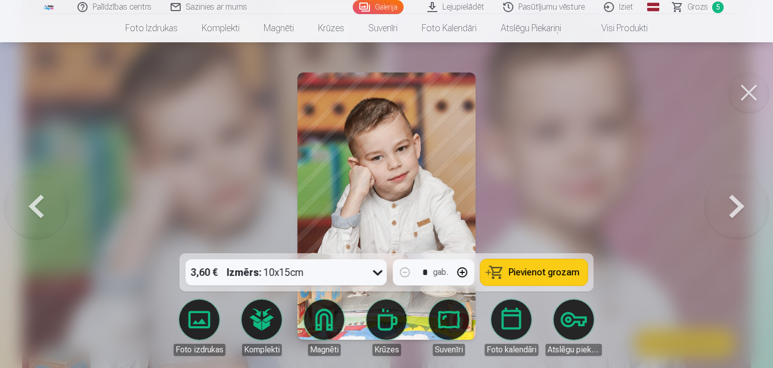
click at [331, 175] on img at bounding box center [386, 205] width 178 height 267
click at [332, 175] on img at bounding box center [386, 205] width 178 height 267
click at [751, 97] on button at bounding box center [749, 92] width 40 height 40
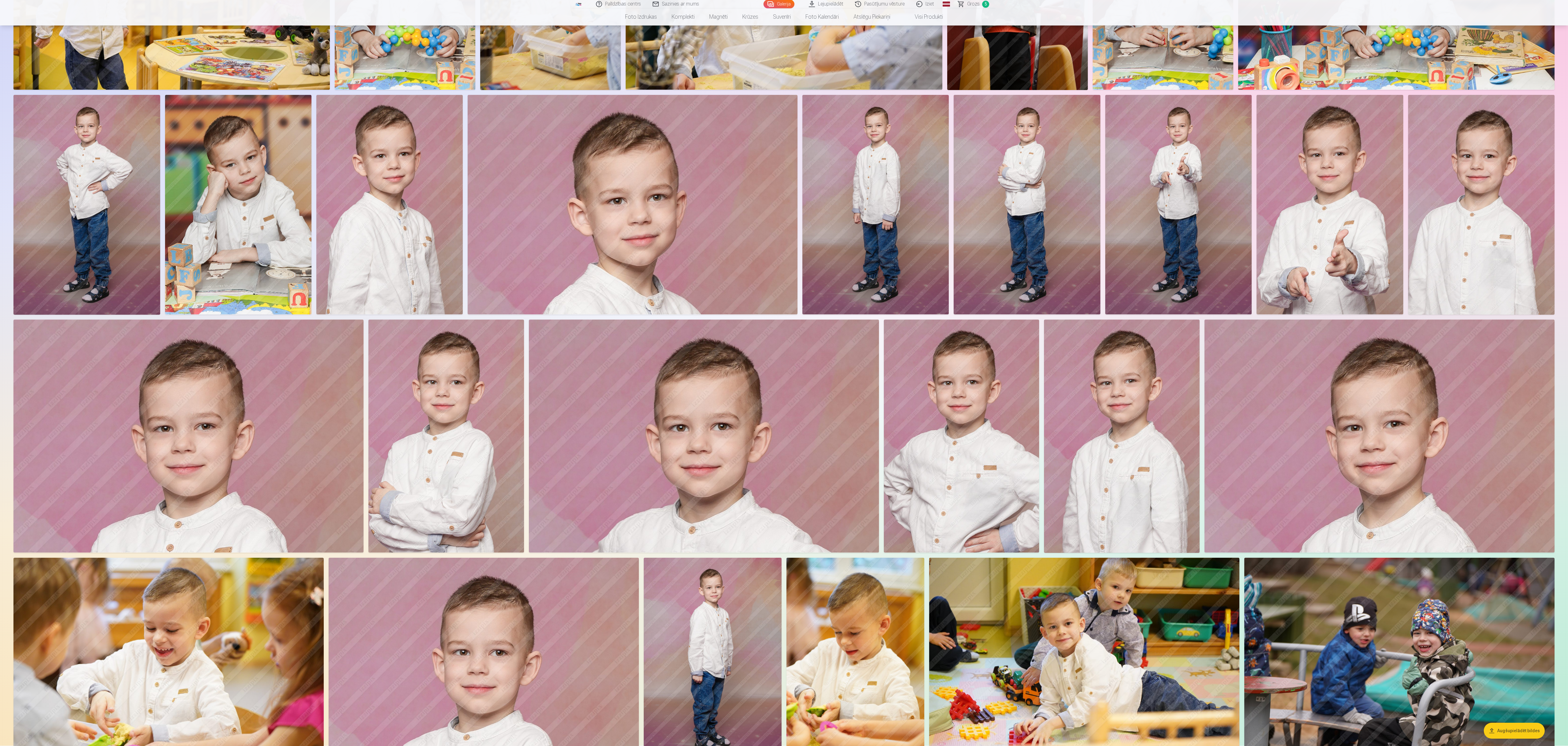
scroll to position [397, 0]
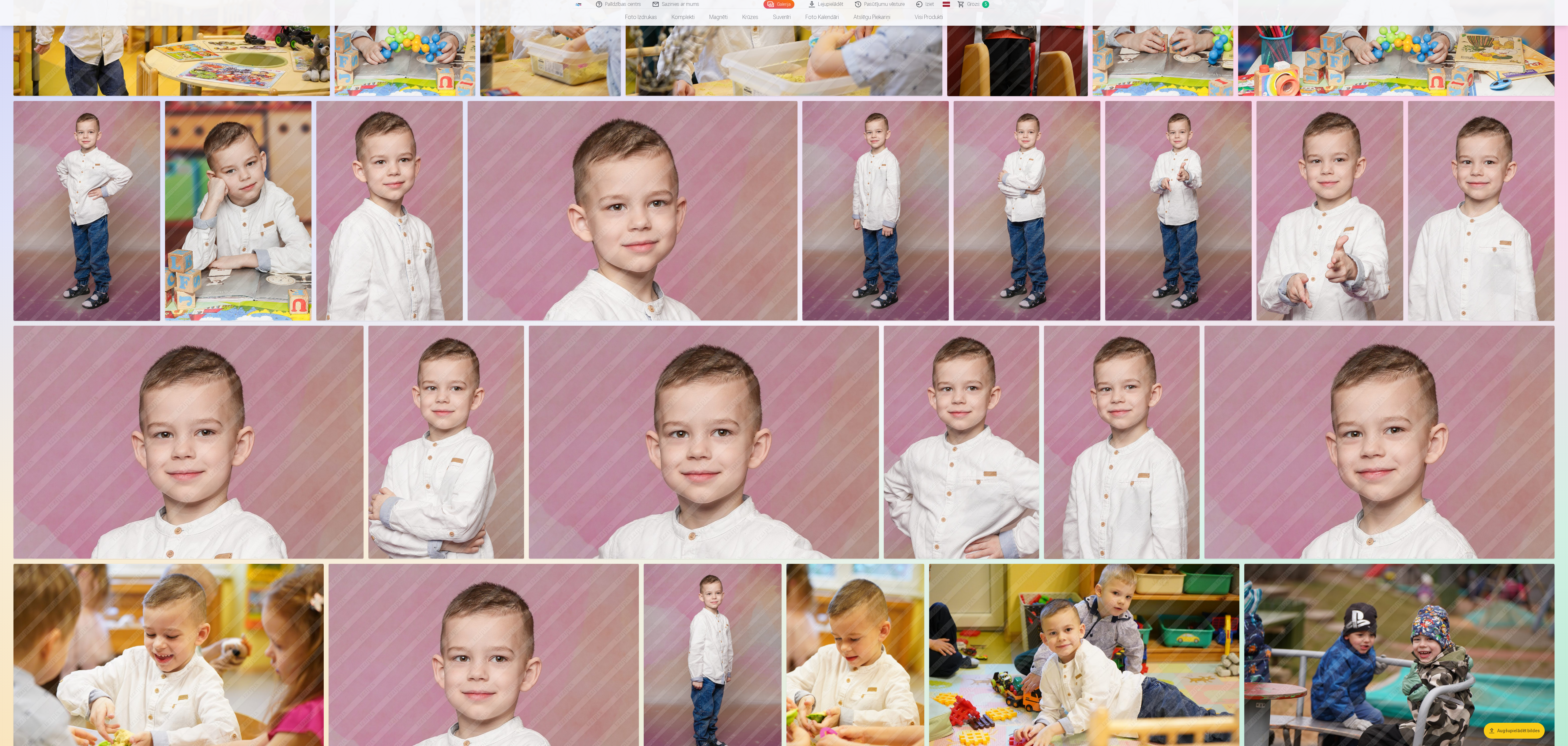
click at [241, 223] on img at bounding box center [238, 211] width 146 height 220
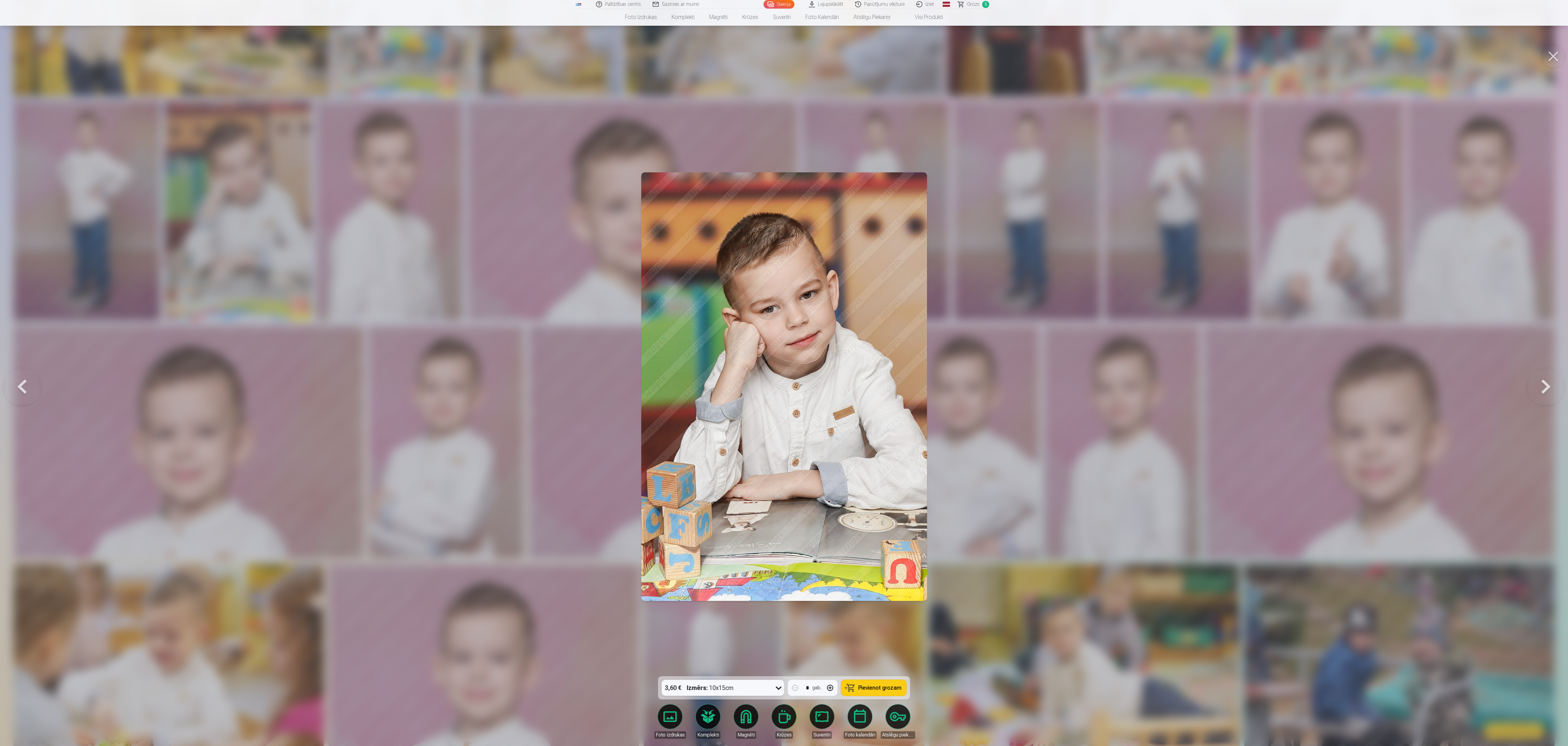
click at [470, 59] on button at bounding box center [1553, 56] width 24 height 24
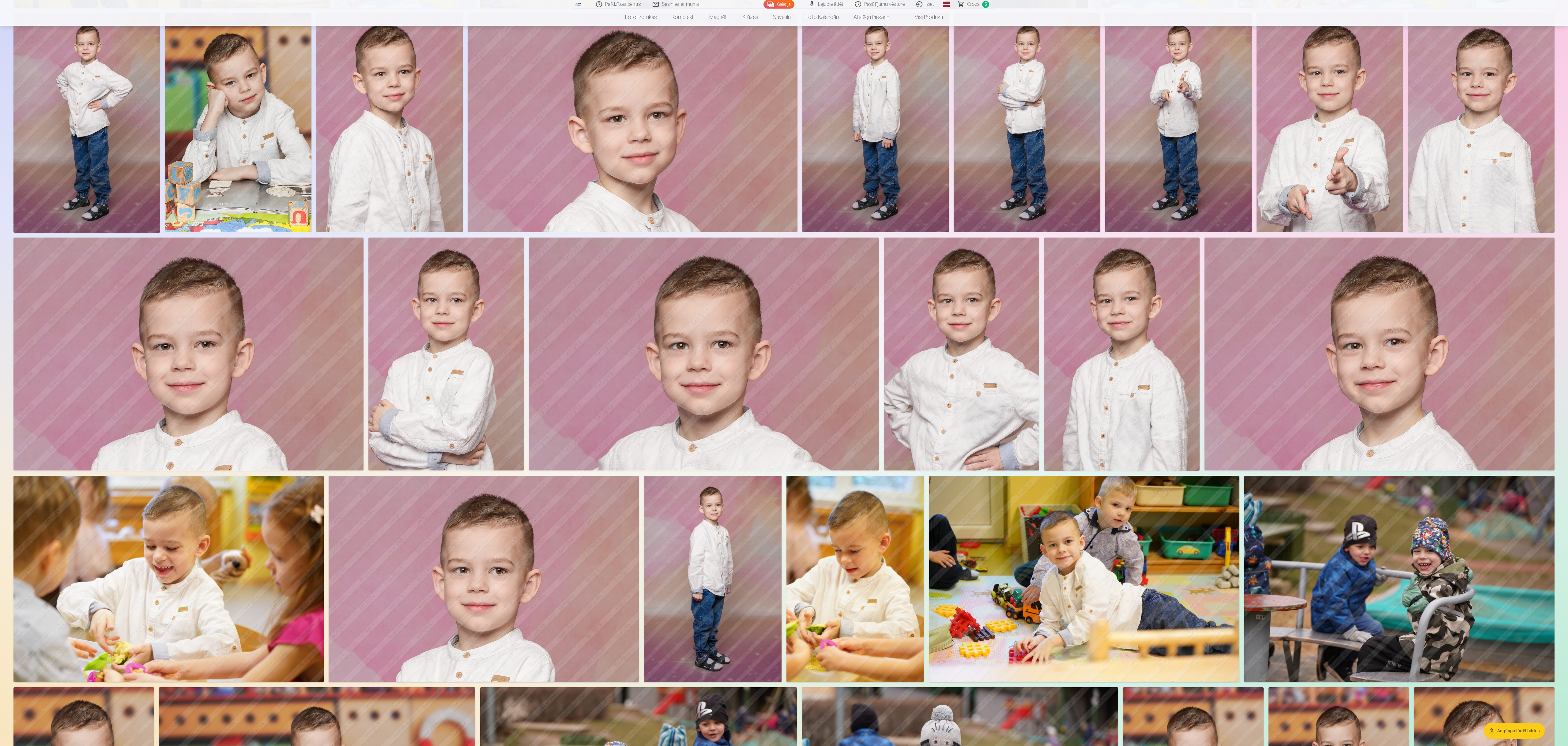
scroll to position [514, 0]
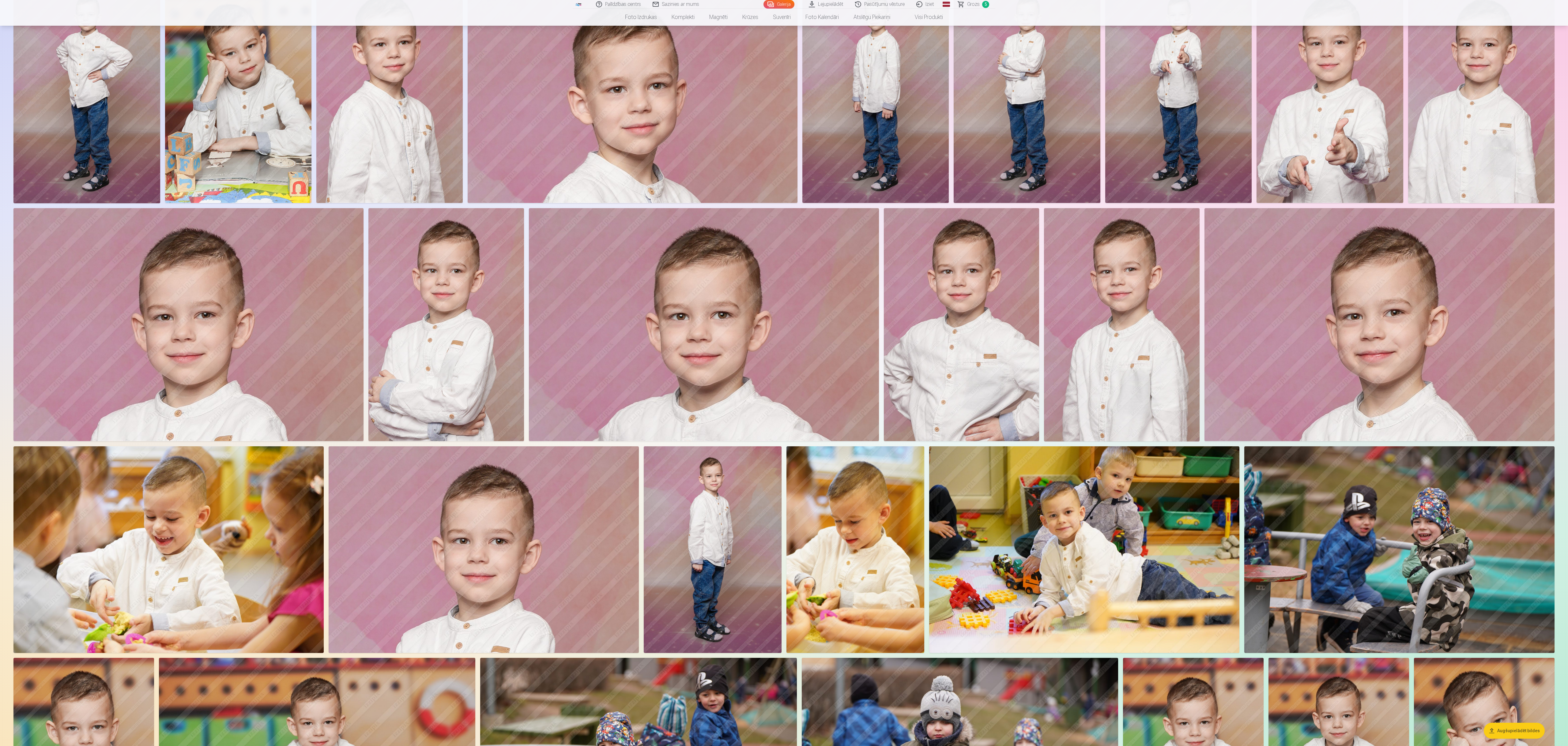
click at [470, 223] on img at bounding box center [962, 324] width 156 height 233
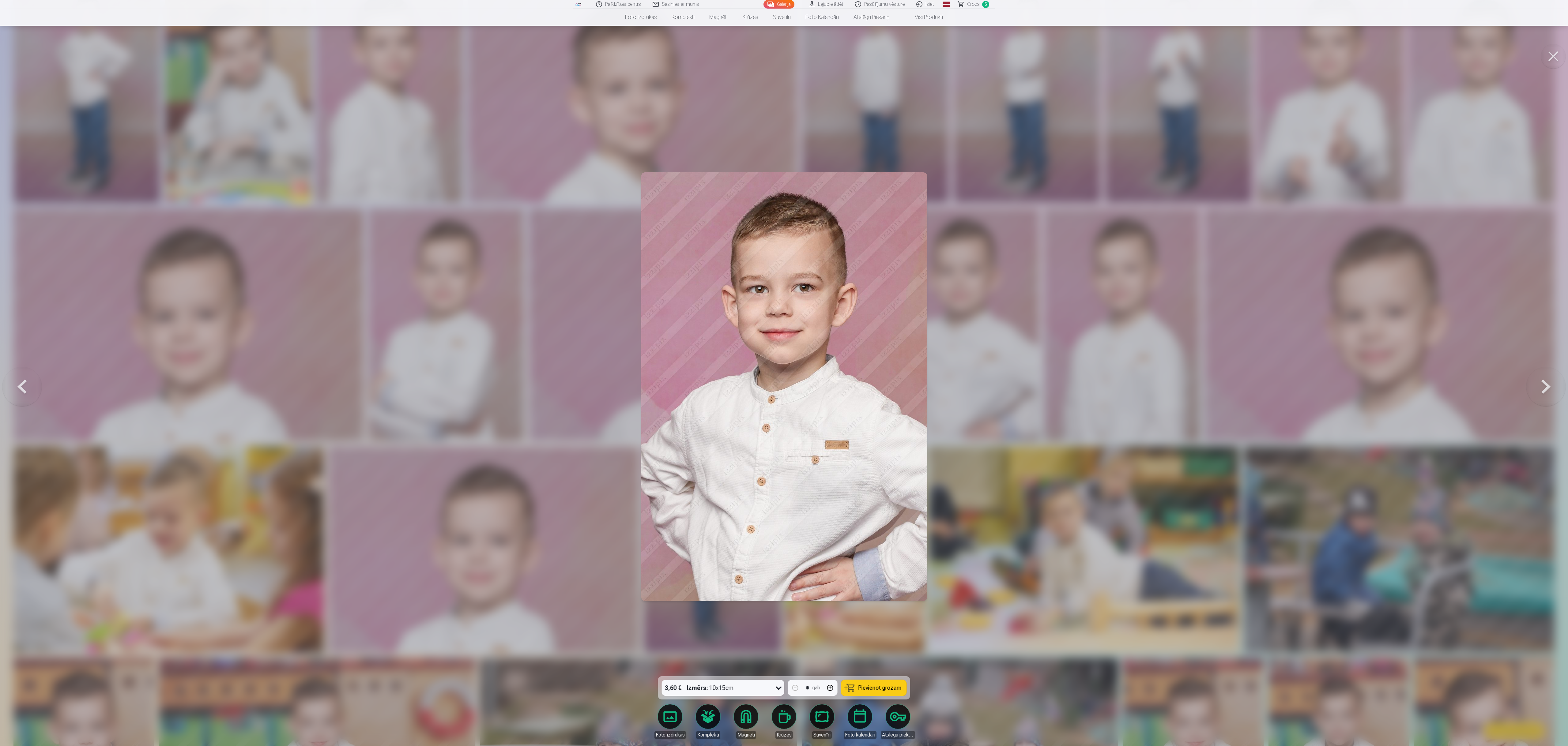
click at [470, 58] on button at bounding box center [1553, 56] width 24 height 24
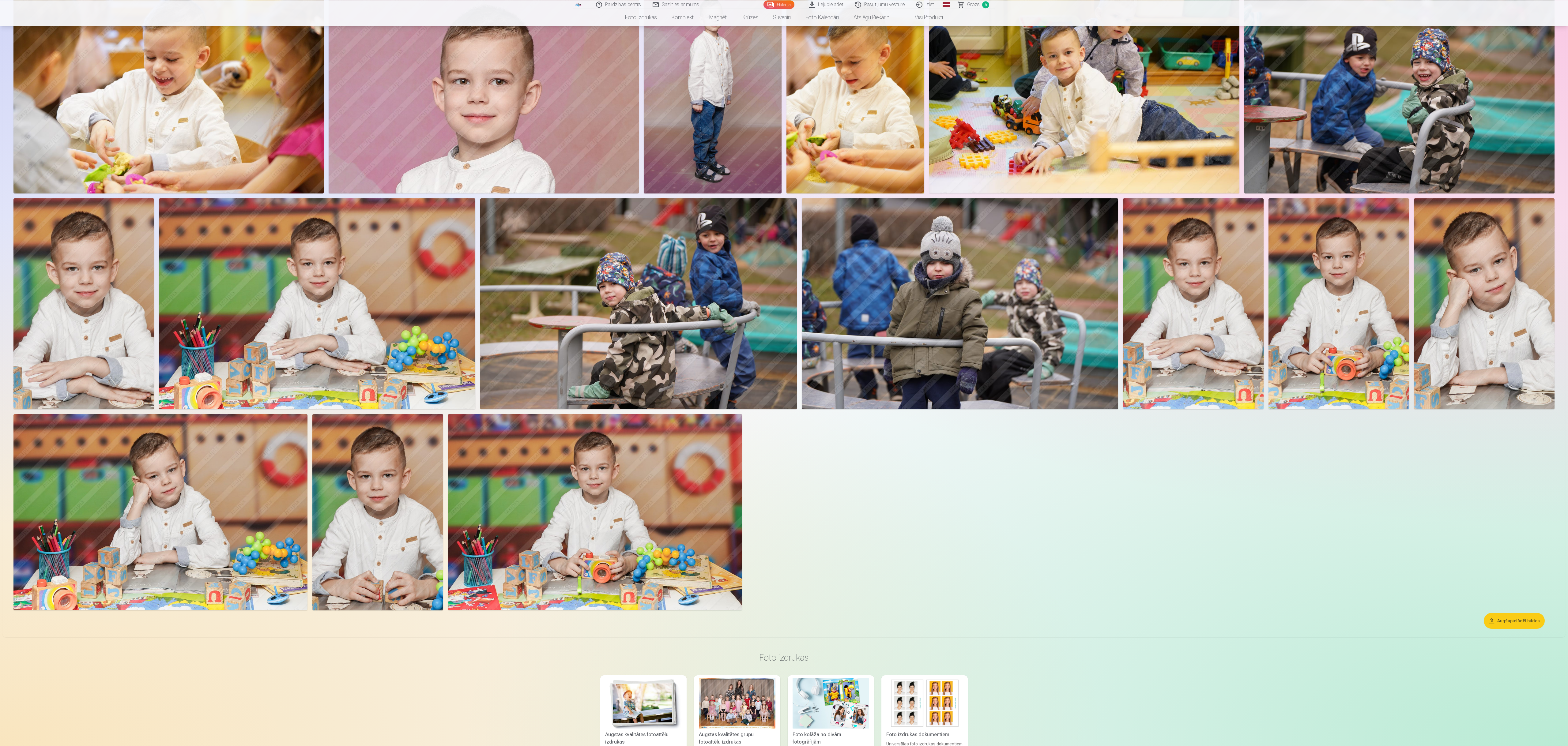
scroll to position [985, 0]
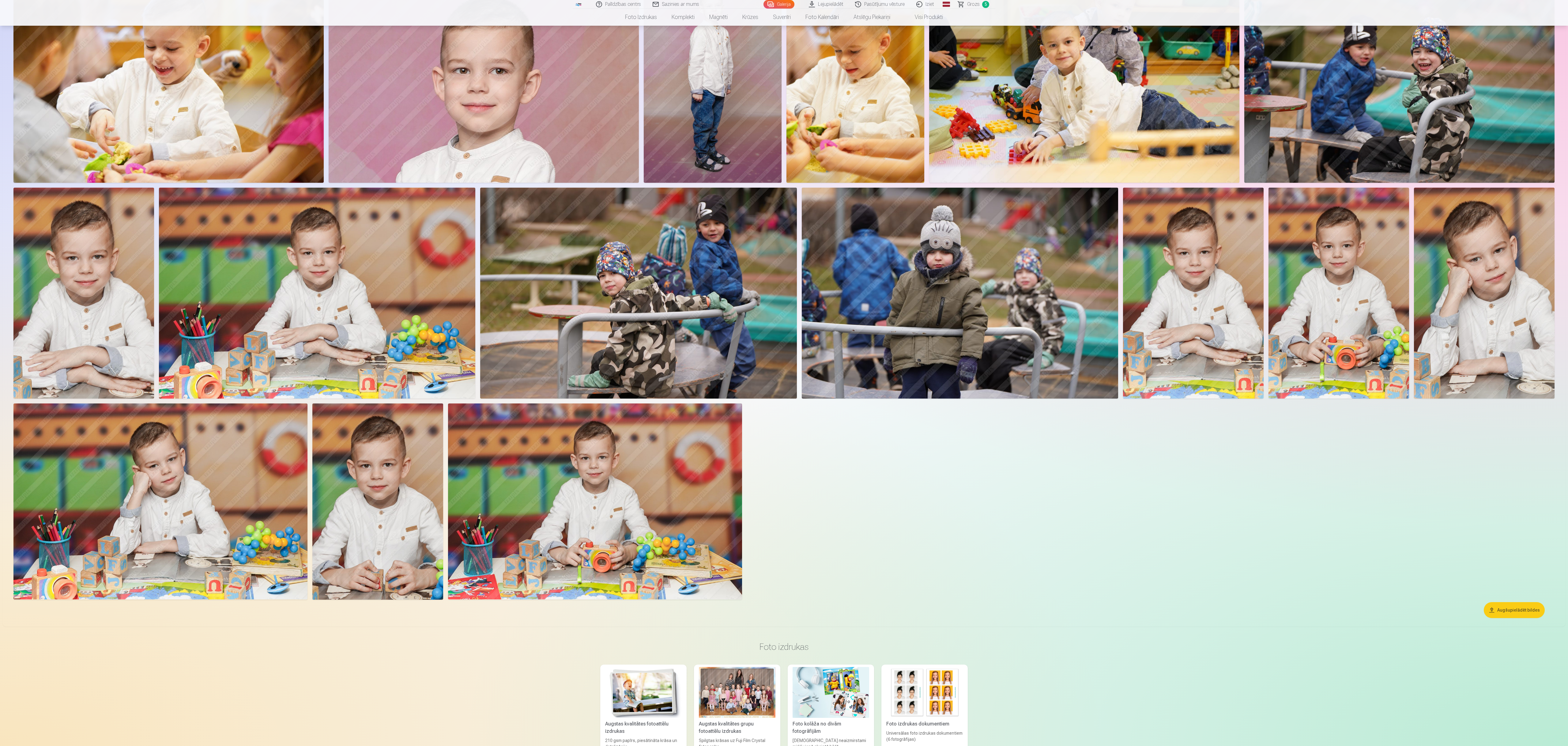
click at [470, 223] on img at bounding box center [595, 501] width 294 height 196
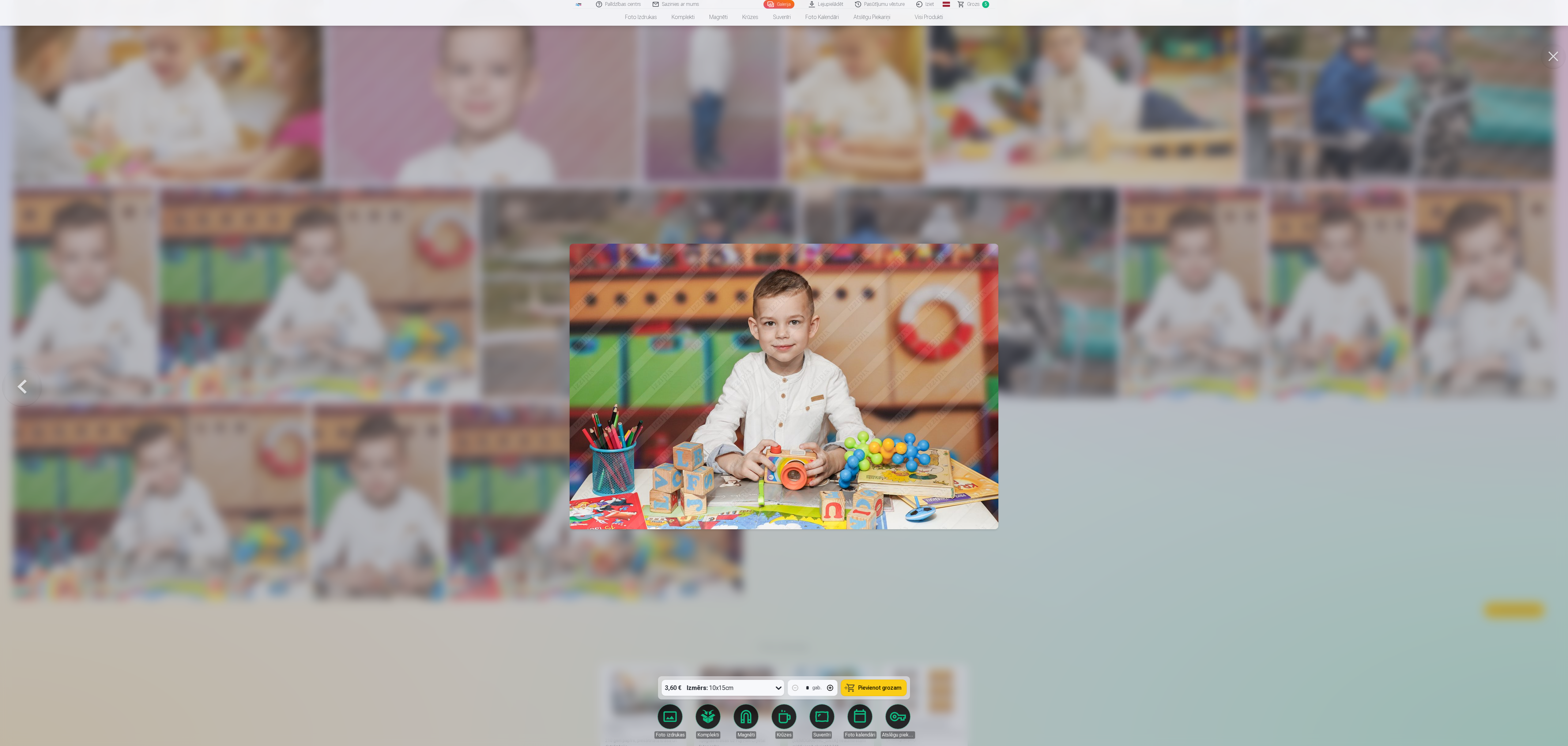
drag, startPoint x: 1556, startPoint y: 53, endPoint x: 1459, endPoint y: 122, distance: 119.0
click at [470, 52] on button at bounding box center [1553, 56] width 24 height 24
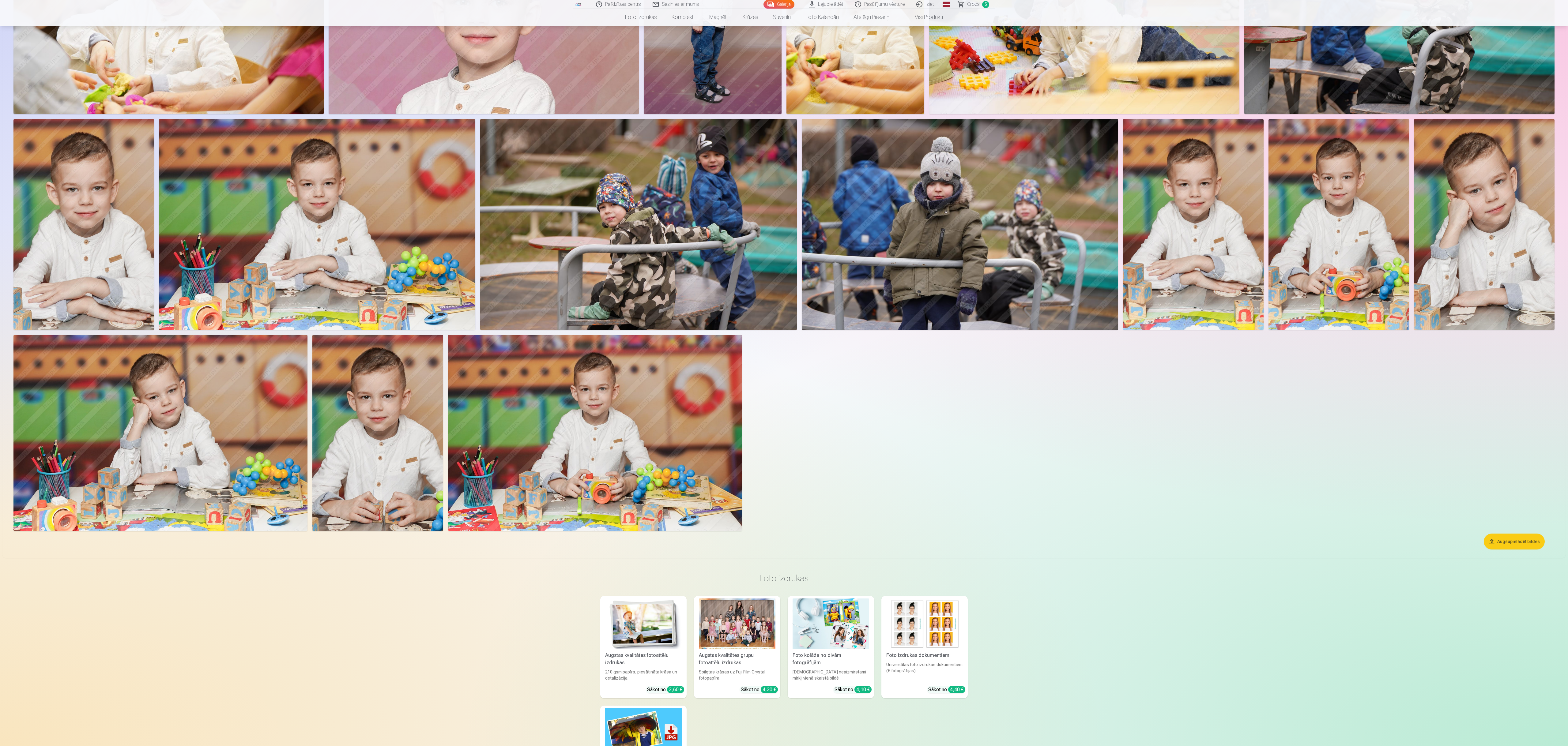
scroll to position [1044, 0]
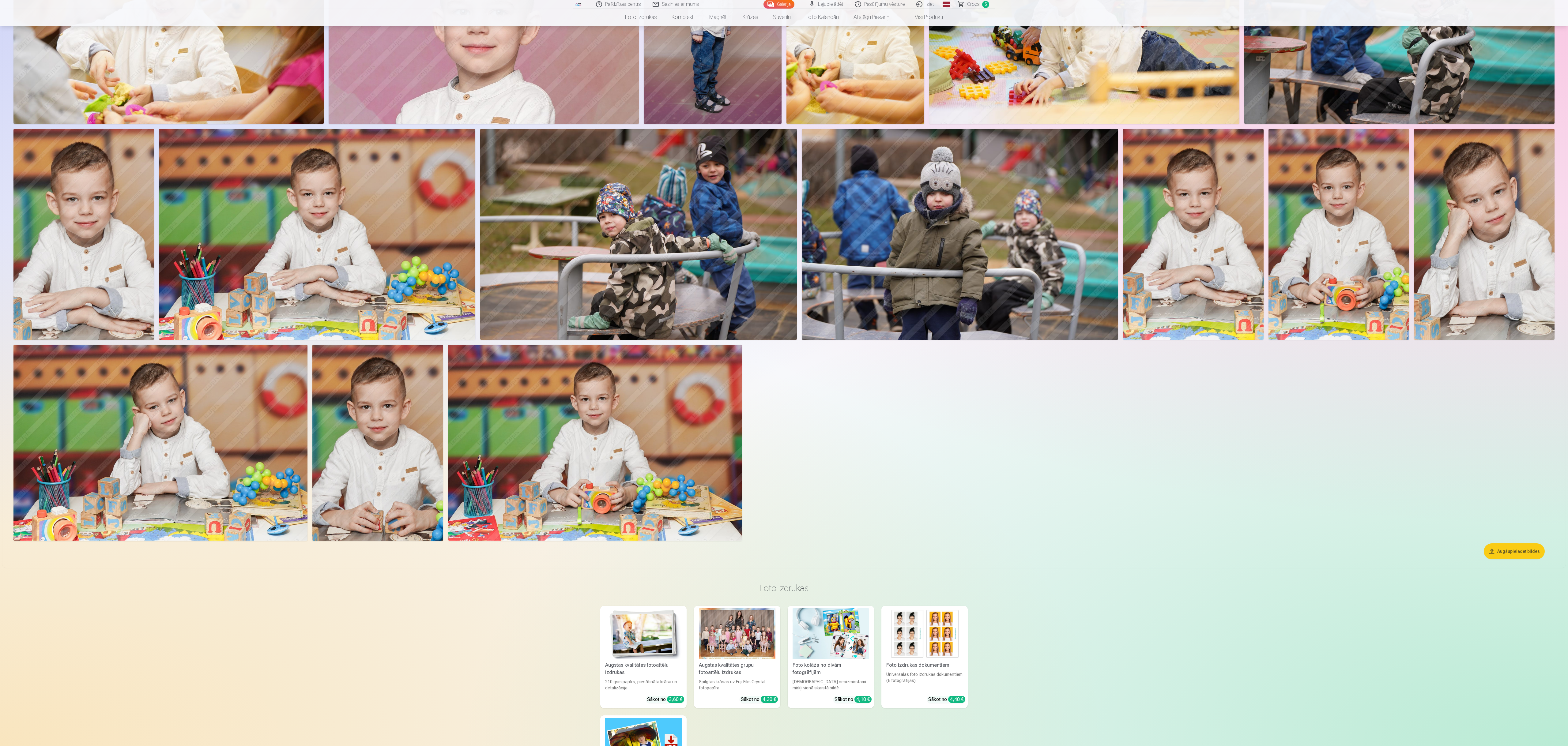
click at [470, 223] on img at bounding box center [1193, 234] width 141 height 211
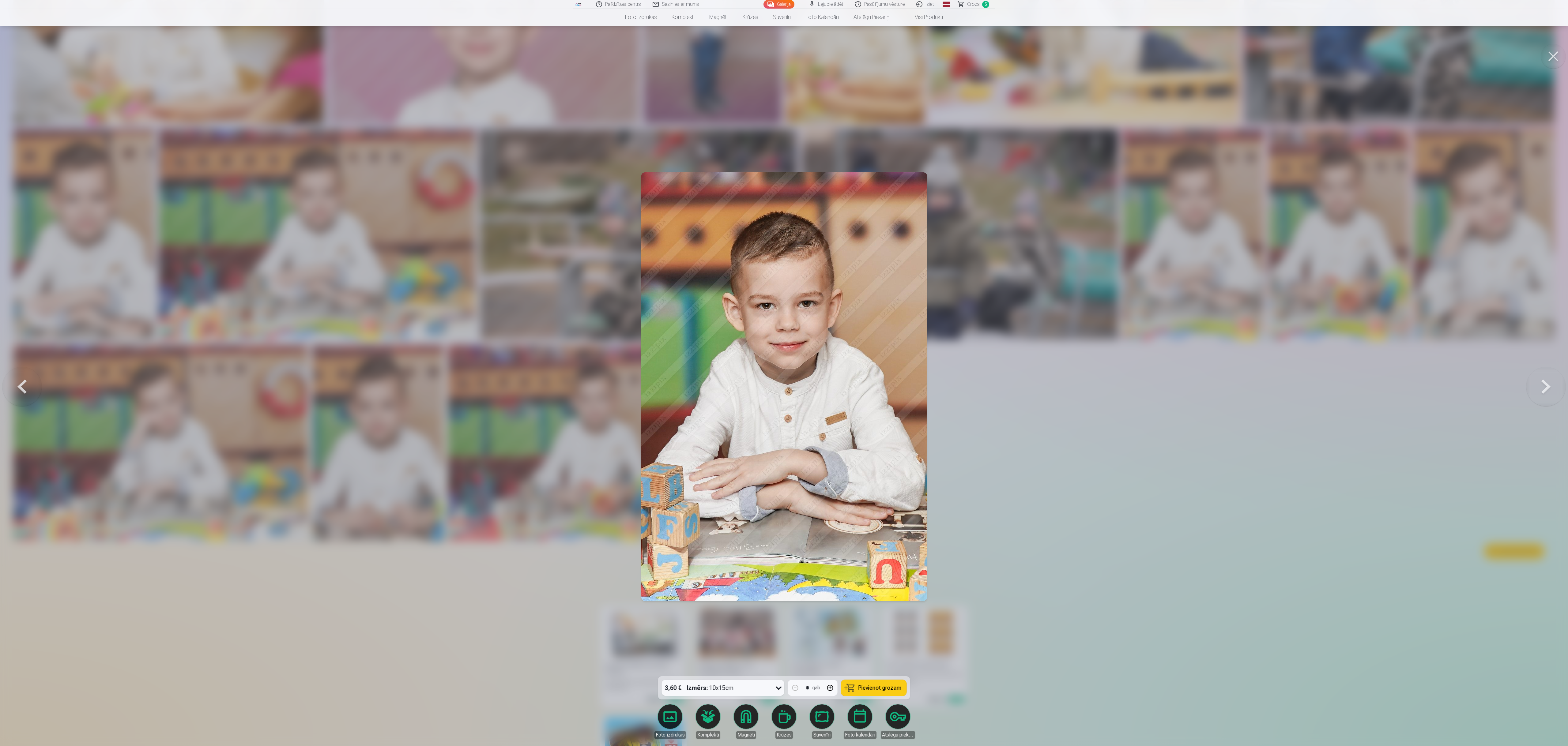
drag, startPoint x: 1084, startPoint y: 428, endPoint x: 1102, endPoint y: 437, distance: 20.1
click at [470, 223] on div at bounding box center [784, 373] width 1568 height 746
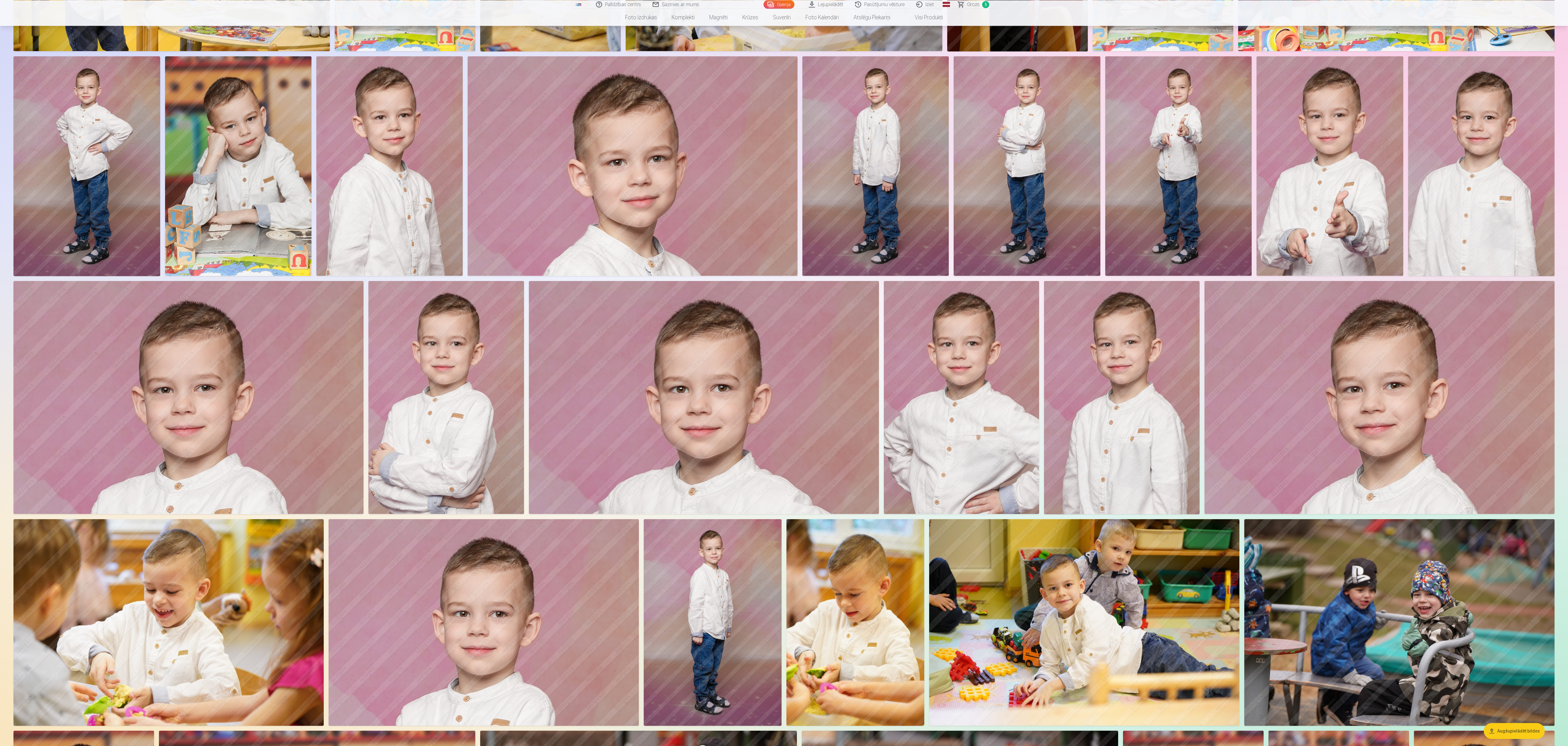
scroll to position [397, 0]
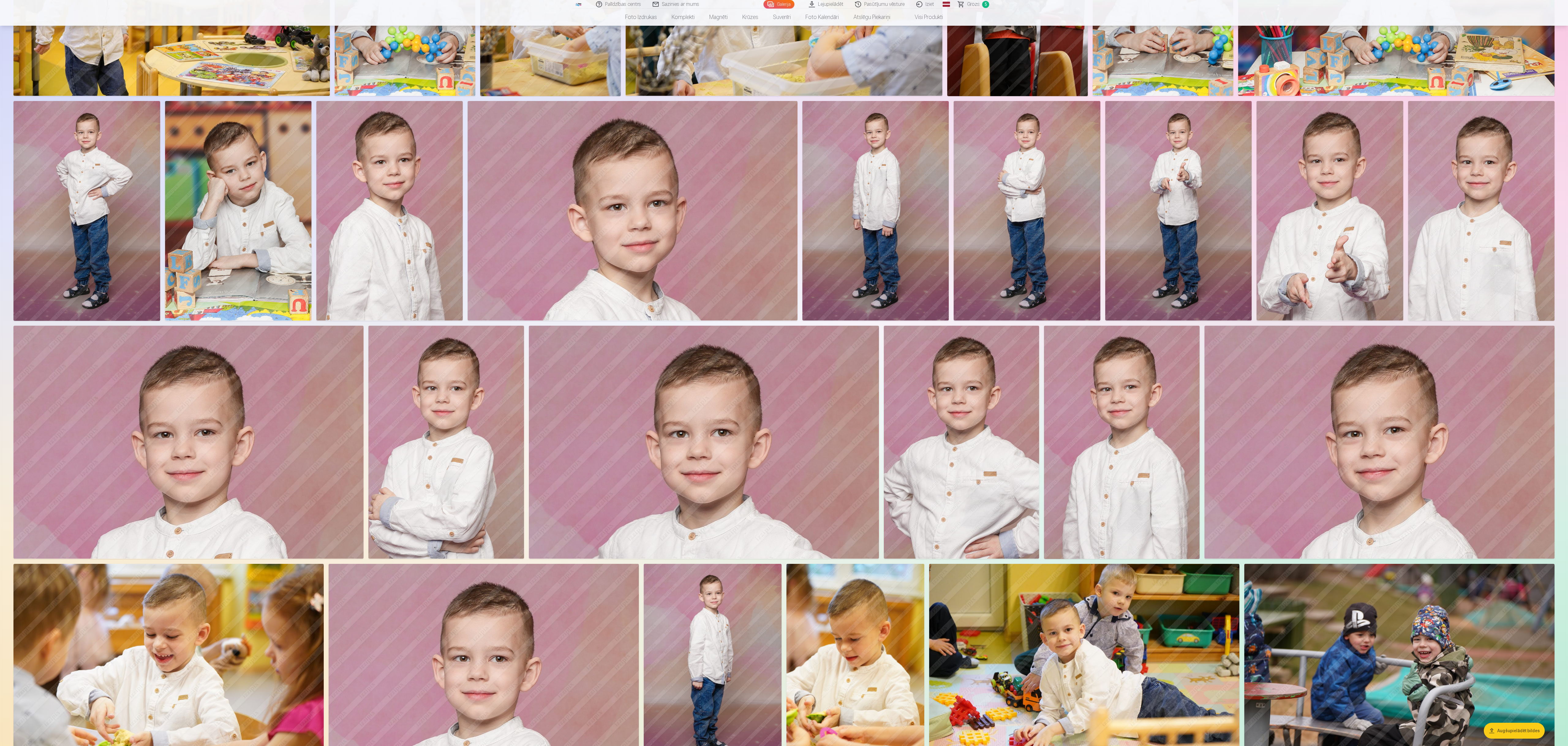
click at [470, 173] on img at bounding box center [1329, 211] width 146 height 220
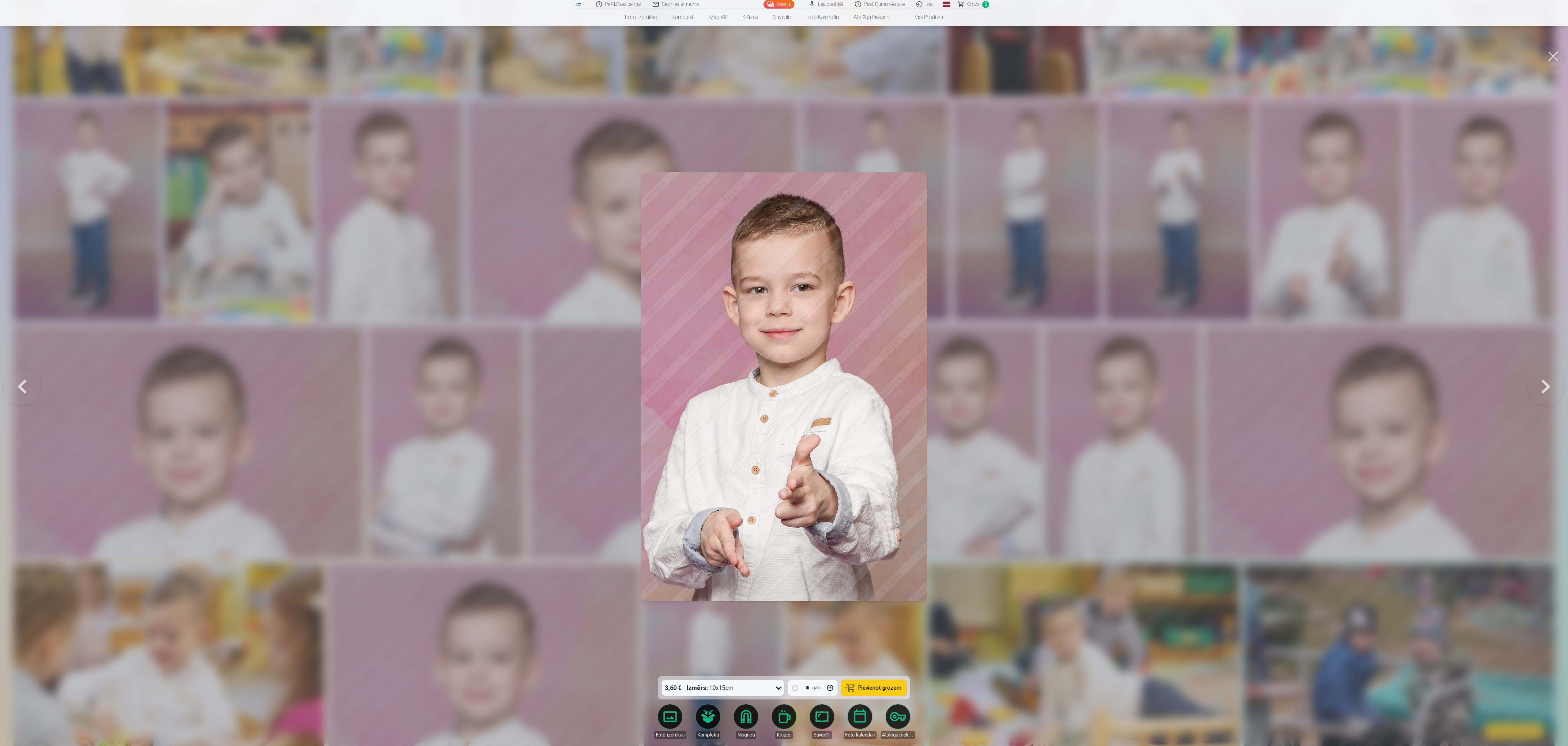
click at [470, 223] on button "Pievienot grozam" at bounding box center [873, 688] width 65 height 16
click at [470, 53] on button at bounding box center [1553, 56] width 24 height 24
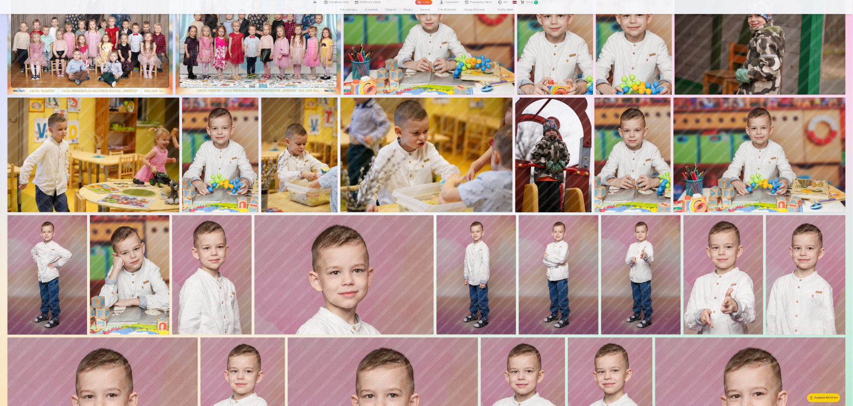
scroll to position [0, 0]
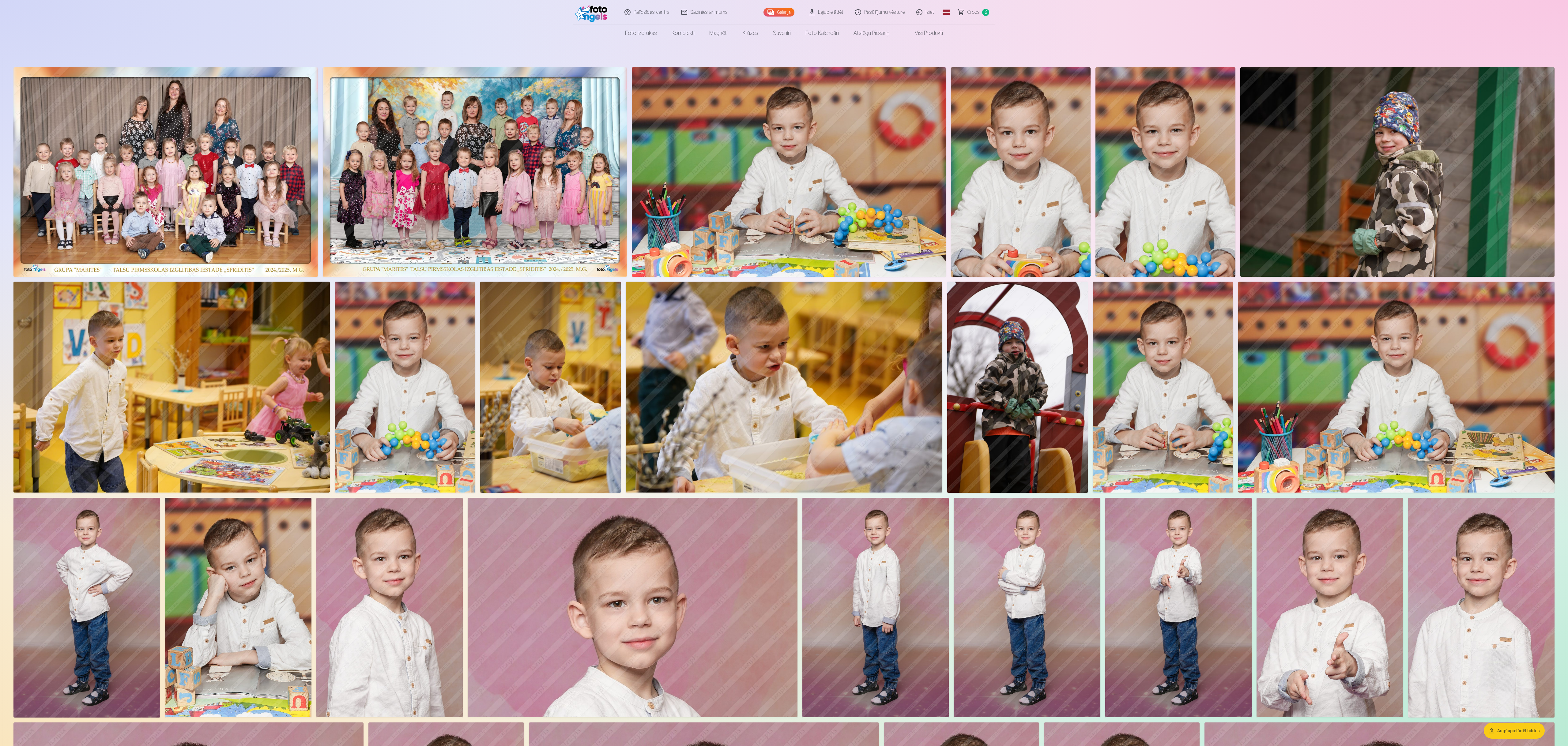
click at [470, 13] on span "Grozs" at bounding box center [973, 12] width 13 height 7
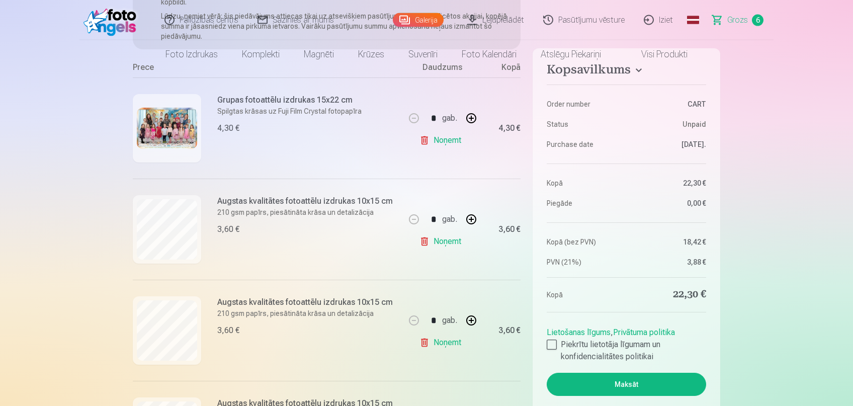
scroll to position [267, 0]
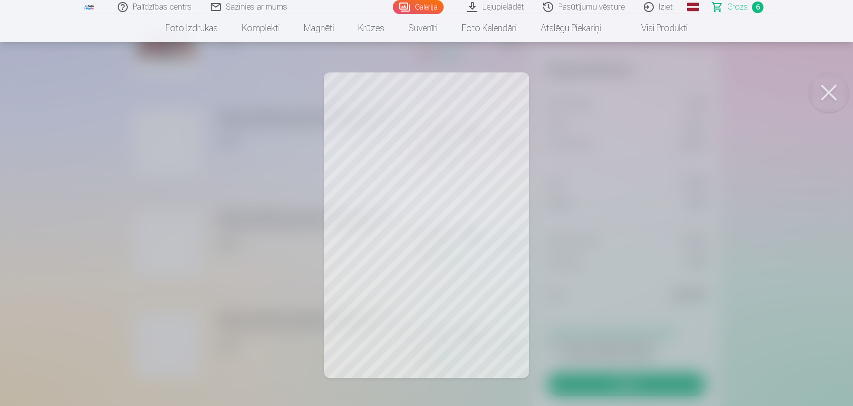
click at [772, 86] on button at bounding box center [829, 92] width 40 height 40
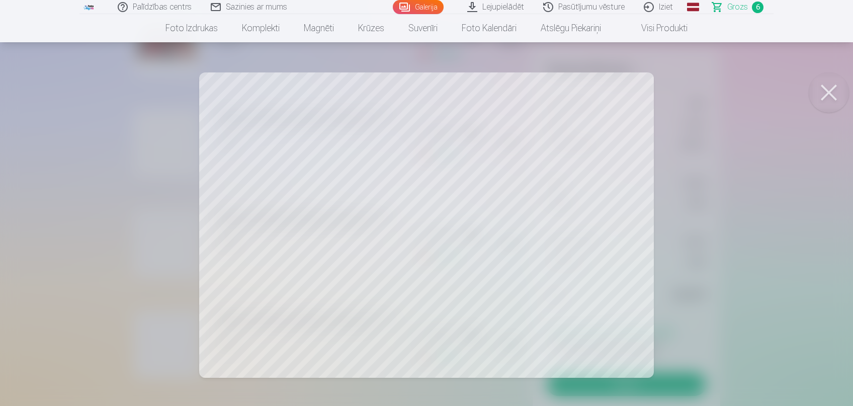
click at [772, 90] on button at bounding box center [829, 92] width 40 height 40
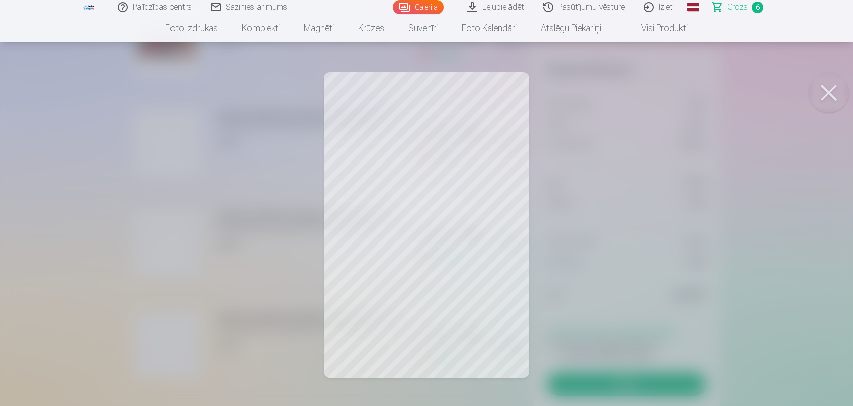
click at [772, 100] on button at bounding box center [829, 92] width 40 height 40
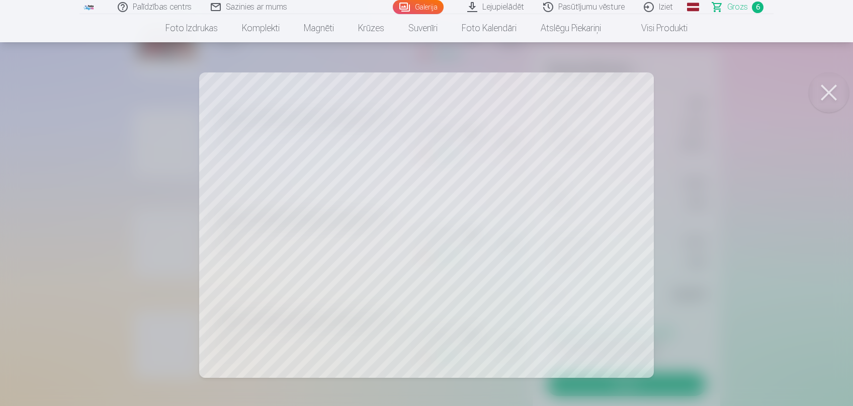
click at [772, 88] on button at bounding box center [829, 92] width 40 height 40
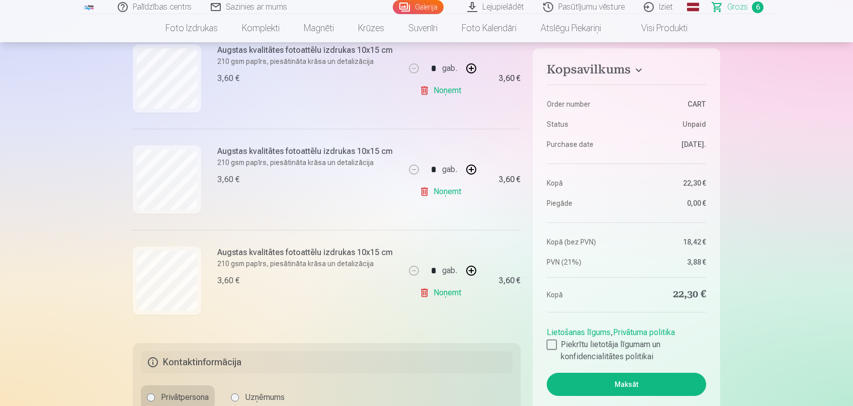
scroll to position [480, 0]
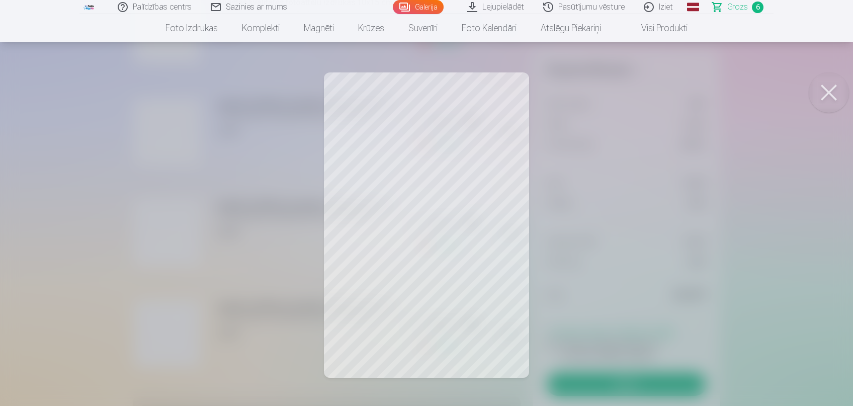
click at [772, 92] on button at bounding box center [829, 92] width 40 height 40
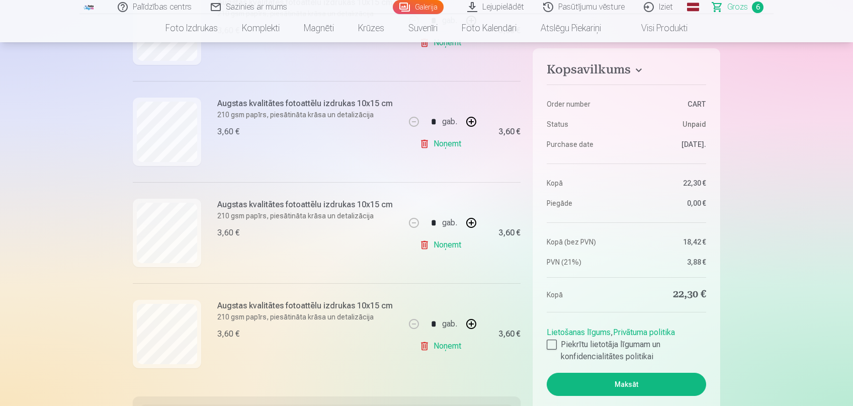
click at [472, 125] on button "button" at bounding box center [471, 122] width 24 height 24
click at [436, 143] on link "Noņemt" at bounding box center [443, 144] width 46 height 20
type input "*"
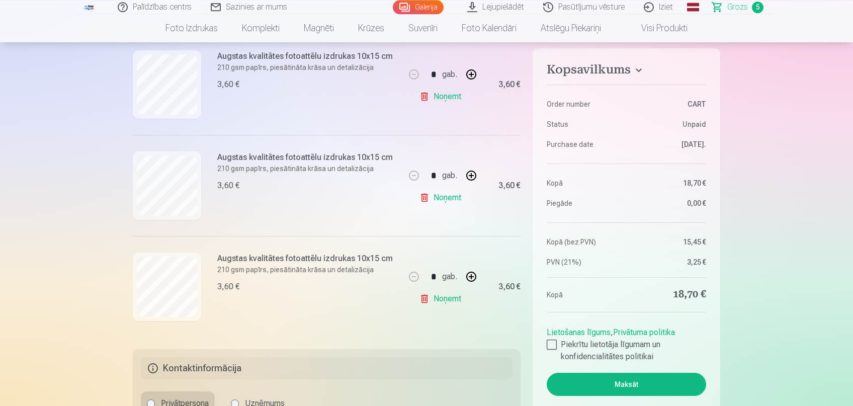
scroll to position [427, 0]
click at [555, 341] on div at bounding box center [552, 345] width 10 height 10
click at [625, 367] on button "Maksāt" at bounding box center [626, 384] width 159 height 23
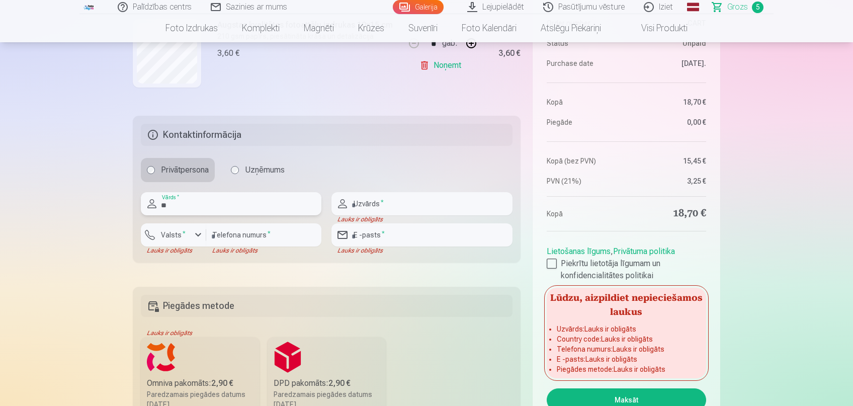
type input "*"
type input "*******"
click at [357, 202] on input "text" at bounding box center [422, 203] width 181 height 23
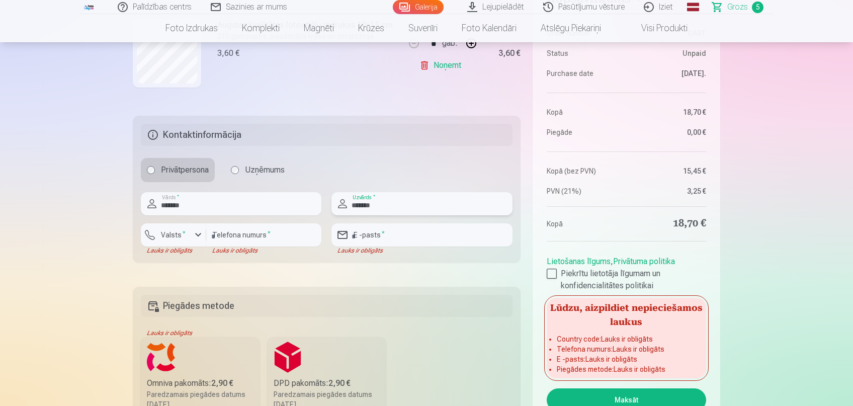
type input "*******"
click at [276, 231] on input "number" at bounding box center [263, 234] width 115 height 23
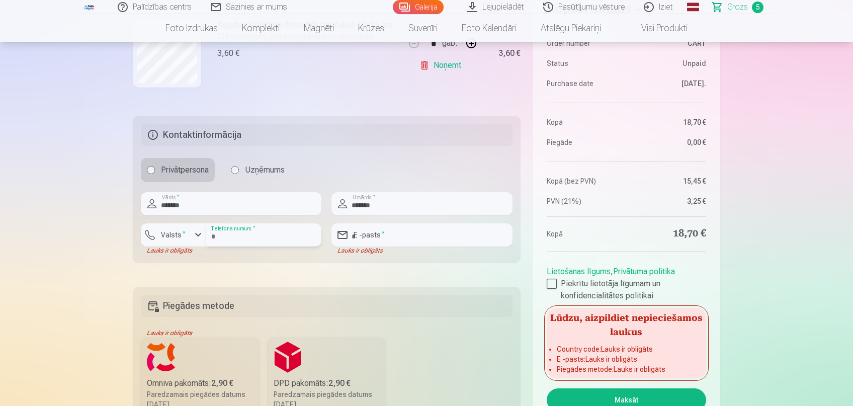
type input "********"
click at [191, 236] on div "button" at bounding box center [176, 236] width 30 height 10
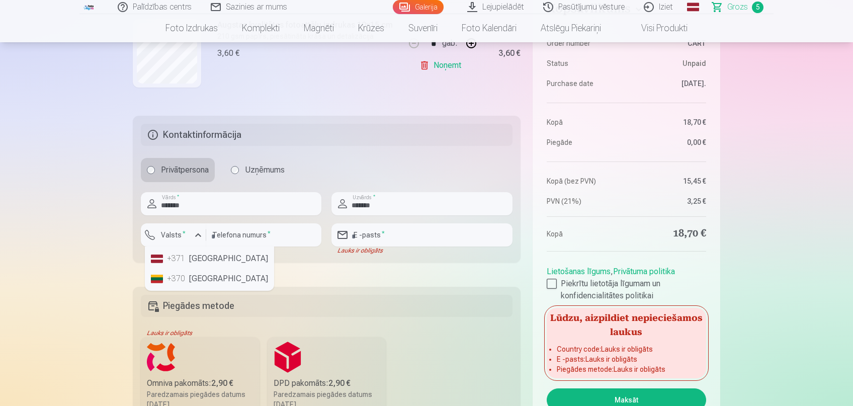
click at [190, 259] on li "+371 Latvia" at bounding box center [209, 259] width 125 height 20
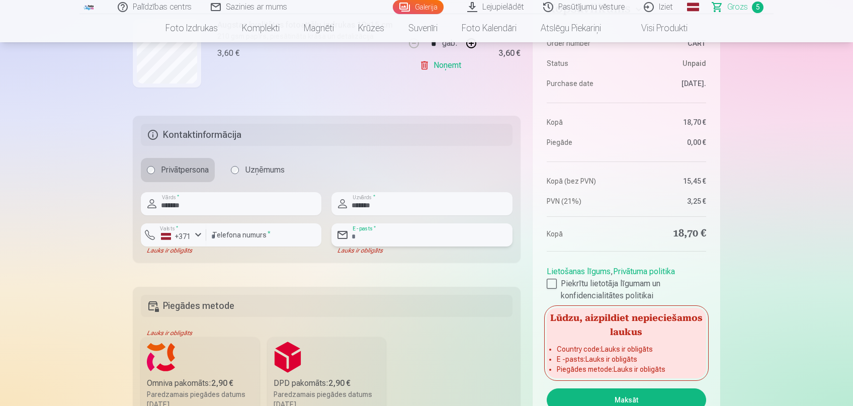
click at [378, 237] on input "email" at bounding box center [422, 234] width 181 height 23
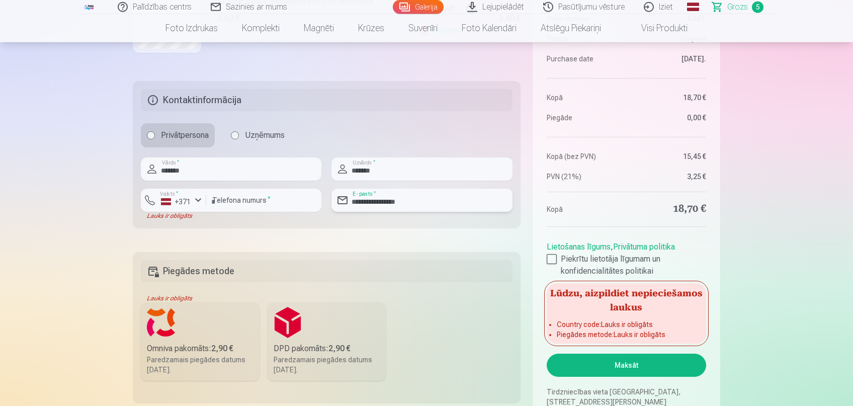
scroll to position [713, 0]
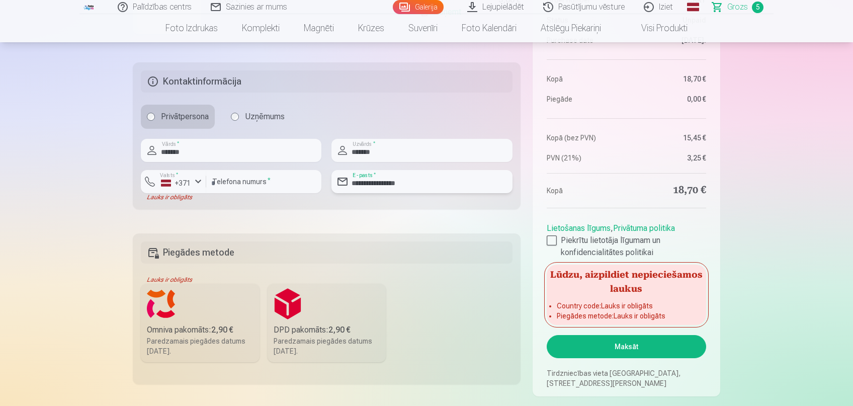
type input "**********"
click at [608, 344] on button "Maksāt" at bounding box center [626, 346] width 159 height 23
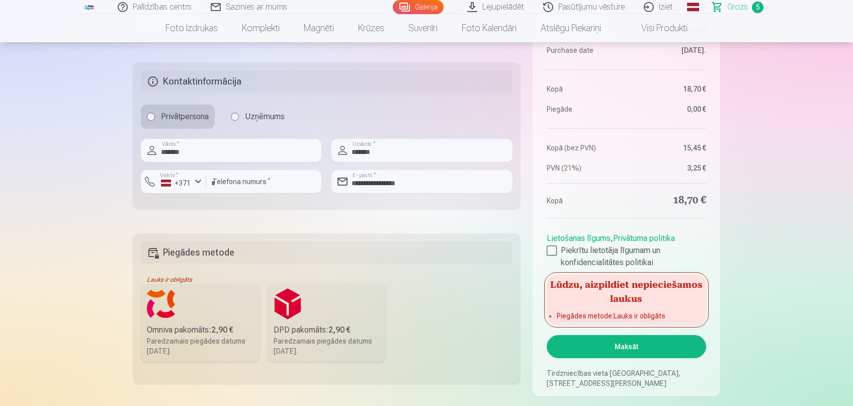
click at [219, 312] on label "Omniva pakomāts : 2,90 € Paredzamais piegādes datums 6.09.2025." at bounding box center [200, 323] width 119 height 78
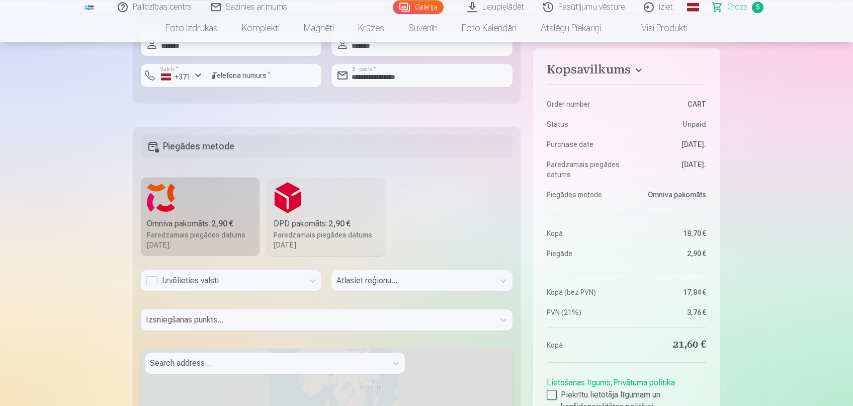
scroll to position [820, 0]
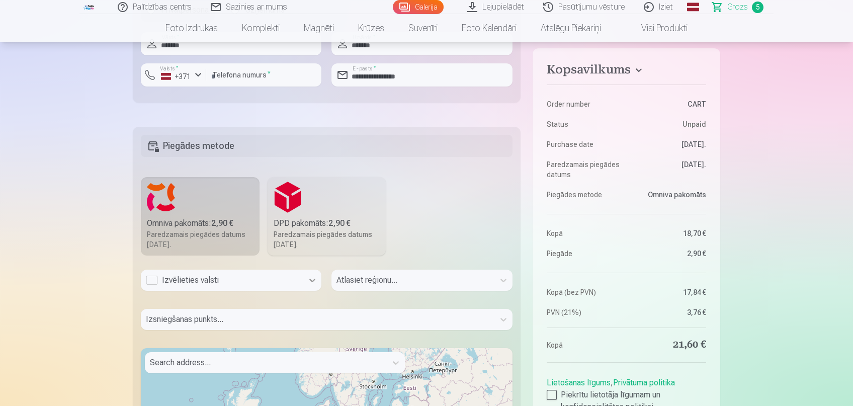
click at [314, 277] on icon at bounding box center [312, 280] width 10 height 10
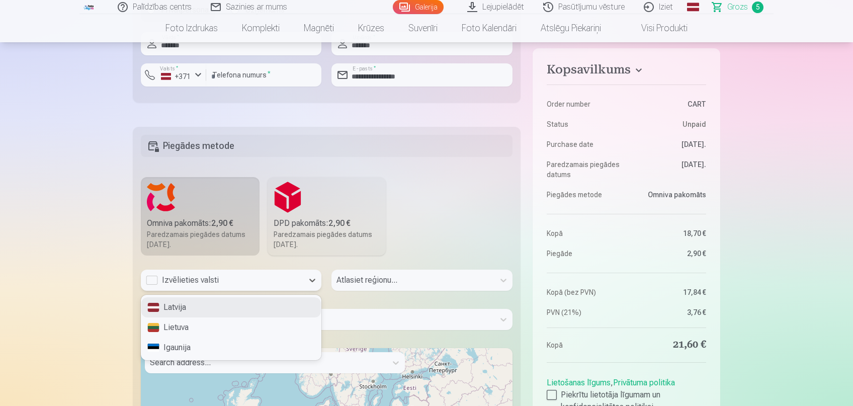
click at [269, 305] on div "Latvija" at bounding box center [231, 307] width 180 height 20
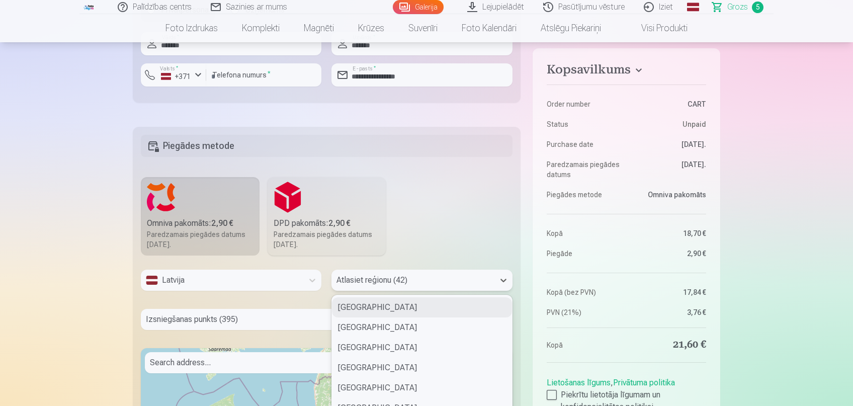
scroll to position [864, 0]
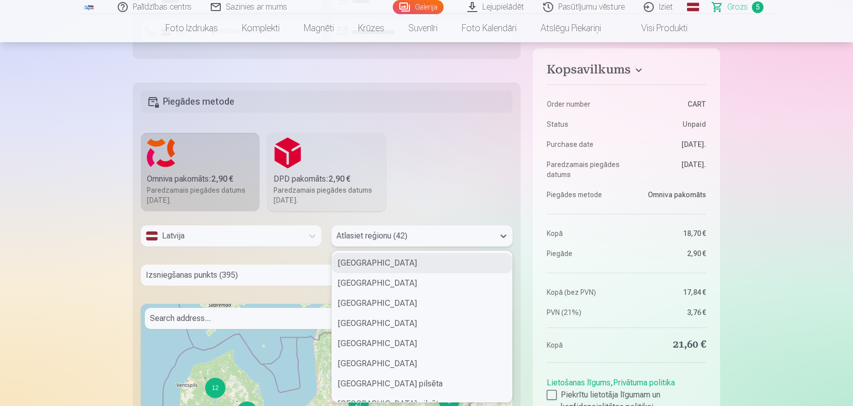
click at [379, 247] on div "42 results available. Use Up and Down to choose options, press Enter to select …" at bounding box center [422, 235] width 181 height 21
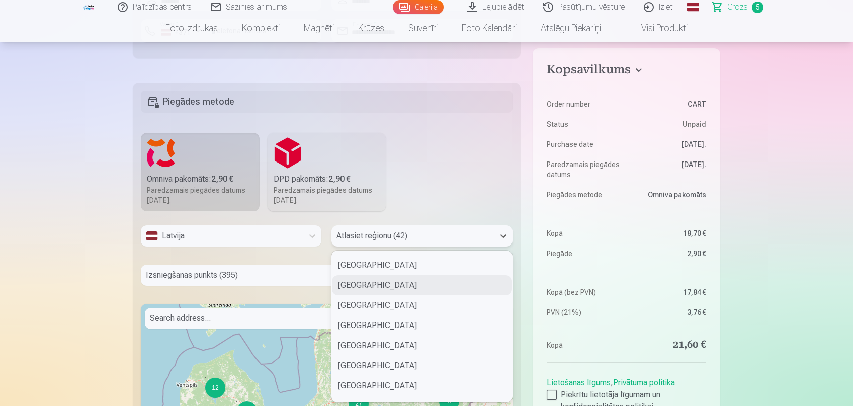
scroll to position [256, 0]
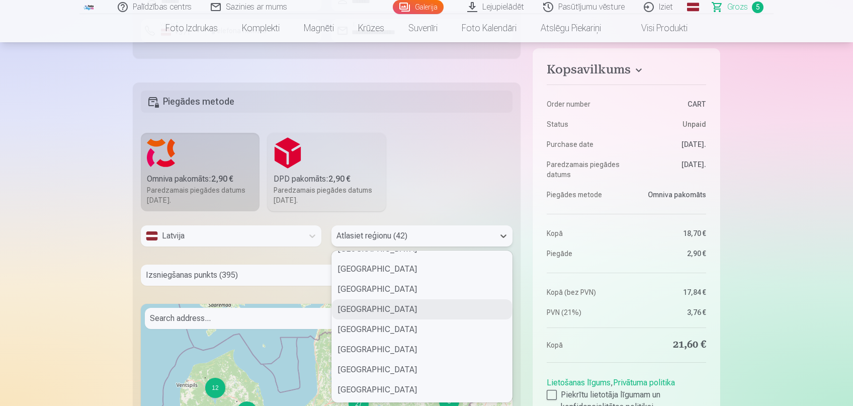
click at [366, 310] on div "Talsu novads" at bounding box center [422, 309] width 180 height 20
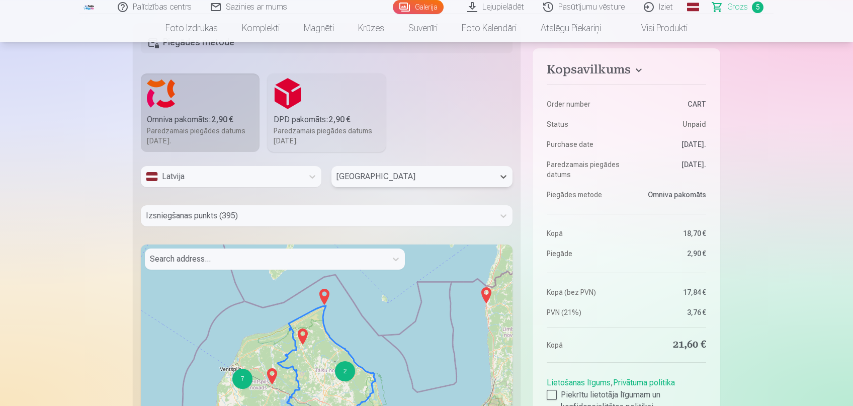
scroll to position [971, 0]
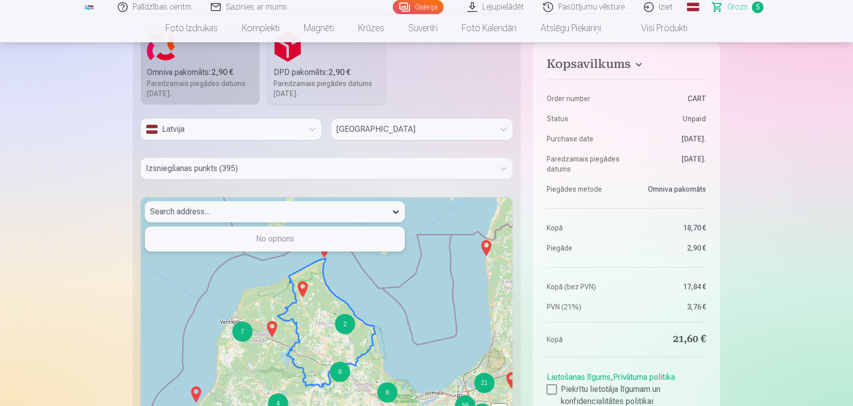
click at [401, 211] on div at bounding box center [396, 212] width 18 height 18
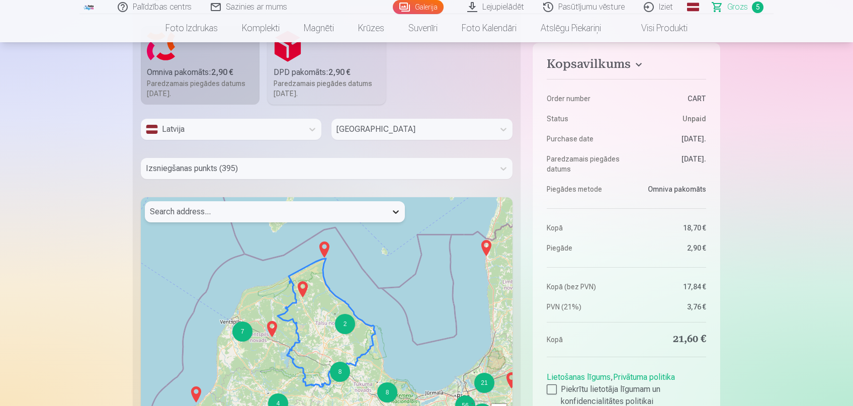
click at [399, 211] on icon at bounding box center [396, 212] width 10 height 10
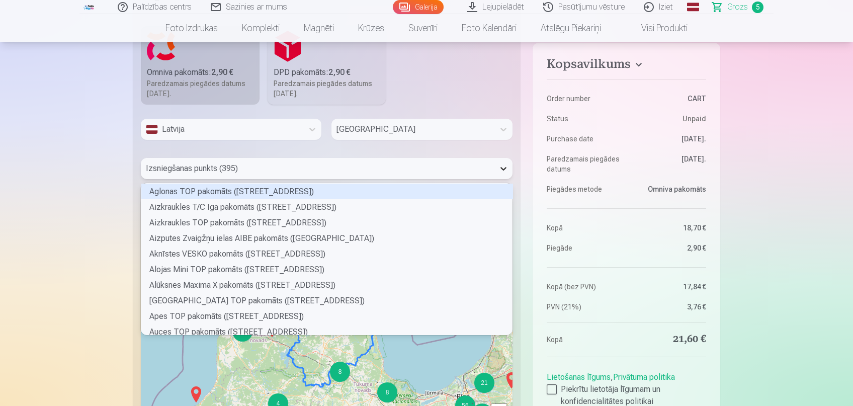
click at [501, 170] on icon at bounding box center [504, 169] width 10 height 10
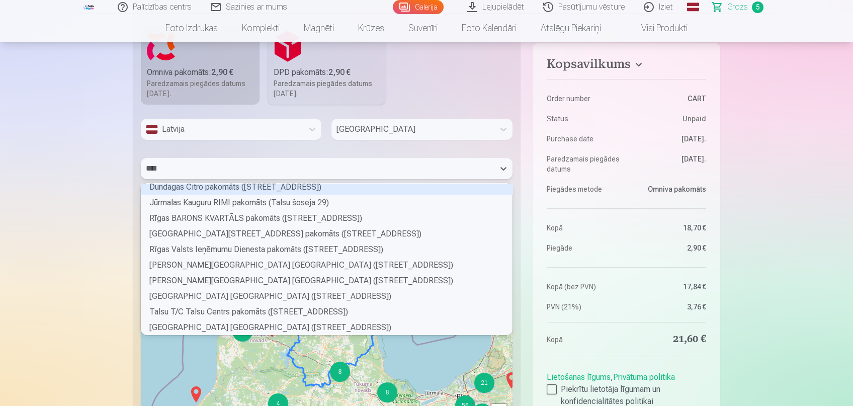
scroll to position [0, 0]
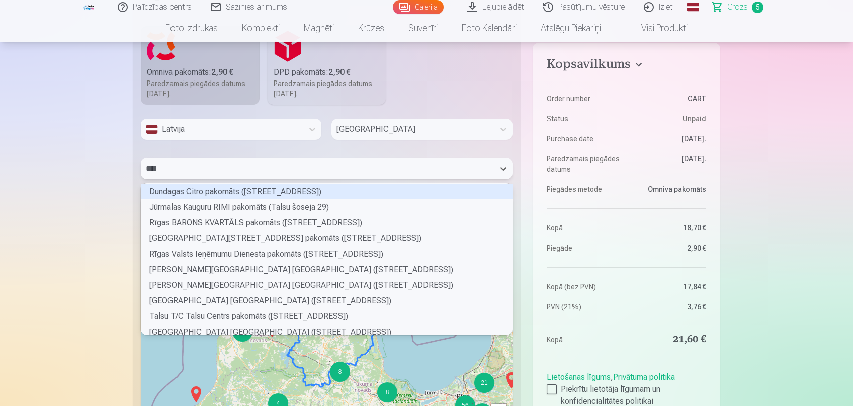
type input "*****"
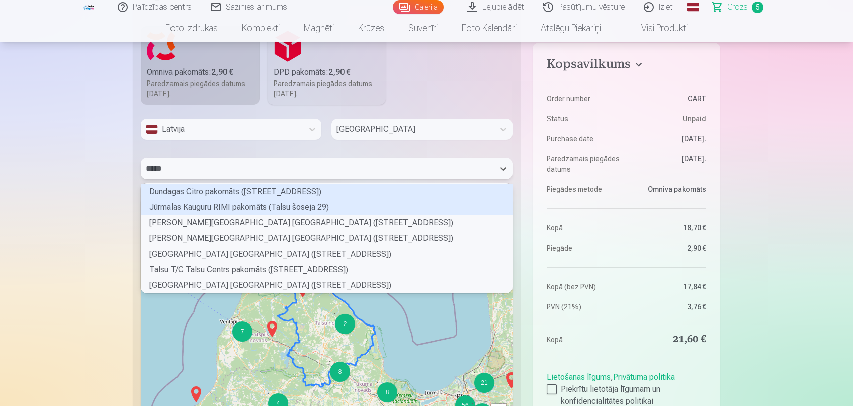
scroll to position [109, 370]
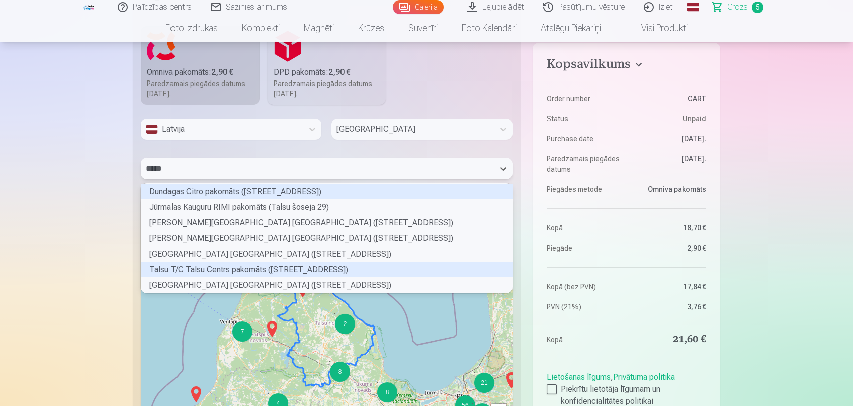
click at [293, 266] on div "Talsu T/C Talsu Centrs pakomāts (Lielā iela 2)" at bounding box center [327, 270] width 372 height 16
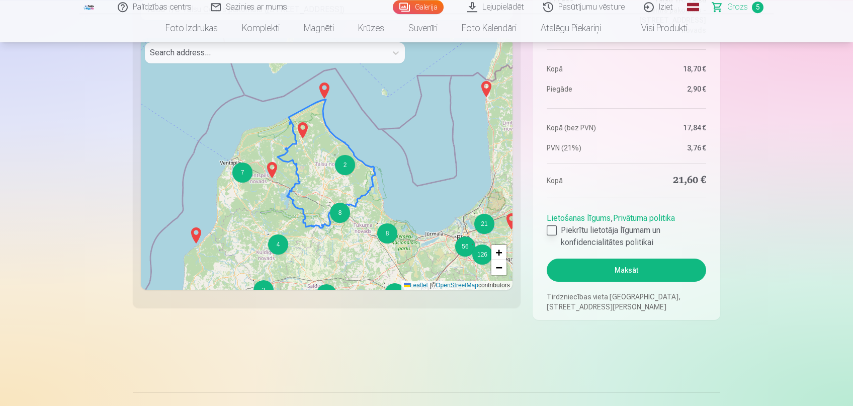
scroll to position [1131, 0]
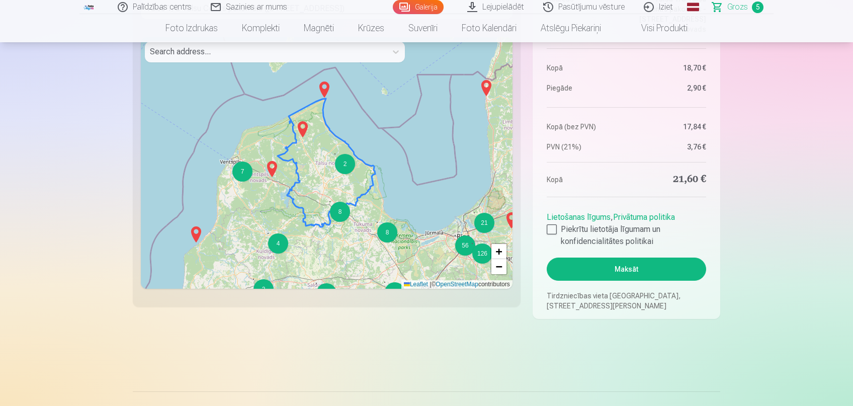
click at [641, 264] on button "Maksāt" at bounding box center [626, 269] width 159 height 23
